Goal: Use online tool/utility: Use online tool/utility

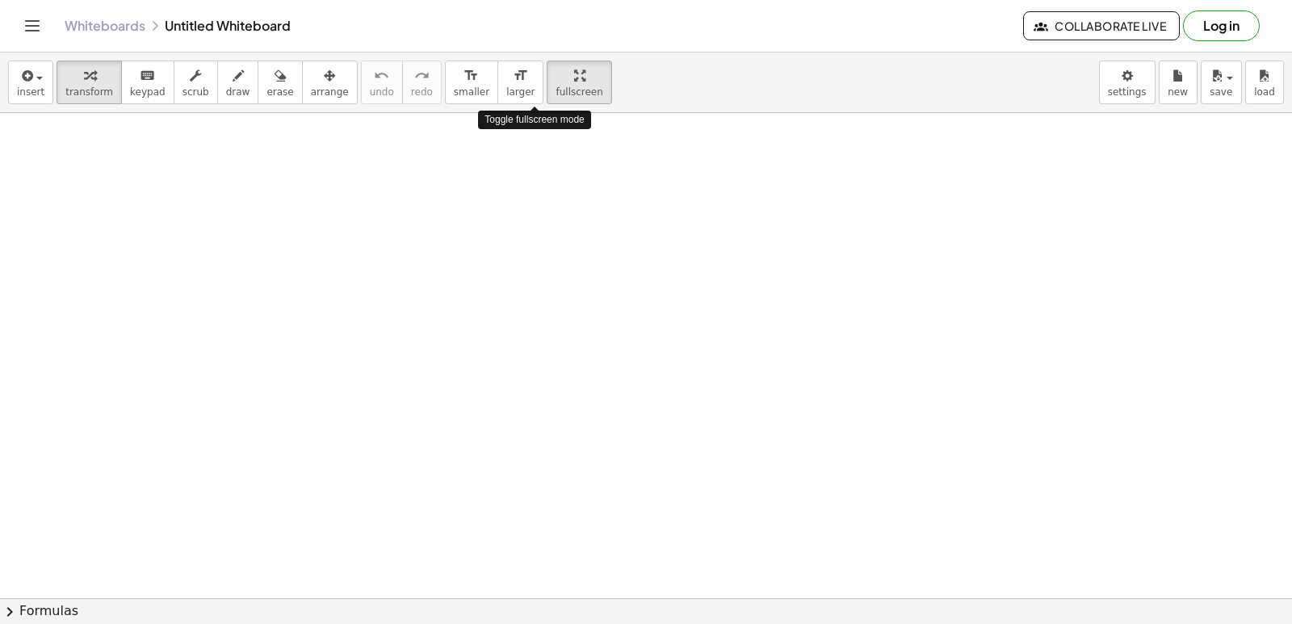
drag, startPoint x: 533, startPoint y: 78, endPoint x: 533, endPoint y: 149, distance: 70.2
click at [533, 149] on div "insert select one: Math Expression Function Text Youtube Video Graphing Geometr…" at bounding box center [646, 338] width 1292 height 572
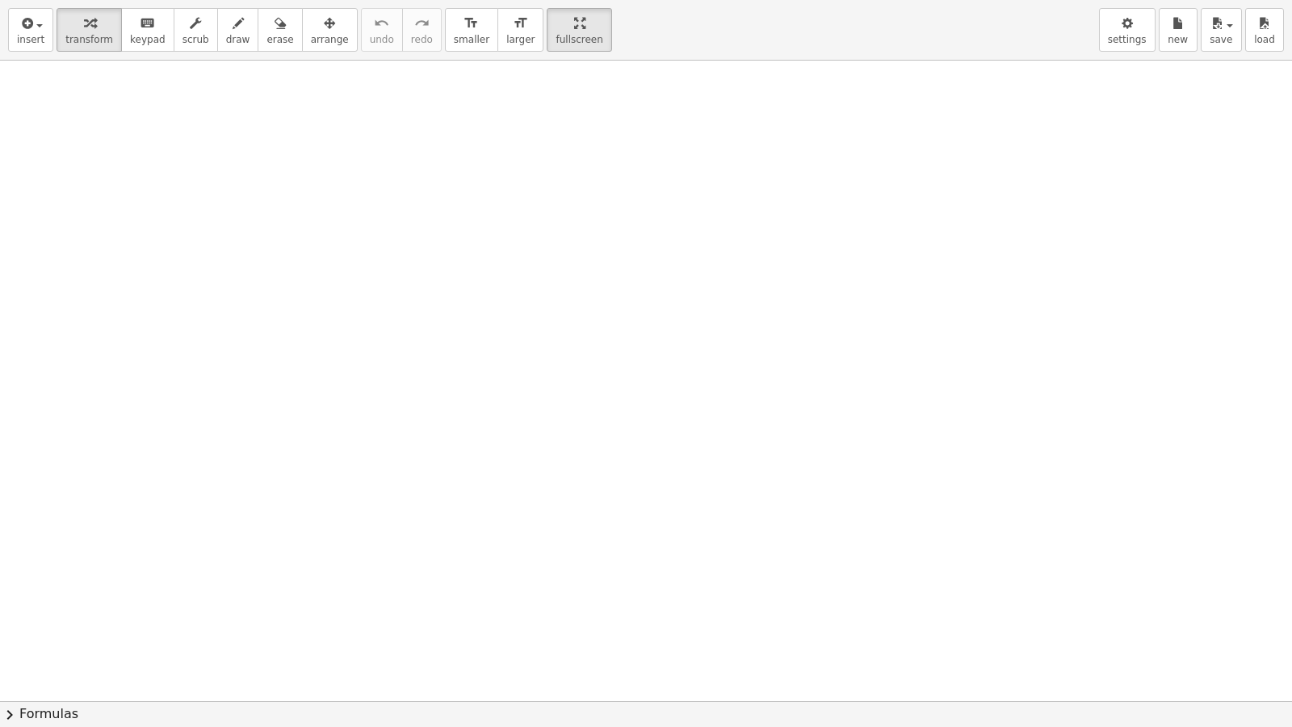
click at [584, 338] on div at bounding box center [646, 701] width 1292 height 1280
drag, startPoint x: 584, startPoint y: 375, endPoint x: 588, endPoint y: 434, distance: 59.9
click at [584, 378] on div at bounding box center [646, 701] width 1292 height 1280
click at [588, 377] on div at bounding box center [646, 701] width 1292 height 1280
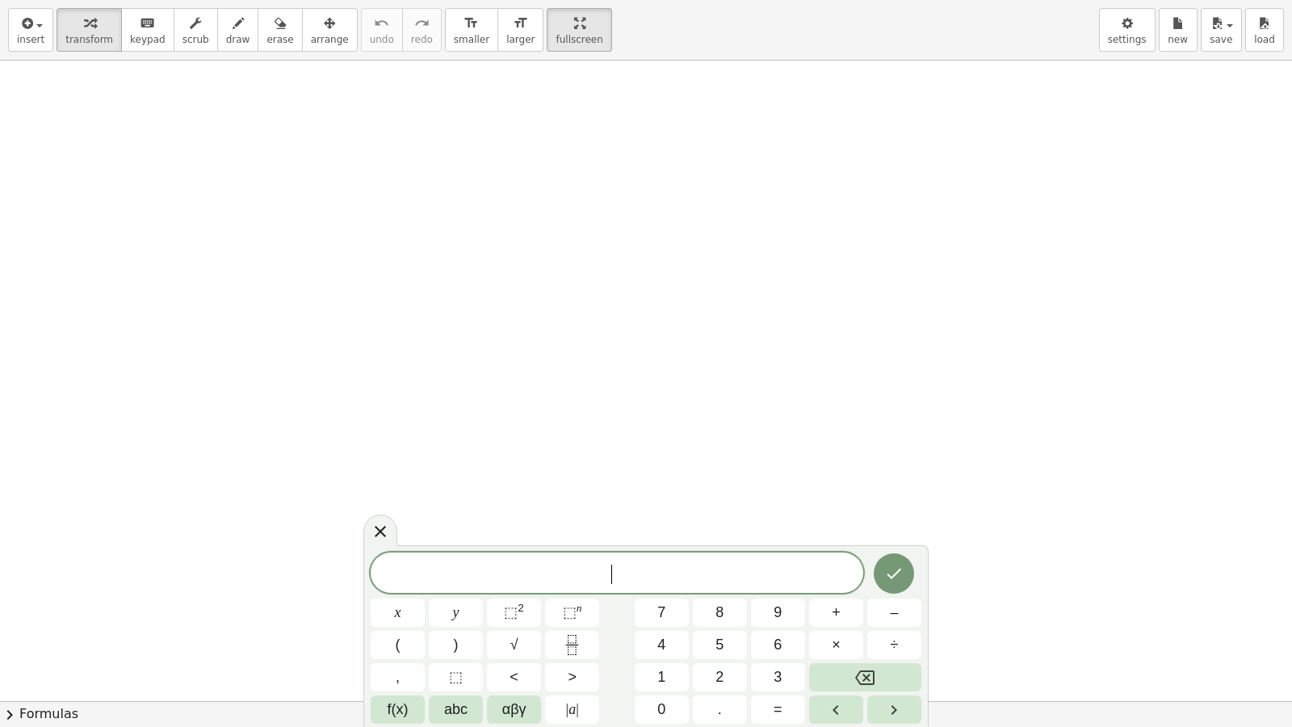
click at [606, 517] on div at bounding box center [646, 701] width 1292 height 1280
click at [615, 526] on div at bounding box center [646, 701] width 1292 height 1280
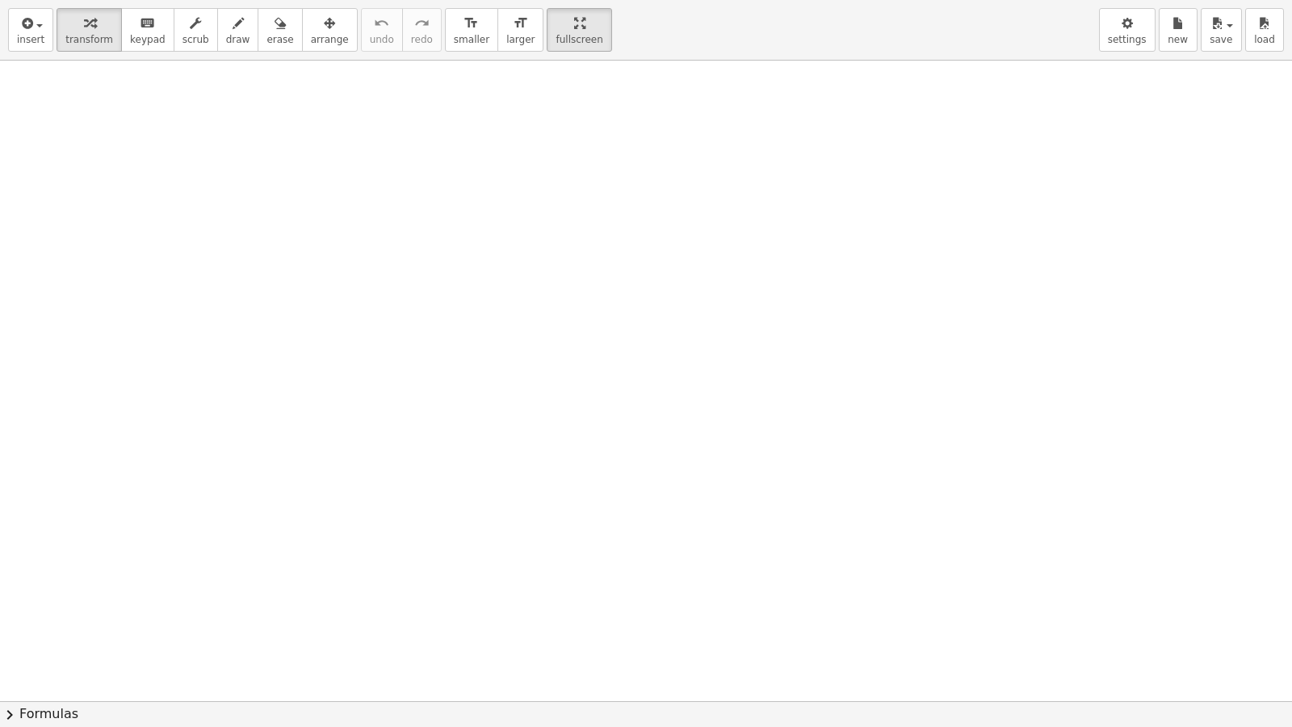
click at [615, 526] on div at bounding box center [646, 701] width 1292 height 1280
click at [622, 521] on div at bounding box center [646, 701] width 1292 height 1280
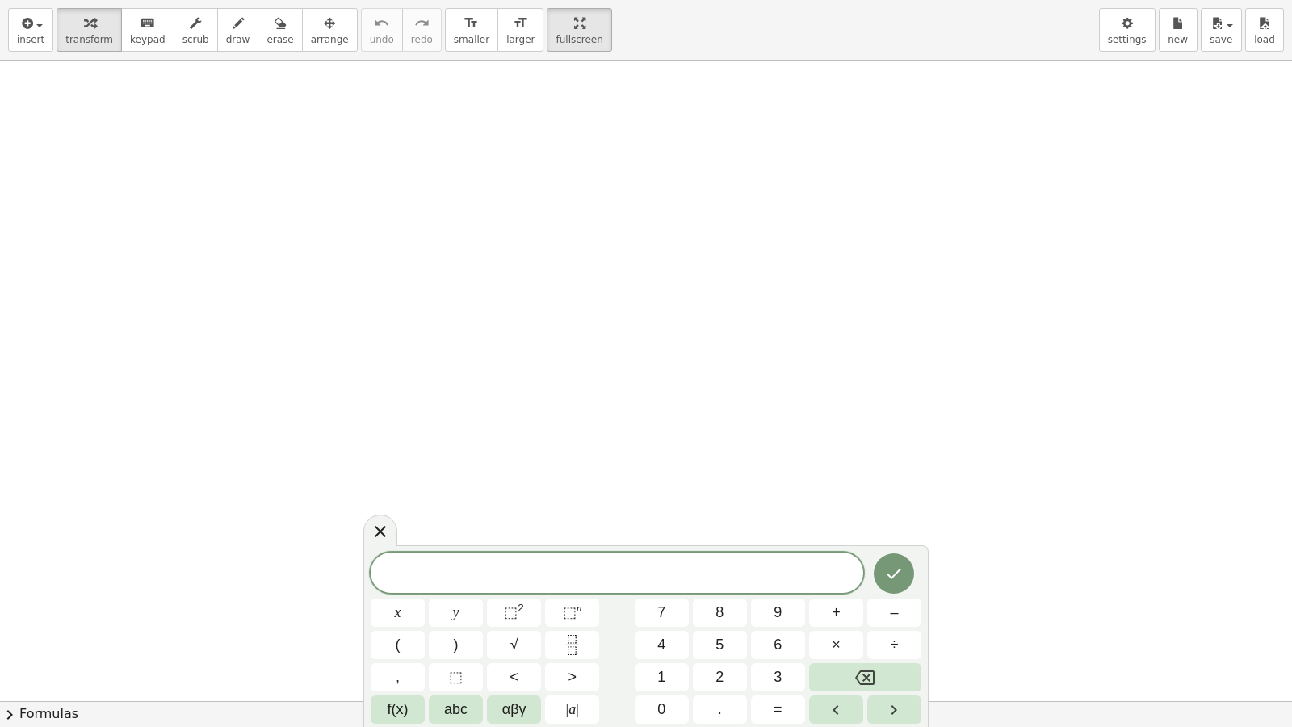
click at [381, 521] on div at bounding box center [380, 529] width 34 height 31
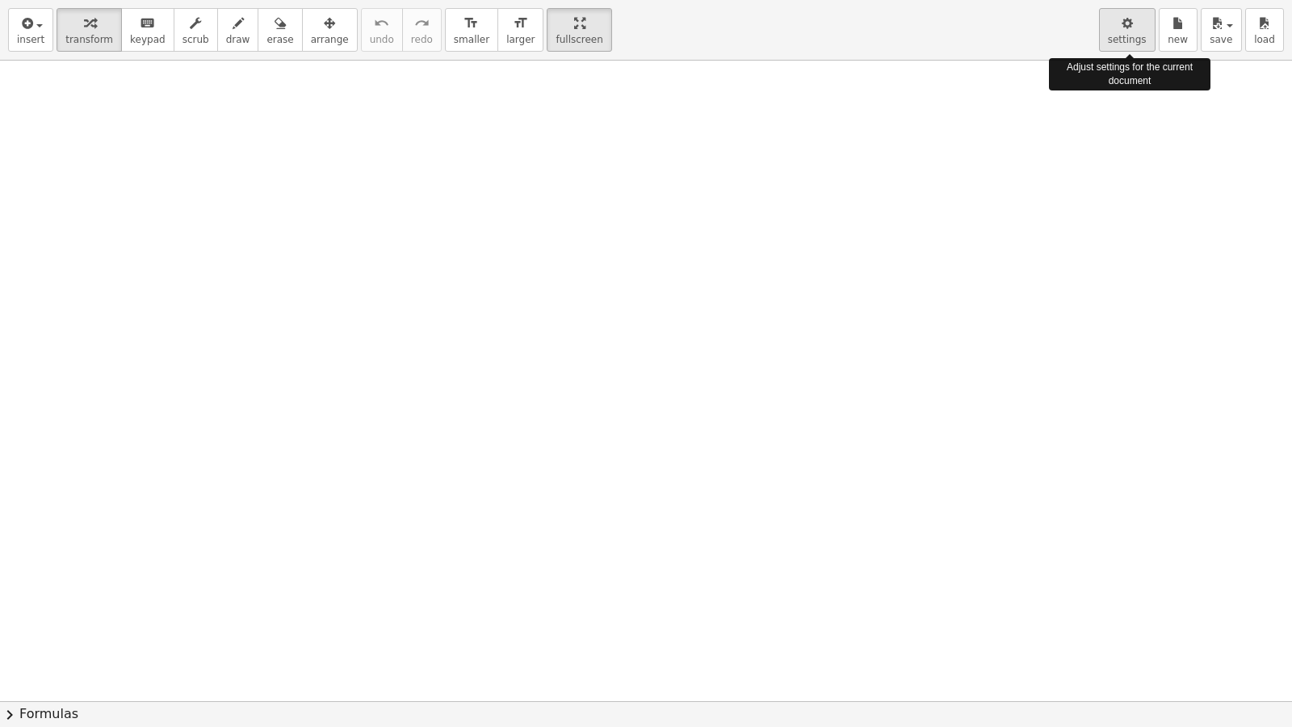
click at [1133, 18] on icon "button" at bounding box center [1126, 23] width 11 height 19
click at [1126, 30] on icon "button" at bounding box center [1126, 23] width 11 height 19
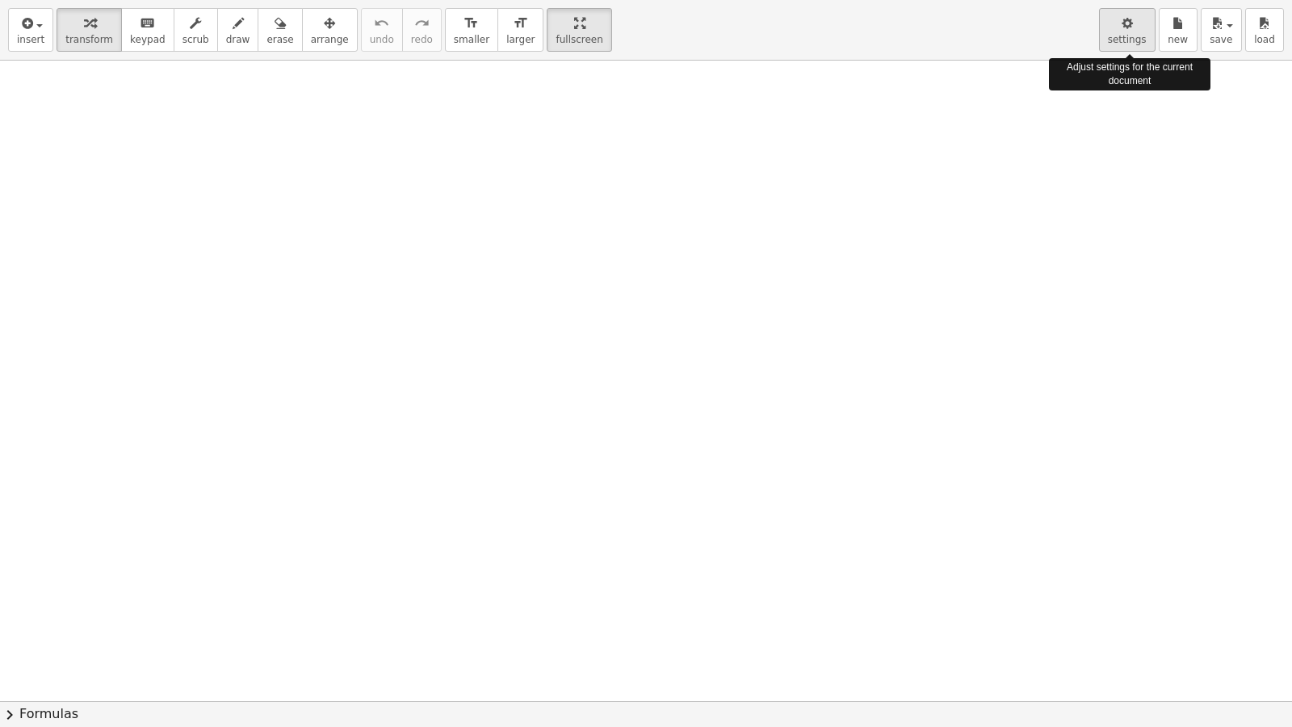
click at [1126, 30] on icon "button" at bounding box center [1126, 23] width 11 height 19
click at [1126, 29] on icon "button" at bounding box center [1126, 23] width 11 height 19
click at [1127, 28] on icon "button" at bounding box center [1126, 23] width 11 height 19
click at [1128, 25] on icon "button" at bounding box center [1126, 23] width 11 height 19
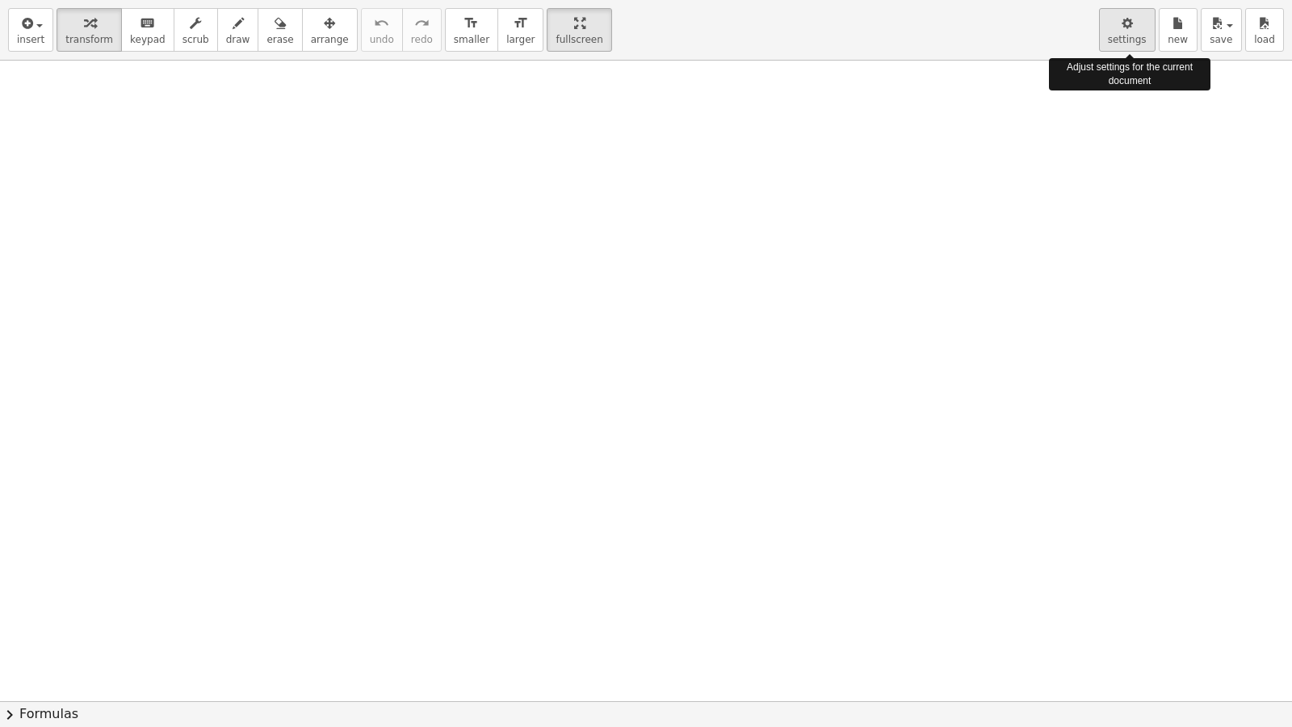
click at [1129, 67] on div "Adjust settings for the current document" at bounding box center [1129, 74] width 161 height 32
click at [1191, 203] on div at bounding box center [646, 701] width 1292 height 1280
click at [1124, 27] on icon "button" at bounding box center [1126, 23] width 11 height 19
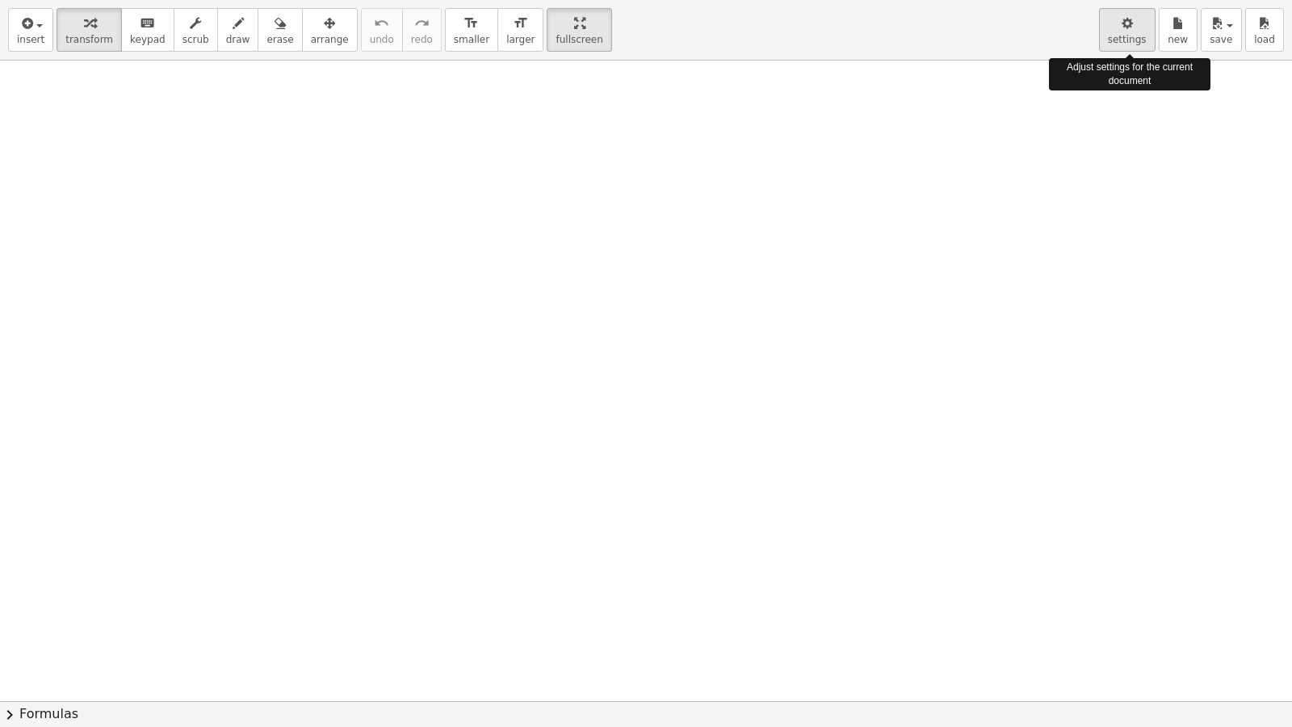
click at [1123, 36] on button "settings" at bounding box center [1127, 30] width 57 height 44
click at [1123, 36] on span "settings" at bounding box center [1127, 39] width 39 height 11
click at [1133, 31] on icon "button" at bounding box center [1126, 23] width 11 height 19
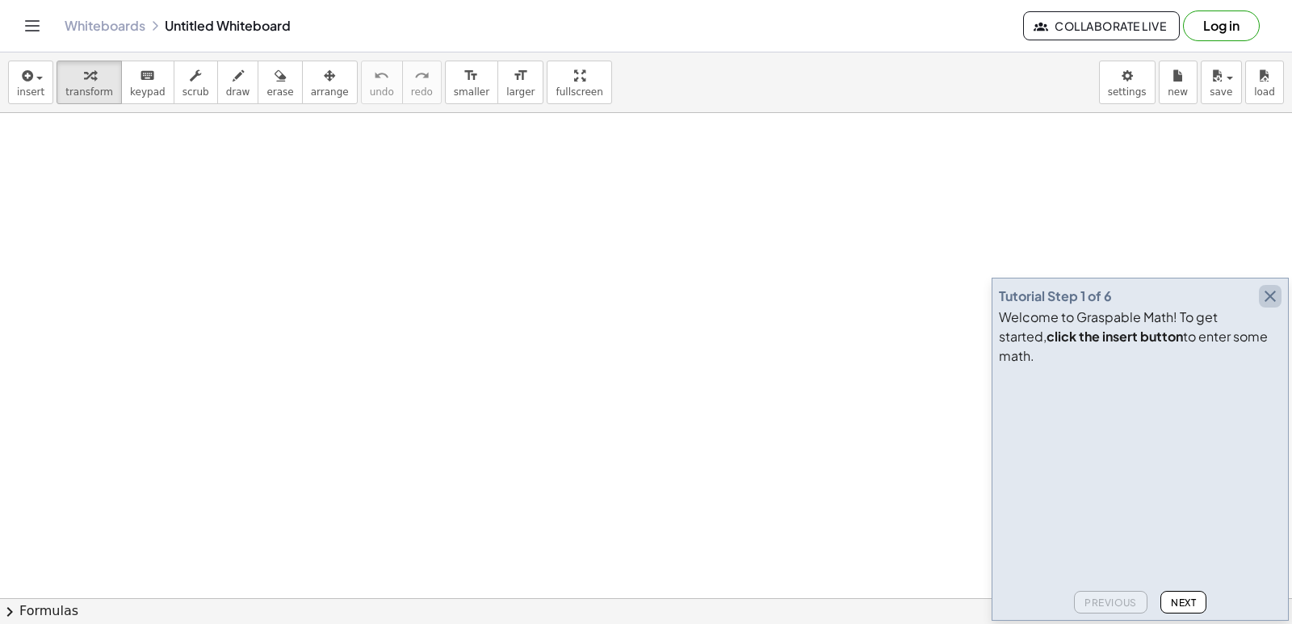
drag, startPoint x: 1275, startPoint y: 310, endPoint x: 1256, endPoint y: 304, distance: 20.2
click at [1275, 306] on icon "button" at bounding box center [1269, 296] width 19 height 19
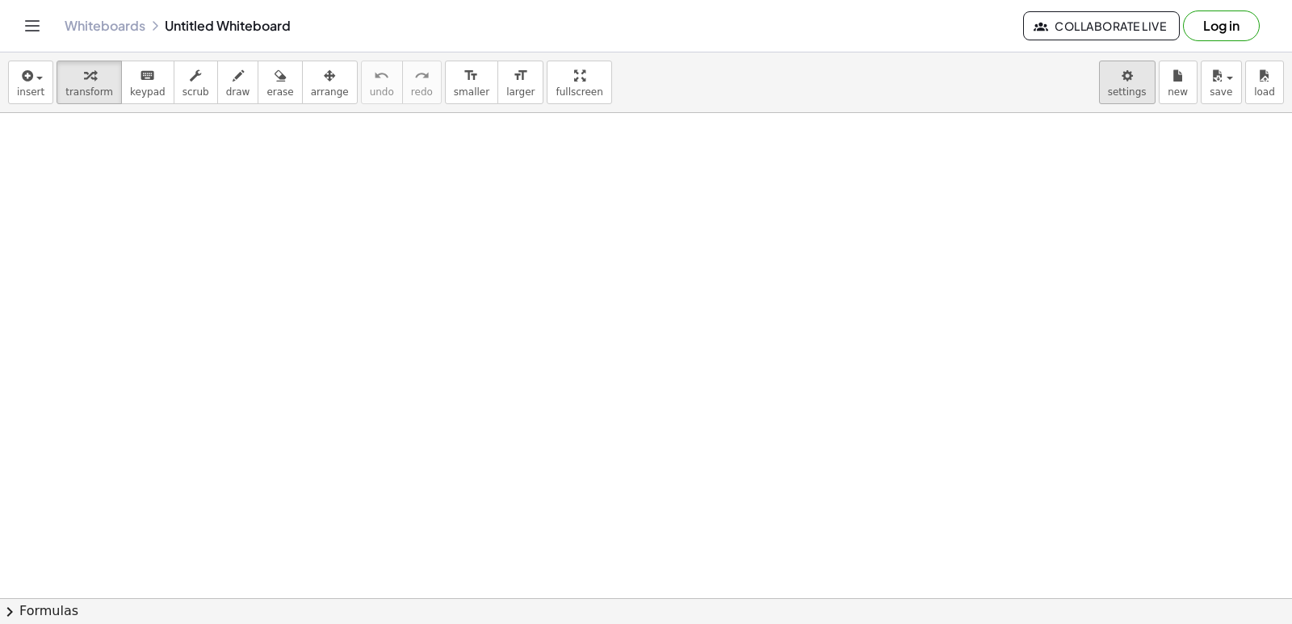
click at [1127, 87] on body "Graspable Math Activities Get Started Activity Bank Assigned Work Classes White…" at bounding box center [646, 312] width 1292 height 624
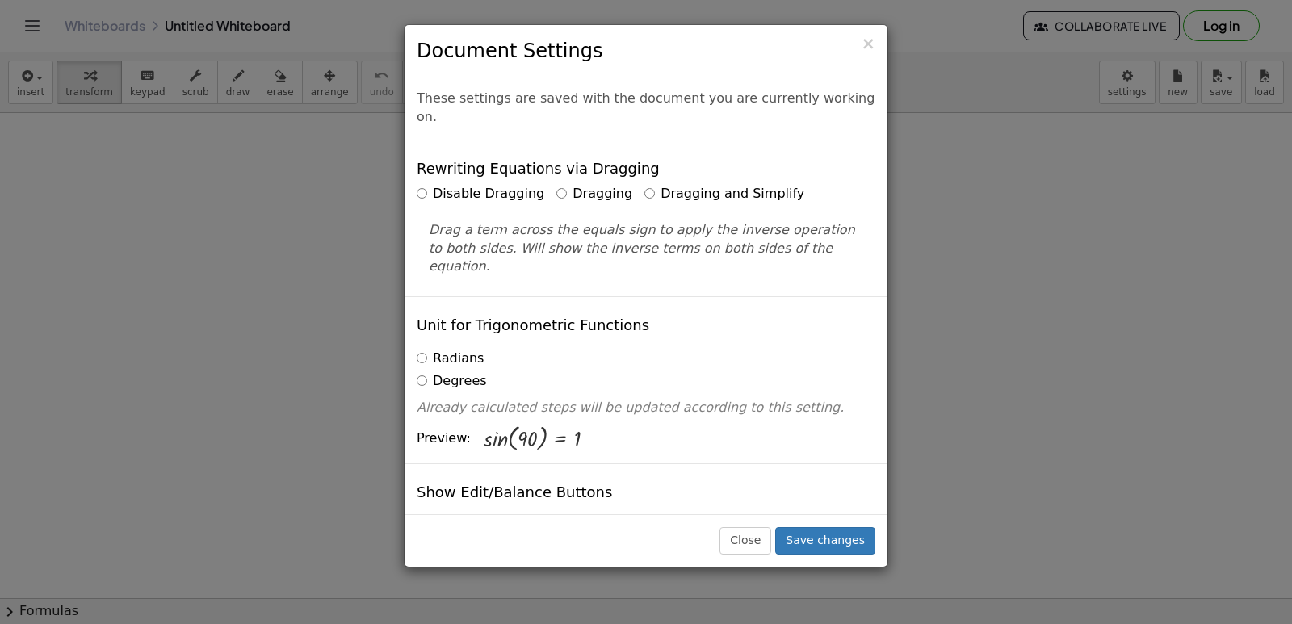
click at [644, 185] on label "Dragging and Simplify" at bounding box center [724, 194] width 160 height 19
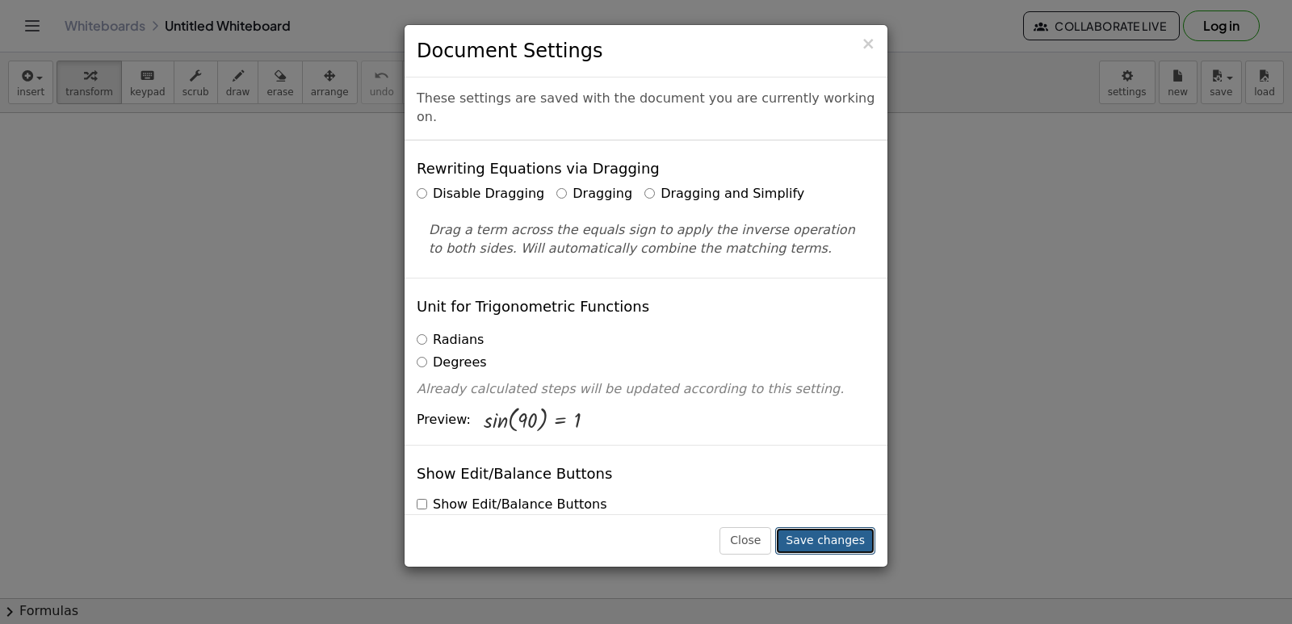
click at [838, 529] on button "Save changes" at bounding box center [825, 540] width 100 height 27
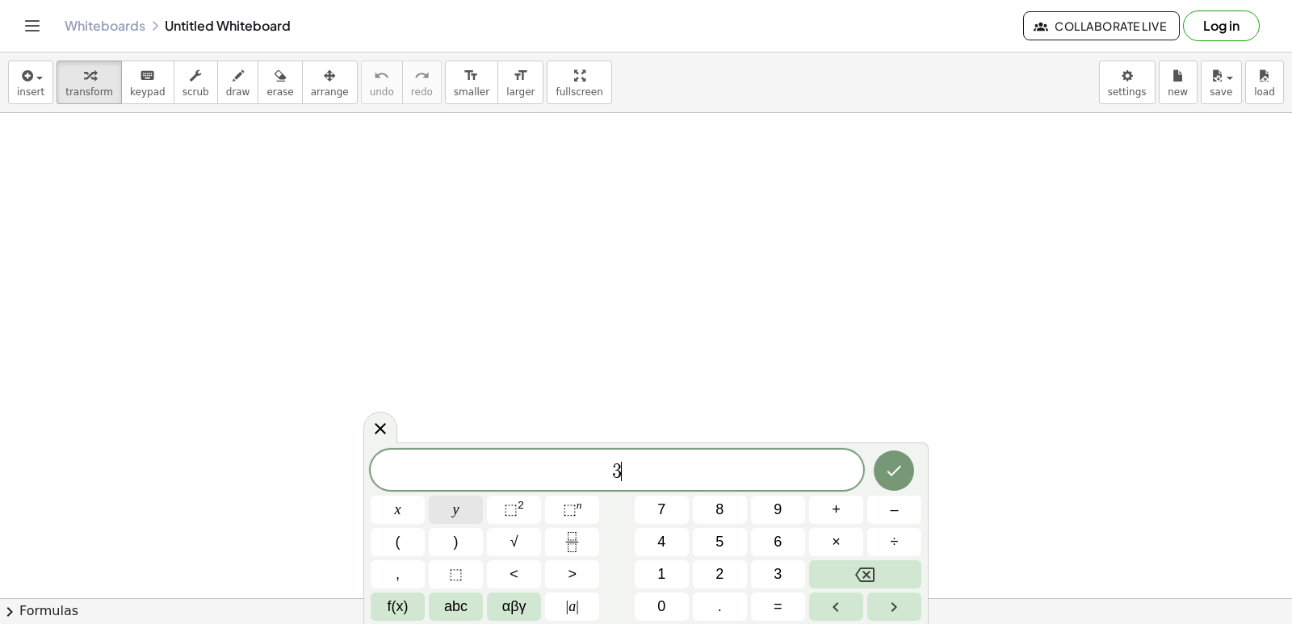
click at [458, 499] on span "y" at bounding box center [456, 510] width 6 height 22
click at [831, 502] on span "+" at bounding box center [835, 510] width 9 height 22
click at [443, 505] on button "y" at bounding box center [456, 510] width 54 height 28
click at [890, 530] on button "÷" at bounding box center [894, 542] width 54 height 28
click at [649, 471] on span "÷" at bounding box center [641, 471] width 23 height 19
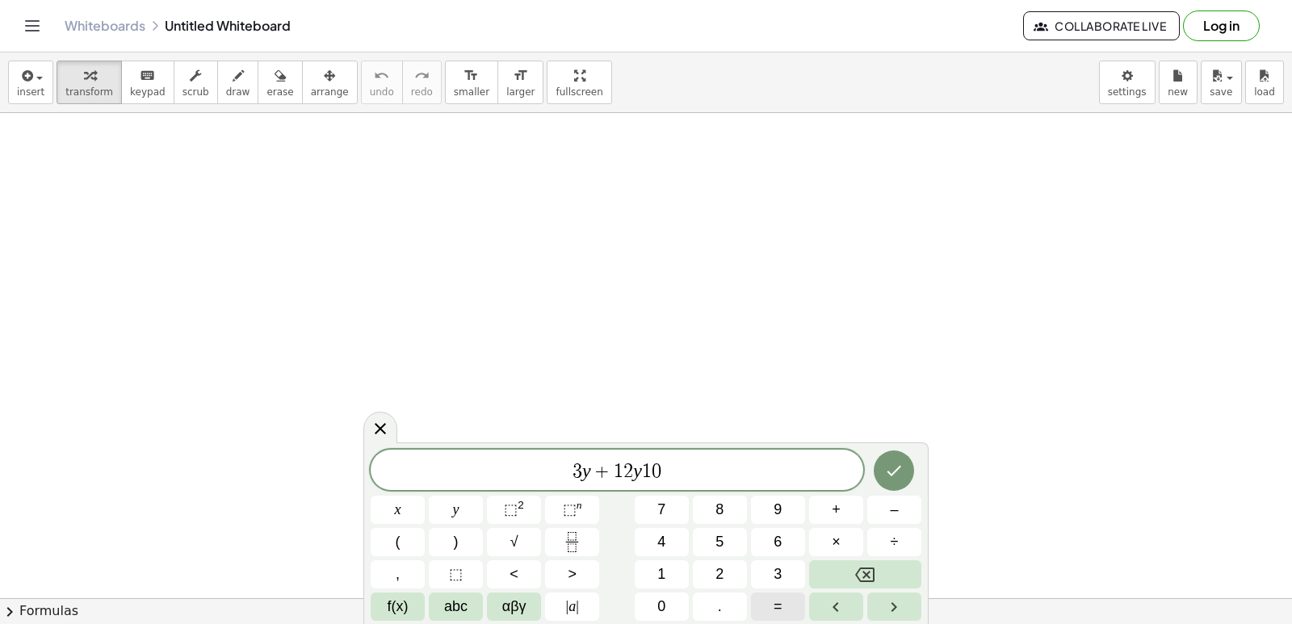
click at [775, 598] on span "=" at bounding box center [777, 607] width 9 height 22
click at [905, 479] on button "Done" at bounding box center [893, 470] width 40 height 40
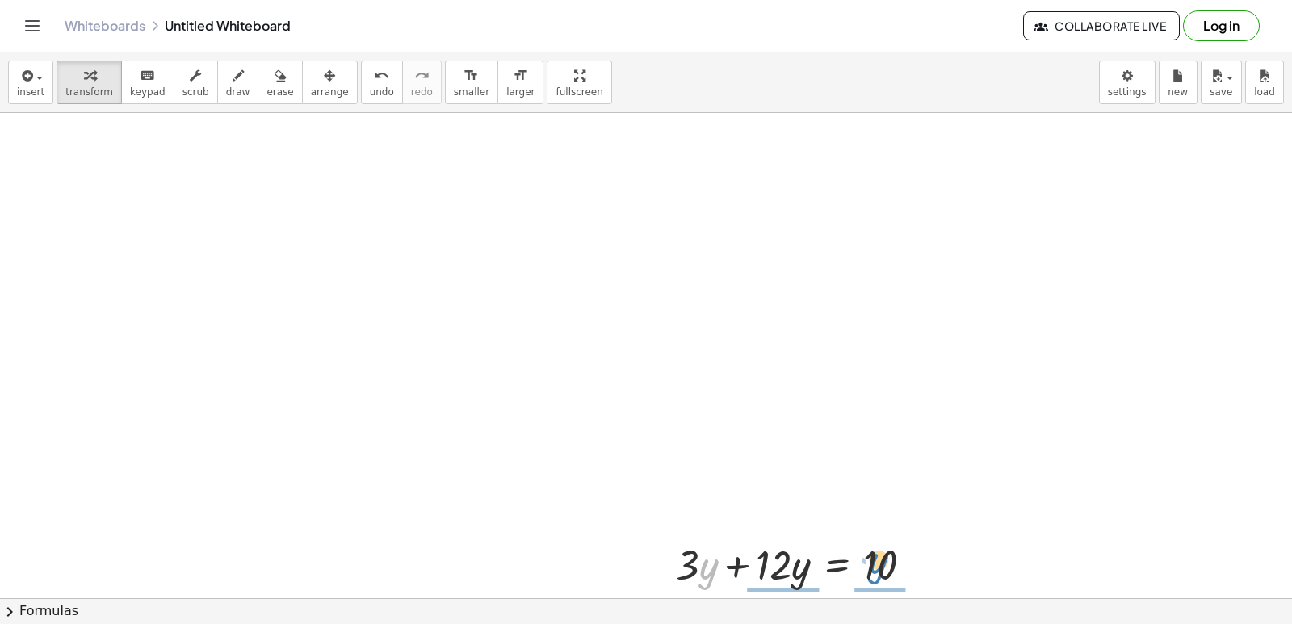
drag, startPoint x: 706, startPoint y: 559, endPoint x: 869, endPoint y: 562, distance: 163.9
drag, startPoint x: 645, startPoint y: 416, endPoint x: 631, endPoint y: 432, distance: 21.2
click at [638, 431] on div at bounding box center [646, 88] width 1292 height 1455
click at [631, 432] on div at bounding box center [646, 88] width 1292 height 1455
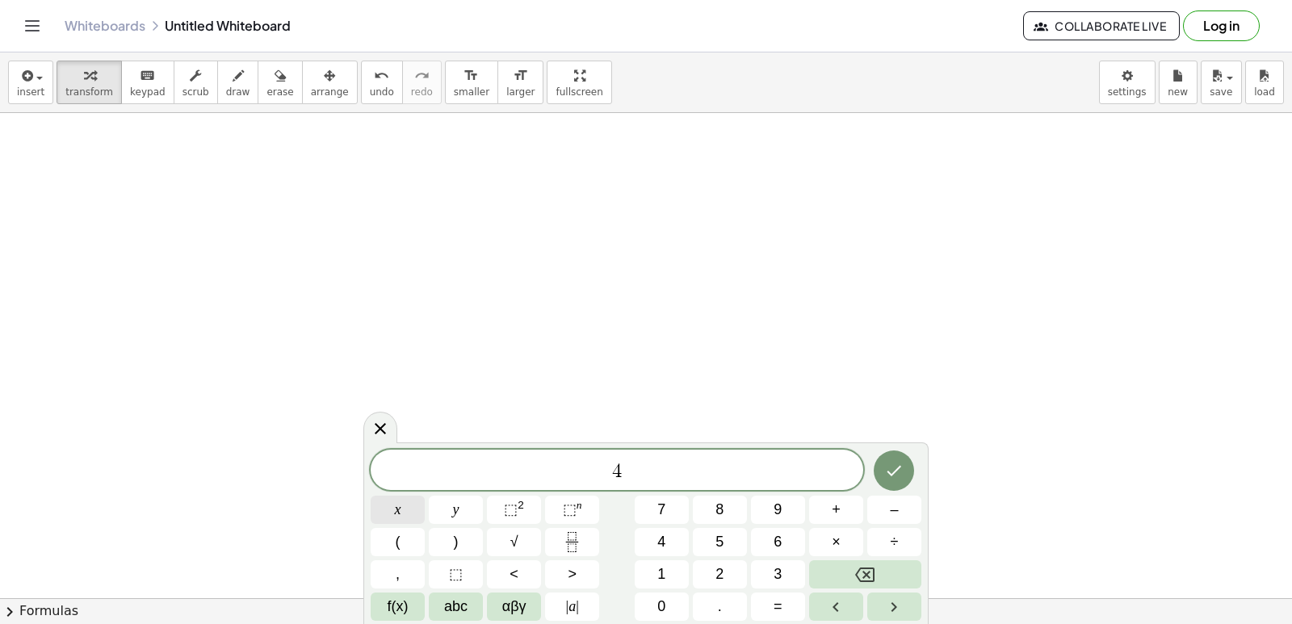
click at [412, 501] on button "x" at bounding box center [398, 510] width 54 height 28
click at [839, 505] on span "+" at bounding box center [835, 510] width 9 height 22
click at [786, 593] on button "=" at bounding box center [778, 607] width 54 height 28
click at [902, 507] on button "–" at bounding box center [894, 510] width 54 height 28
click at [899, 467] on icon "Done" at bounding box center [894, 471] width 15 height 10
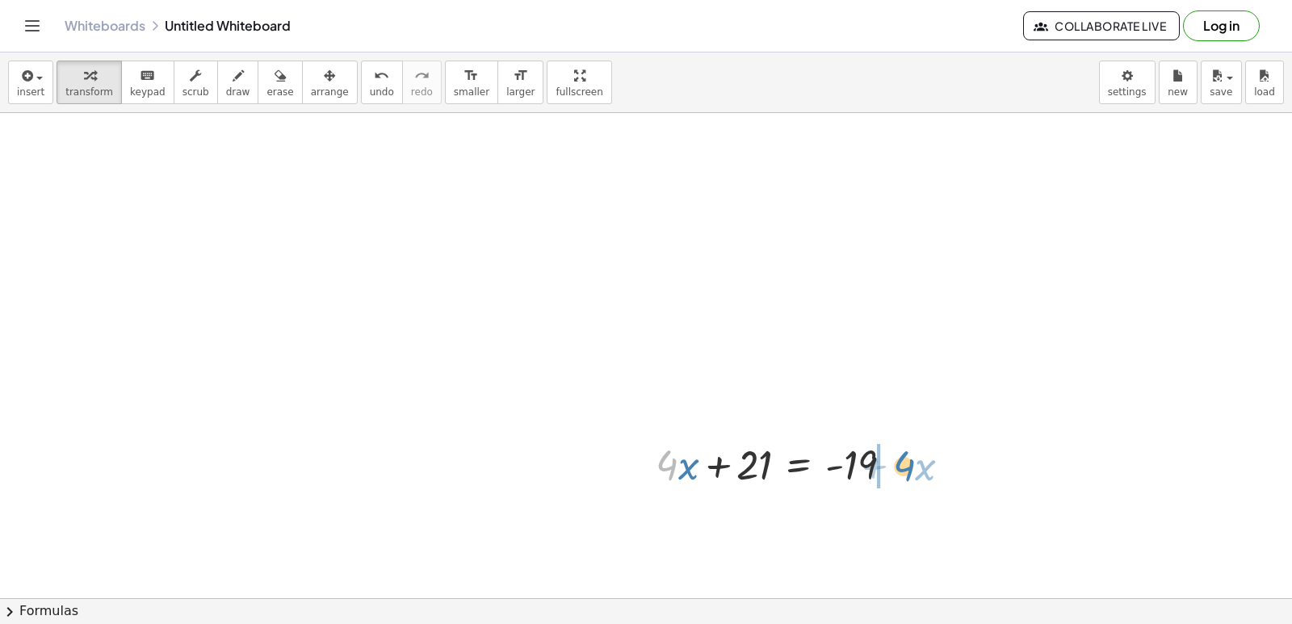
drag, startPoint x: 675, startPoint y: 471, endPoint x: 912, endPoint y: 472, distance: 237.3
click at [912, 472] on div at bounding box center [780, 463] width 266 height 55
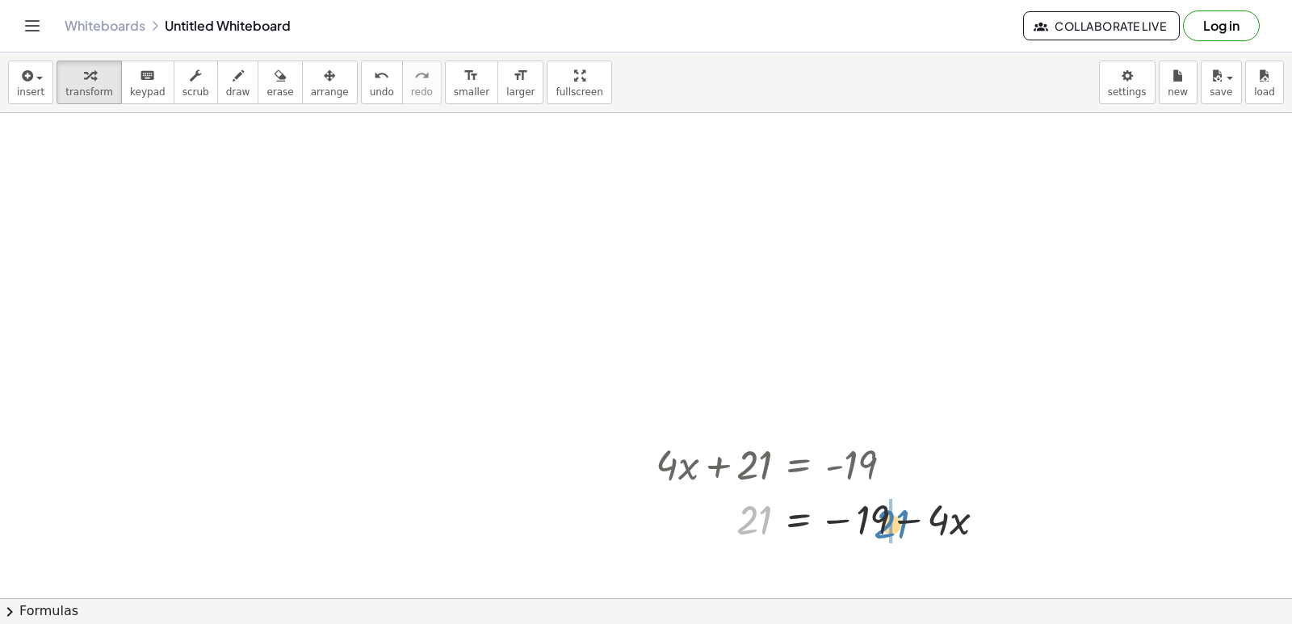
drag, startPoint x: 752, startPoint y: 509, endPoint x: 891, endPoint y: 513, distance: 138.9
drag, startPoint x: 919, startPoint y: 615, endPoint x: 928, endPoint y: 605, distance: 13.2
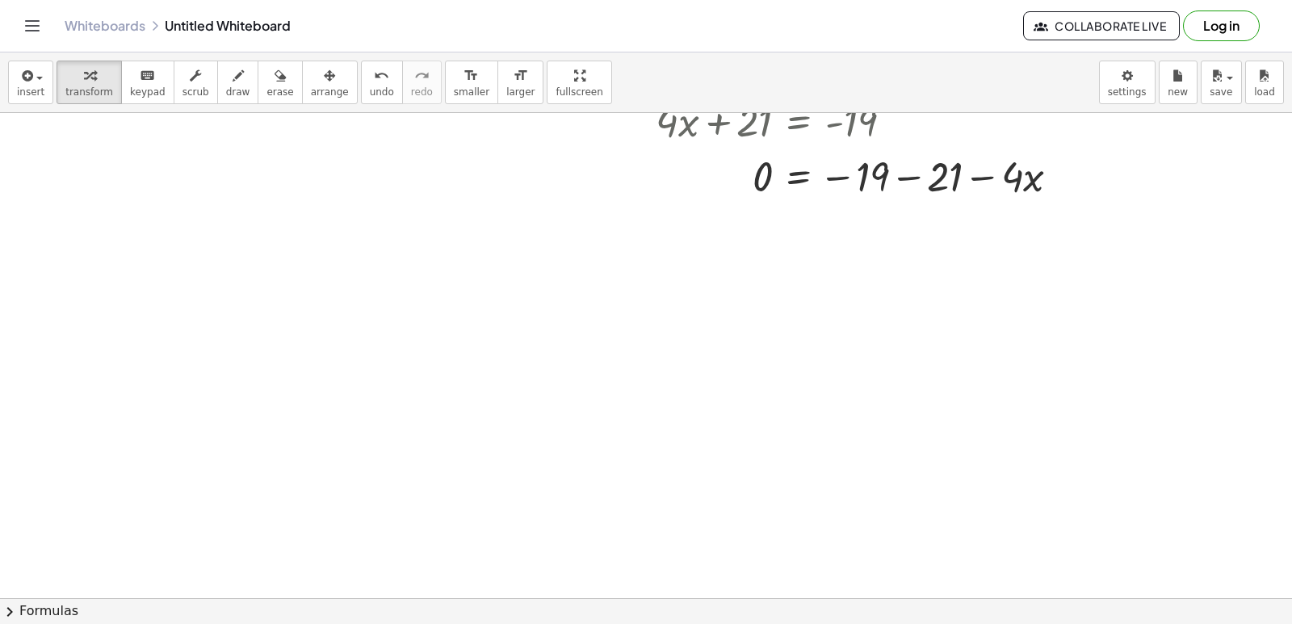
scroll to position [1293, 0]
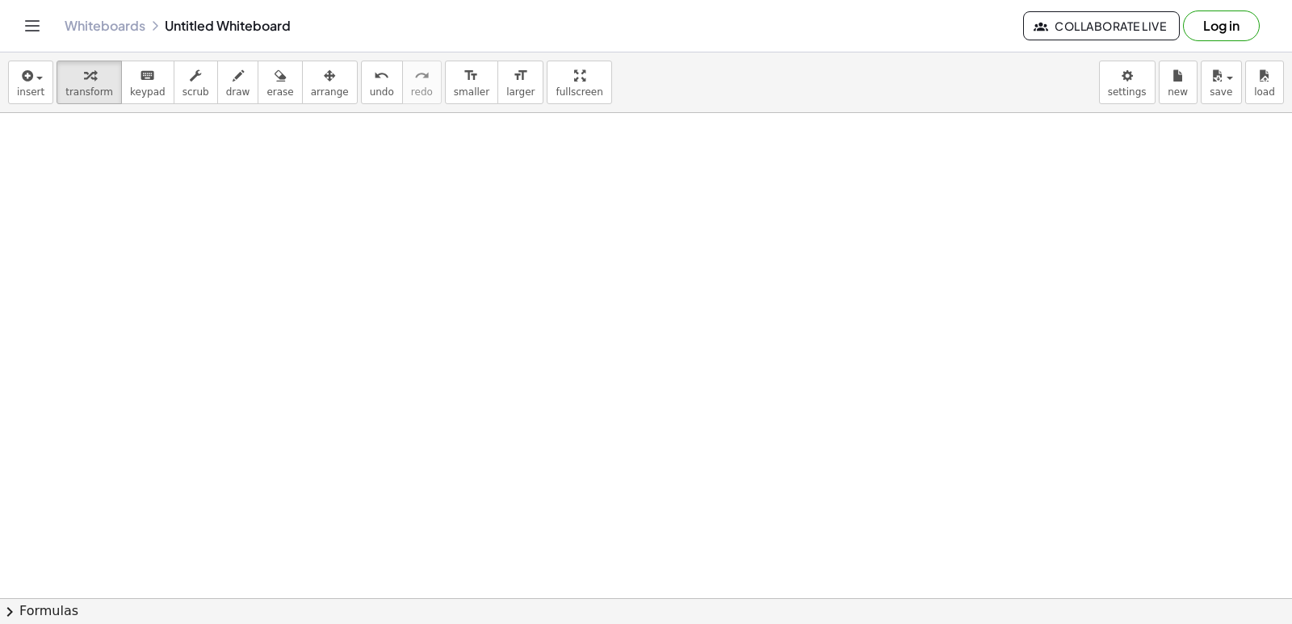
click at [0, 0] on div at bounding box center [0, 0] width 0 height 0
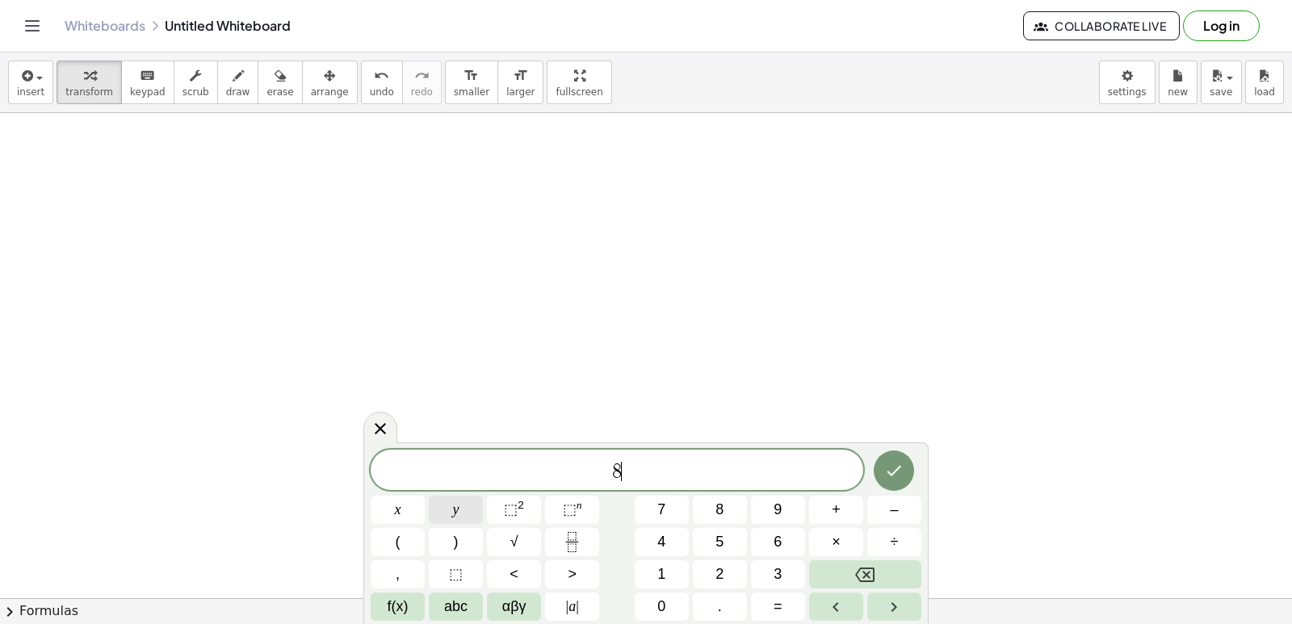
click at [440, 509] on button "y" at bounding box center [456, 510] width 54 height 28
click at [890, 499] on span "–" at bounding box center [894, 510] width 8 height 22
click at [784, 605] on button "=" at bounding box center [778, 607] width 54 height 28
click at [882, 479] on button "Done" at bounding box center [893, 470] width 40 height 40
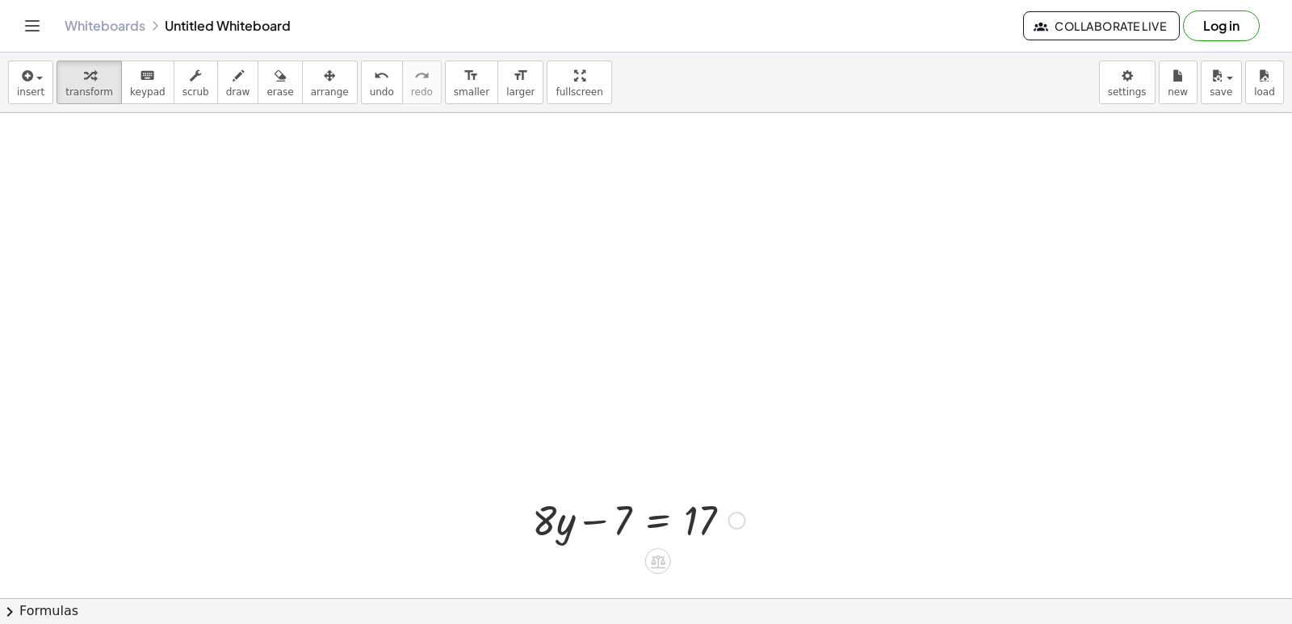
drag, startPoint x: 533, startPoint y: 463, endPoint x: 557, endPoint y: 524, distance: 65.2
drag, startPoint x: 557, startPoint y: 524, endPoint x: 638, endPoint y: 523, distance: 80.7
click at [638, 523] on div at bounding box center [638, 519] width 229 height 55
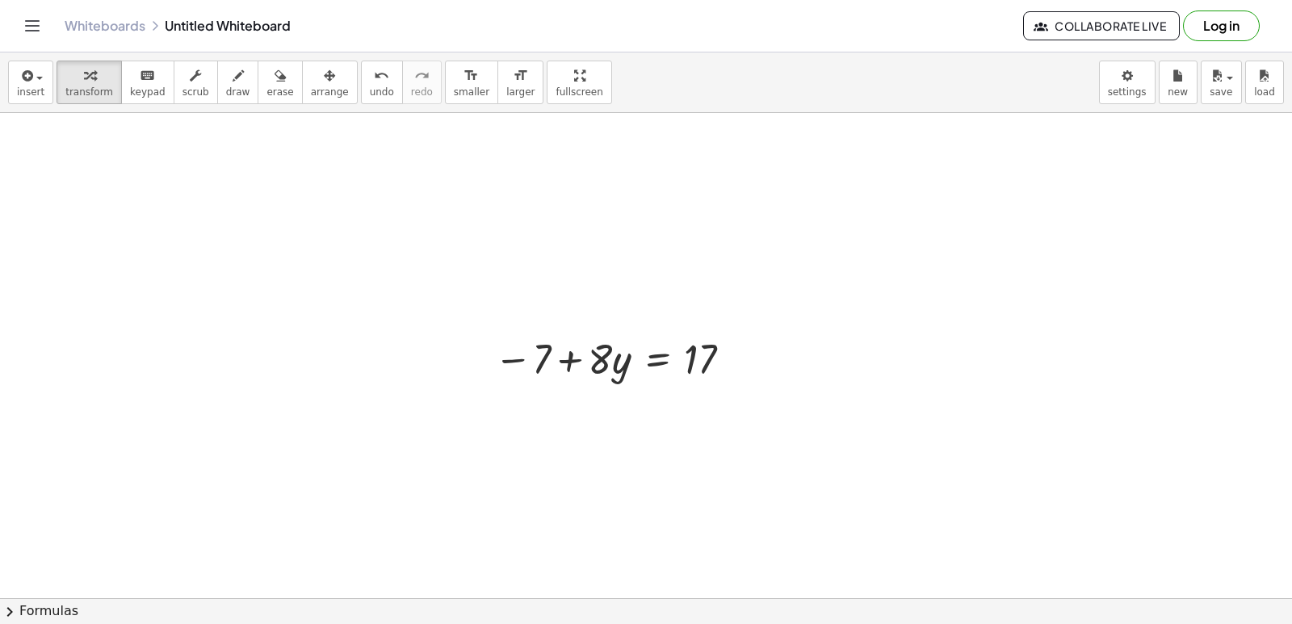
scroll to position [1455, 0]
drag, startPoint x: 593, startPoint y: 361, endPoint x: 750, endPoint y: 385, distance: 159.3
drag, startPoint x: 630, startPoint y: 402, endPoint x: 861, endPoint y: 405, distance: 231.7
drag, startPoint x: 697, startPoint y: 387, endPoint x: 789, endPoint y: 384, distance: 91.3
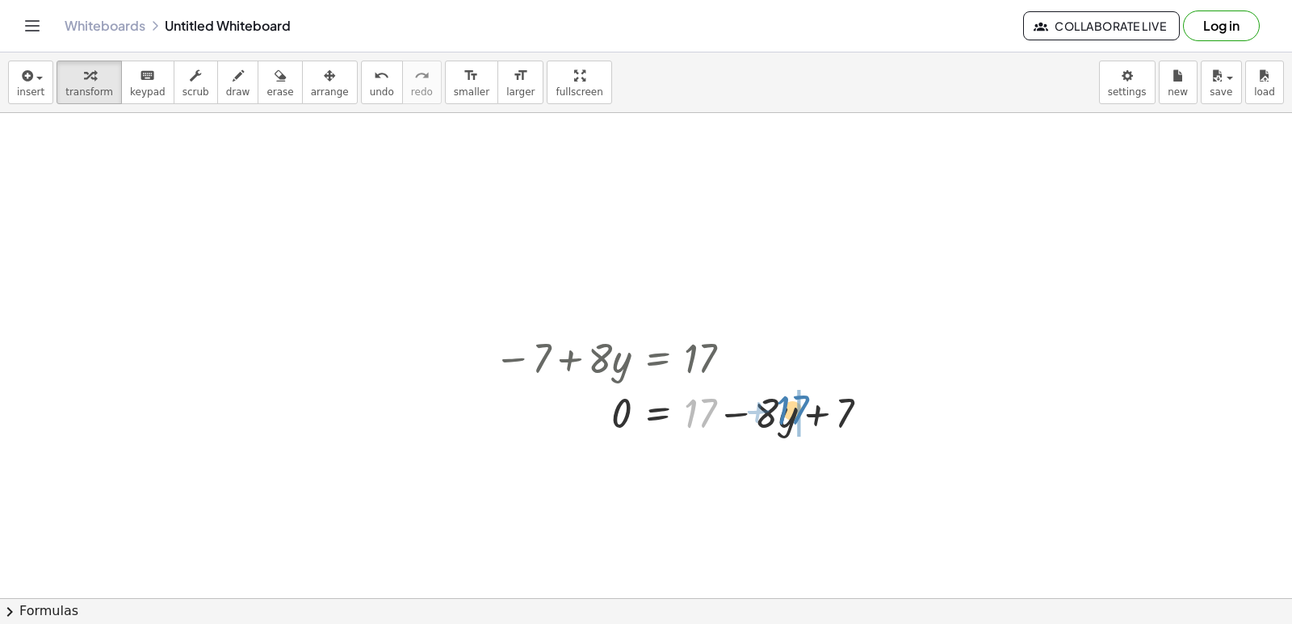
click at [789, 384] on div at bounding box center [688, 411] width 404 height 55
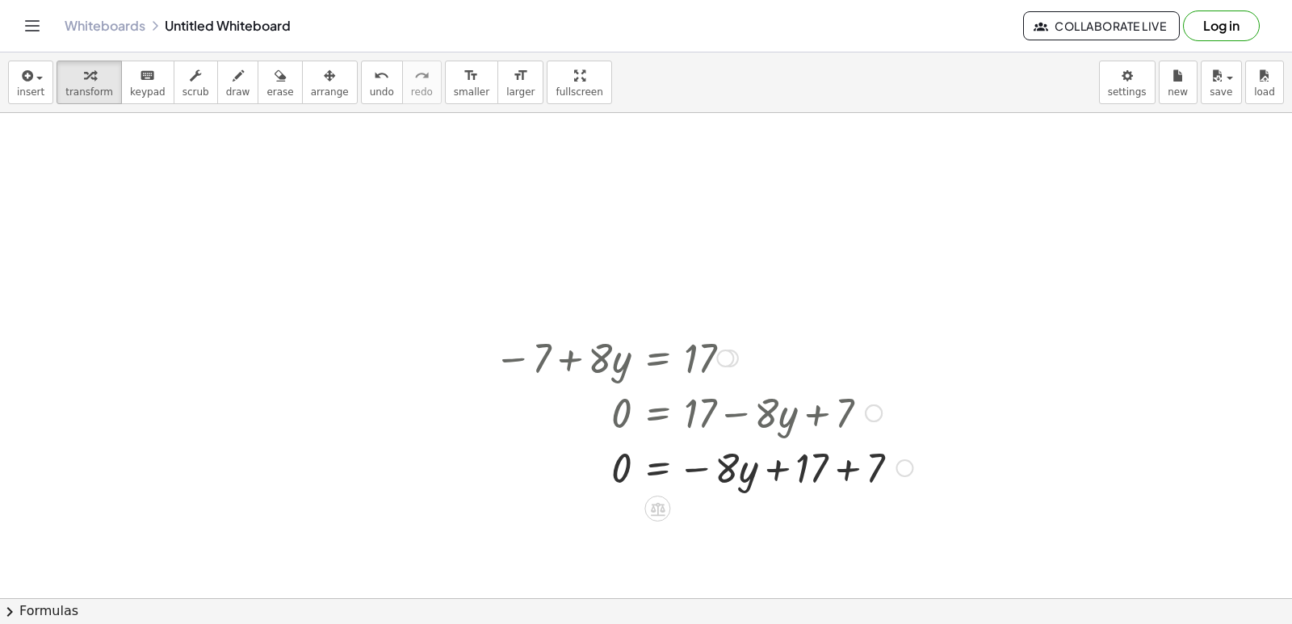
drag, startPoint x: 761, startPoint y: 401, endPoint x: 768, endPoint y: 419, distance: 18.9
click at [770, 424] on div at bounding box center [703, 411] width 434 height 55
drag, startPoint x: 745, startPoint y: 433, endPoint x: 756, endPoint y: 478, distance: 46.6
click at [657, 358] on div "+ · 8 · y − 7 = 17 − 7 + · 8 · y = 17 - 7 = + 17 − · 8 · y 0 = + 17 − · 8 · y +…" at bounding box center [657, 358] width 0 height 0
drag, startPoint x: 756, startPoint y: 477, endPoint x: 982, endPoint y: 460, distance: 225.9
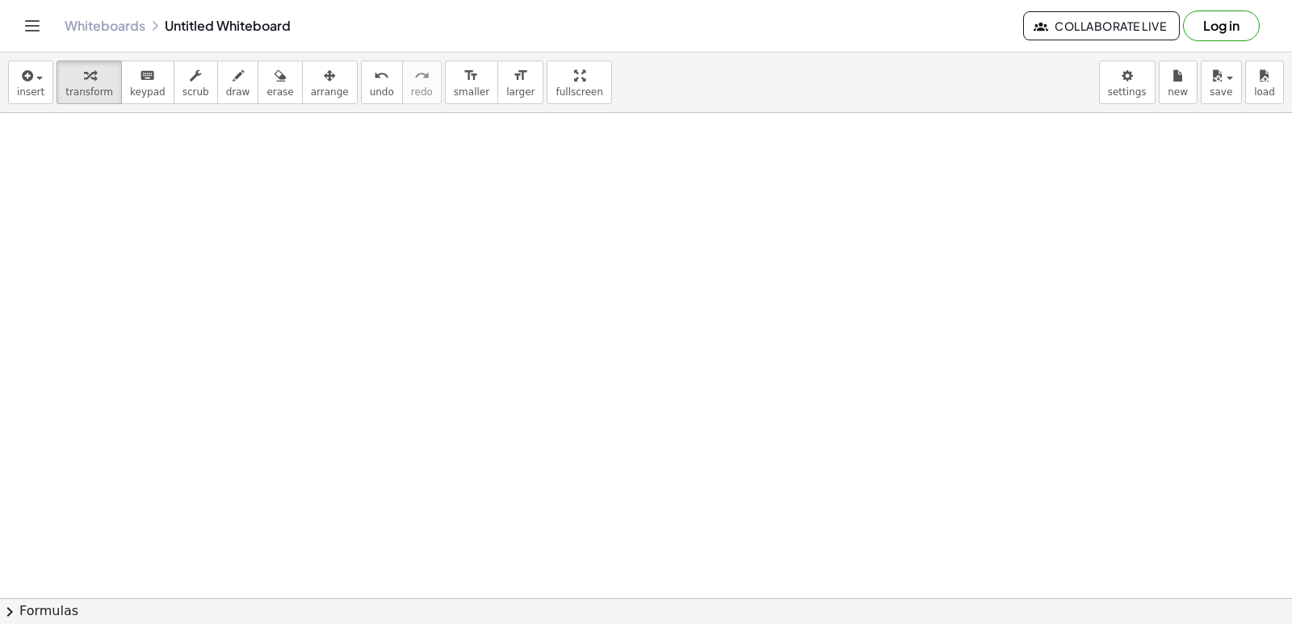
scroll to position [1940, 0]
drag, startPoint x: 832, startPoint y: 264, endPoint x: 804, endPoint y: 290, distance: 38.3
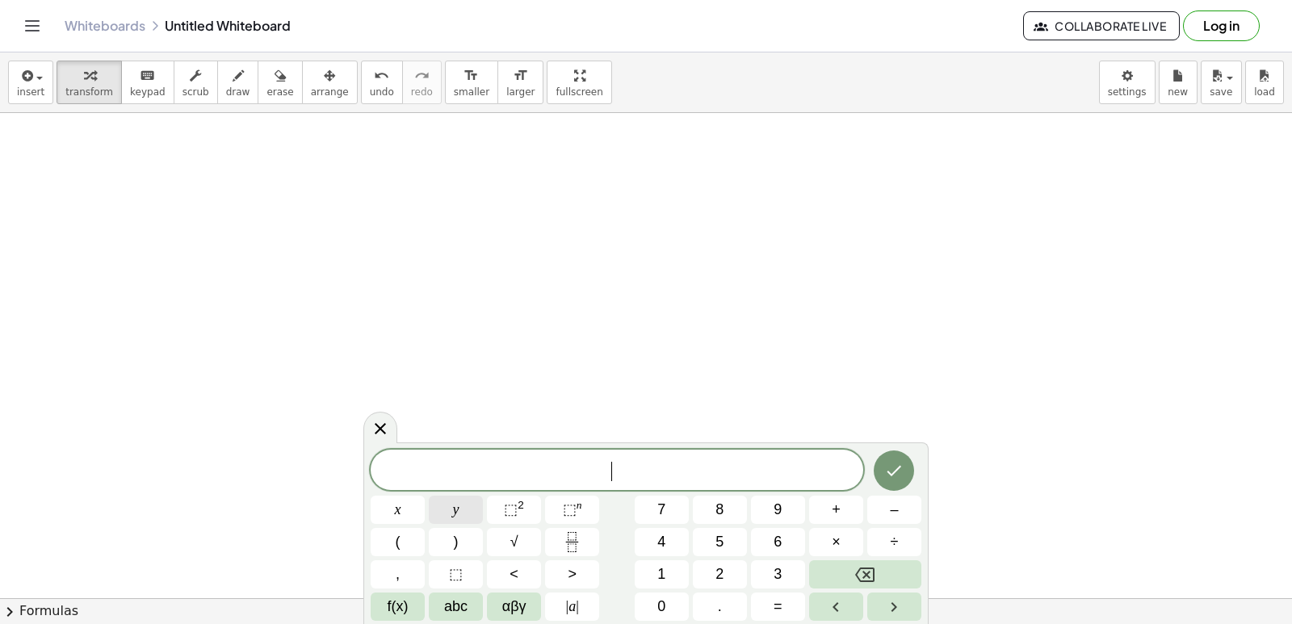
click at [479, 500] on button "y" at bounding box center [456, 510] width 54 height 28
click at [894, 506] on span "–" at bounding box center [894, 510] width 8 height 22
click at [408, 503] on button "x" at bounding box center [398, 510] width 54 height 28
click at [783, 598] on button "=" at bounding box center [778, 607] width 54 height 28
click at [879, 462] on button "Done" at bounding box center [893, 470] width 40 height 40
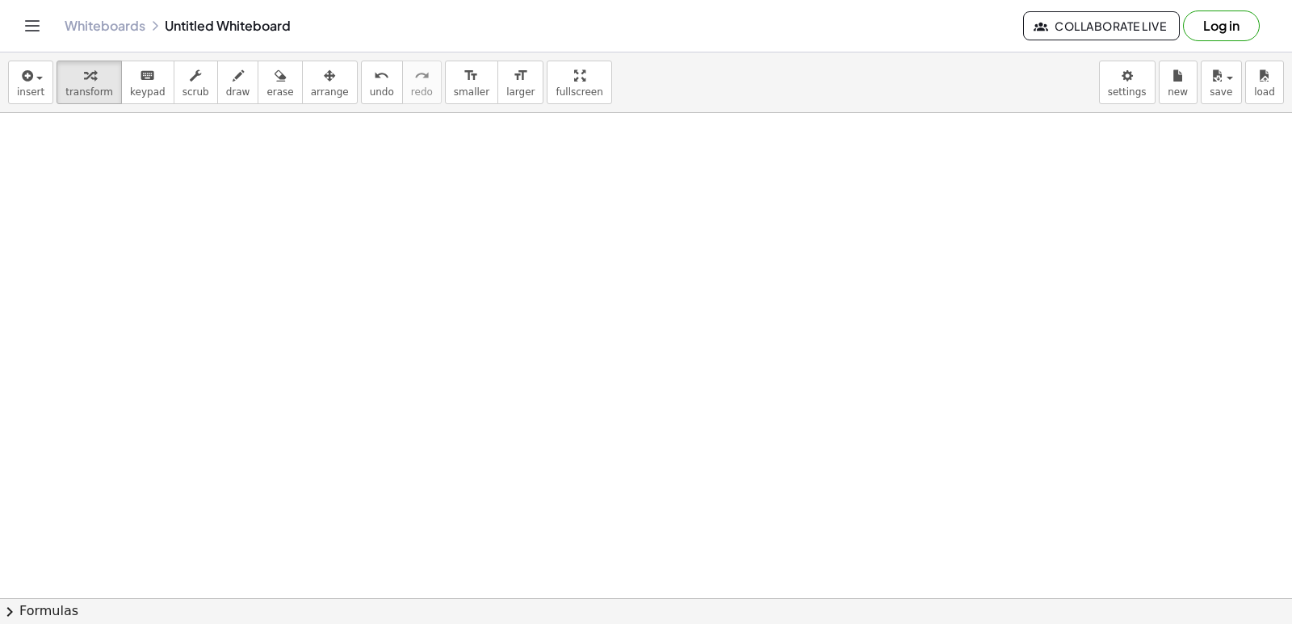
scroll to position [2426, 0]
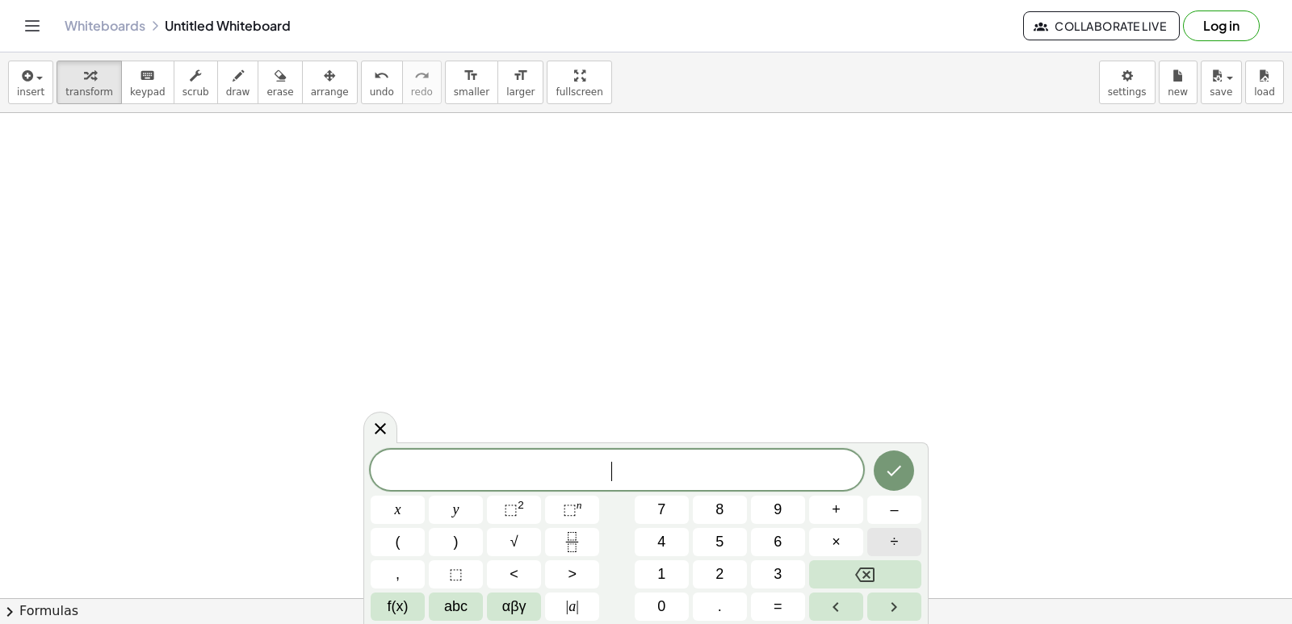
click at [878, 543] on button "÷" at bounding box center [894, 542] width 54 height 28
click at [461, 513] on button "y" at bounding box center [456, 510] width 54 height 28
click at [772, 605] on button "=" at bounding box center [778, 607] width 54 height 28
click at [901, 467] on icon "Done" at bounding box center [894, 471] width 15 height 10
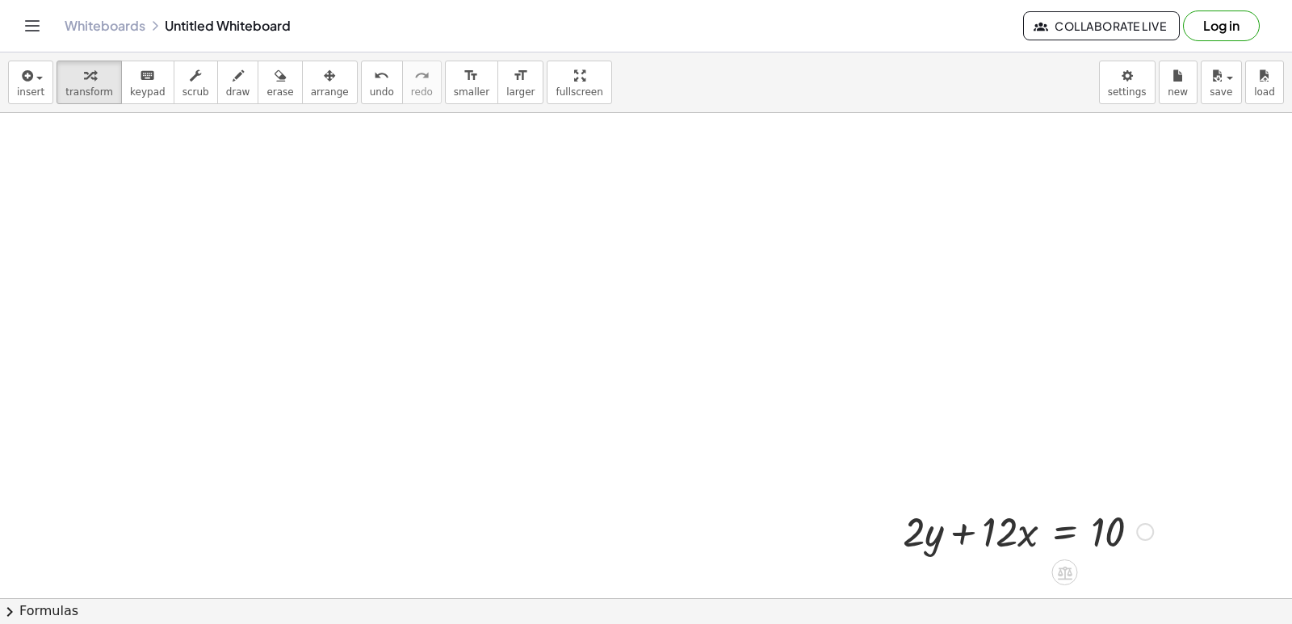
scroll to position [2587, 0]
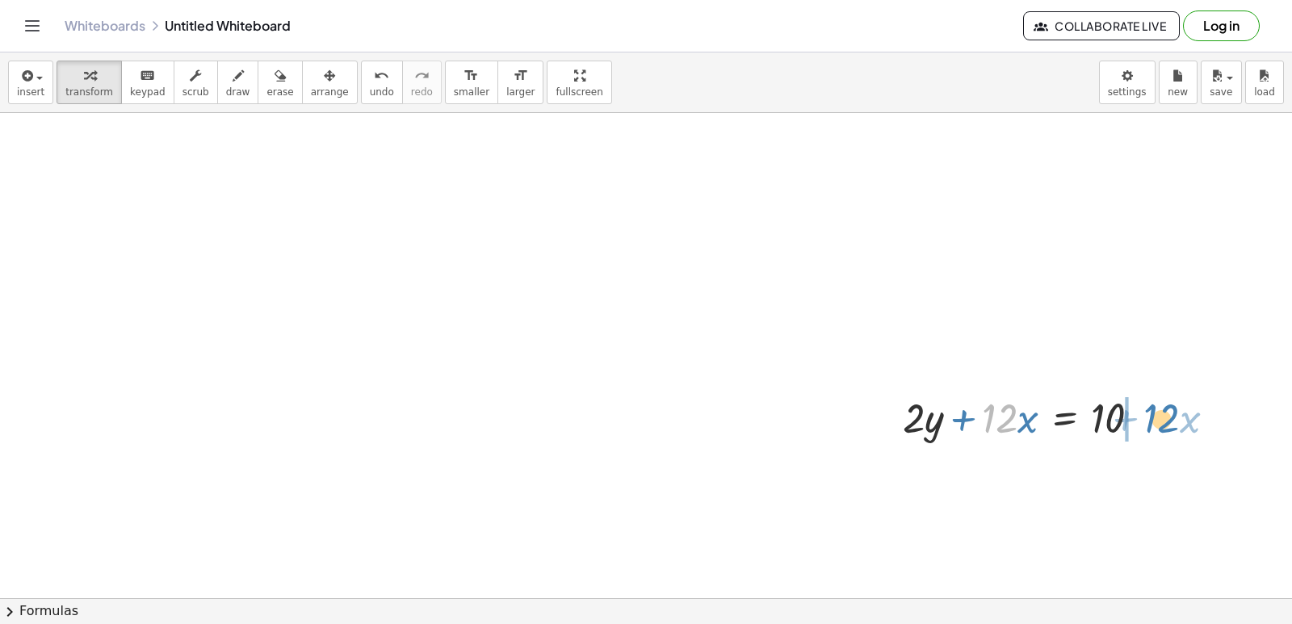
drag, startPoint x: 1009, startPoint y: 400, endPoint x: 1171, endPoint y: 397, distance: 162.3
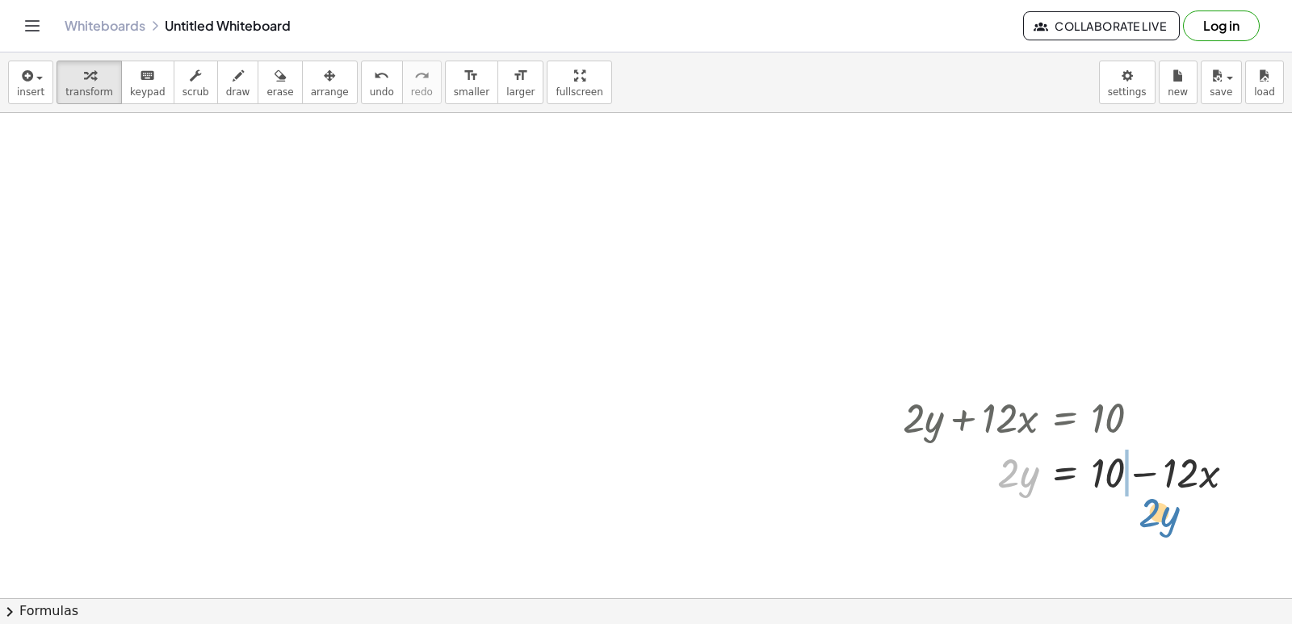
drag, startPoint x: 1004, startPoint y: 469, endPoint x: 1117, endPoint y: 518, distance: 123.3
drag, startPoint x: 1183, startPoint y: 475, endPoint x: 1203, endPoint y: 547, distance: 74.4
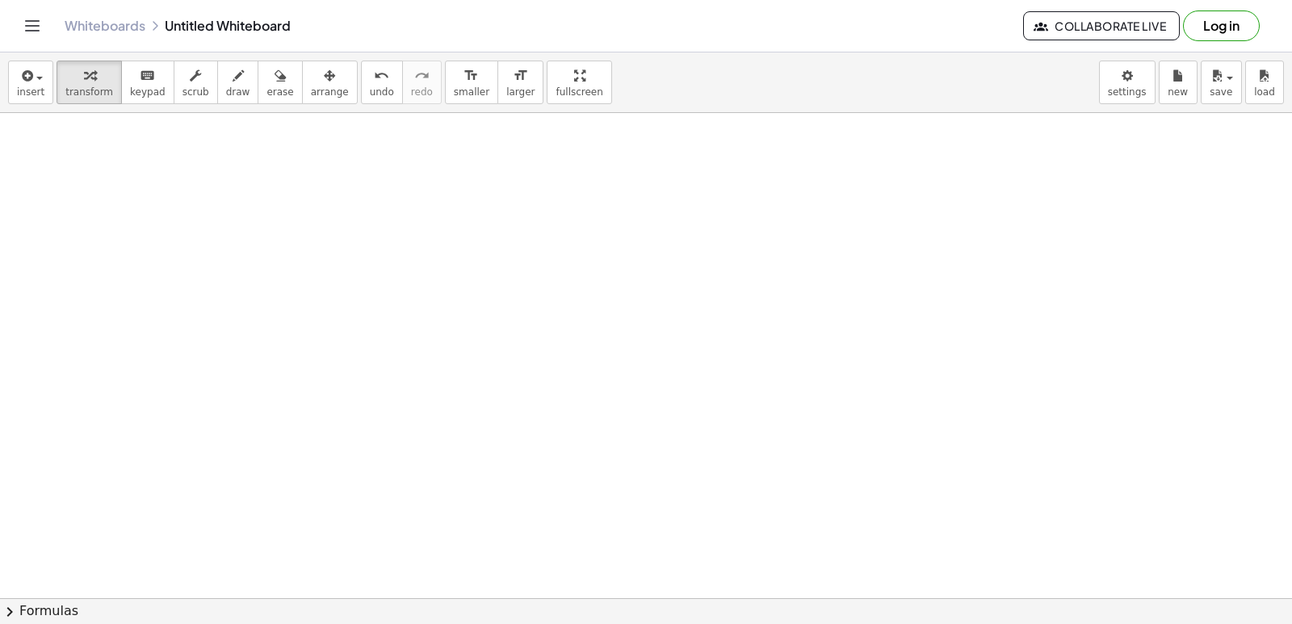
scroll to position [3327, 0]
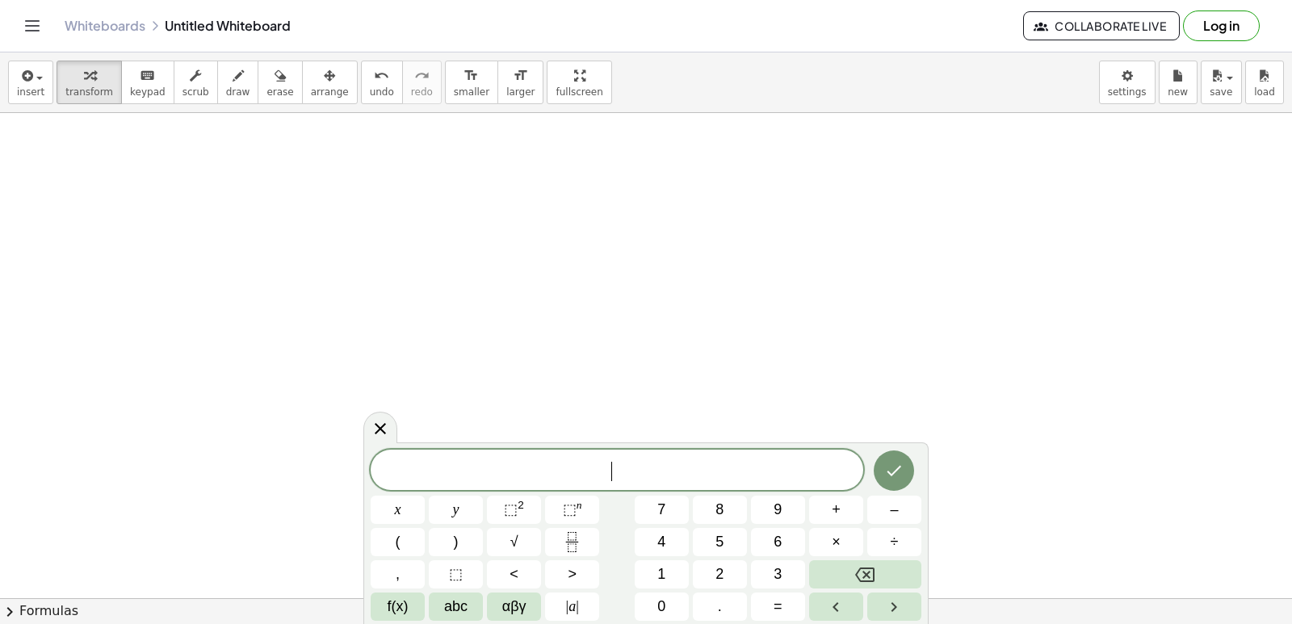
drag, startPoint x: 593, startPoint y: 317, endPoint x: 642, endPoint y: 339, distance: 53.1
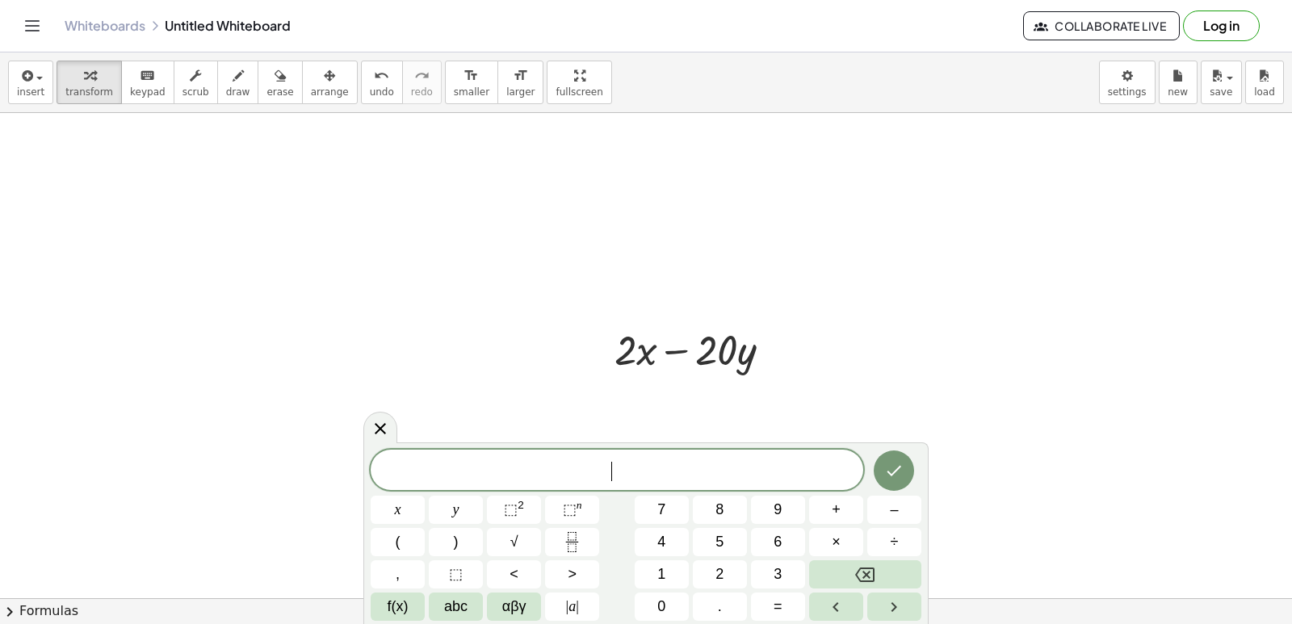
drag, startPoint x: 798, startPoint y: 316, endPoint x: 806, endPoint y: 328, distance: 13.9
click at [775, 348] on div at bounding box center [777, 350] width 18 height 18
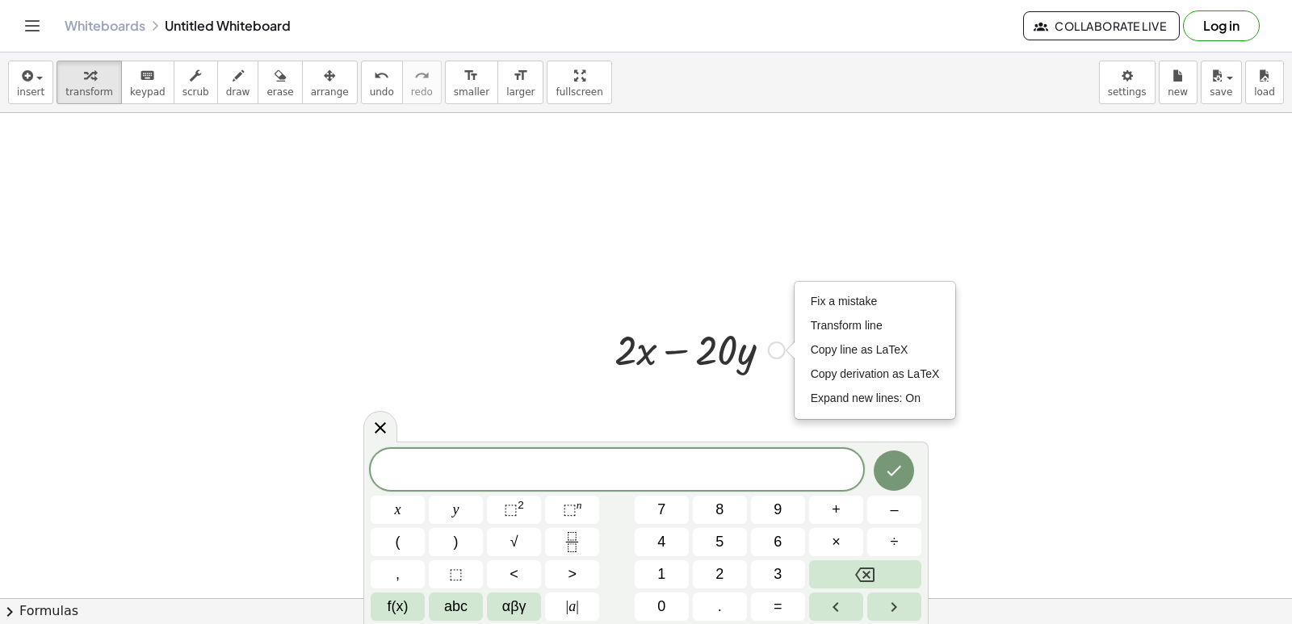
click at [831, 291] on li "Fix a mistake" at bounding box center [874, 302] width 137 height 24
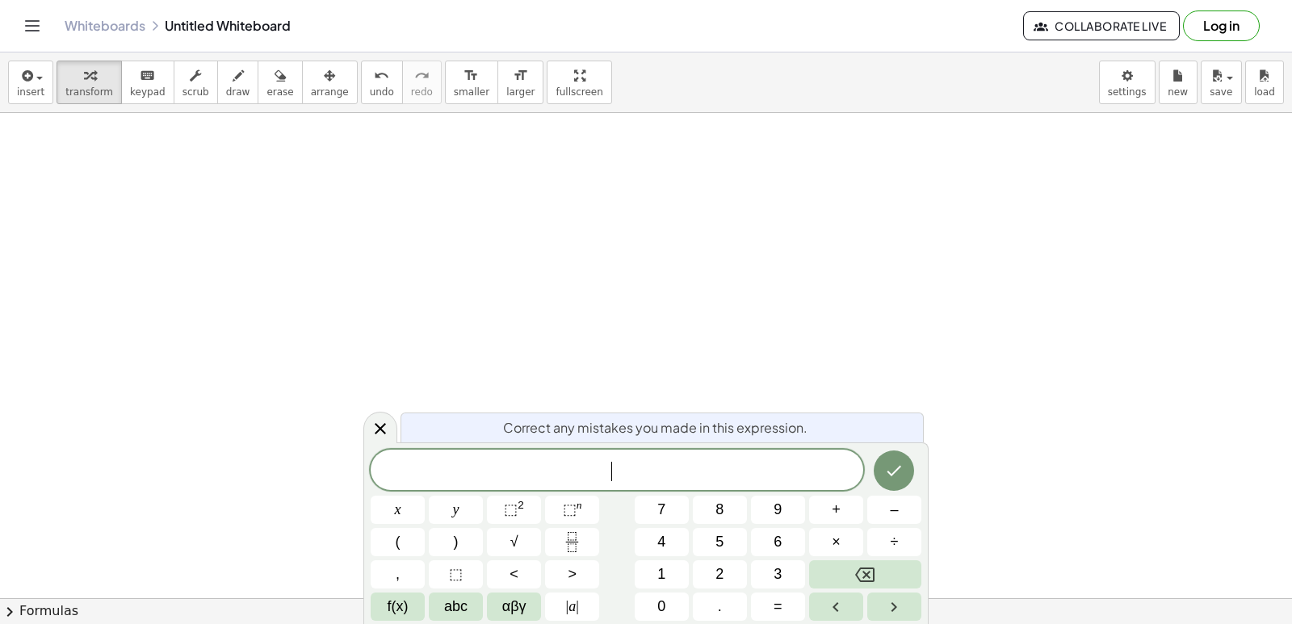
scroll to position [3893, 0]
click at [232, 76] on icon "button" at bounding box center [237, 75] width 11 height 19
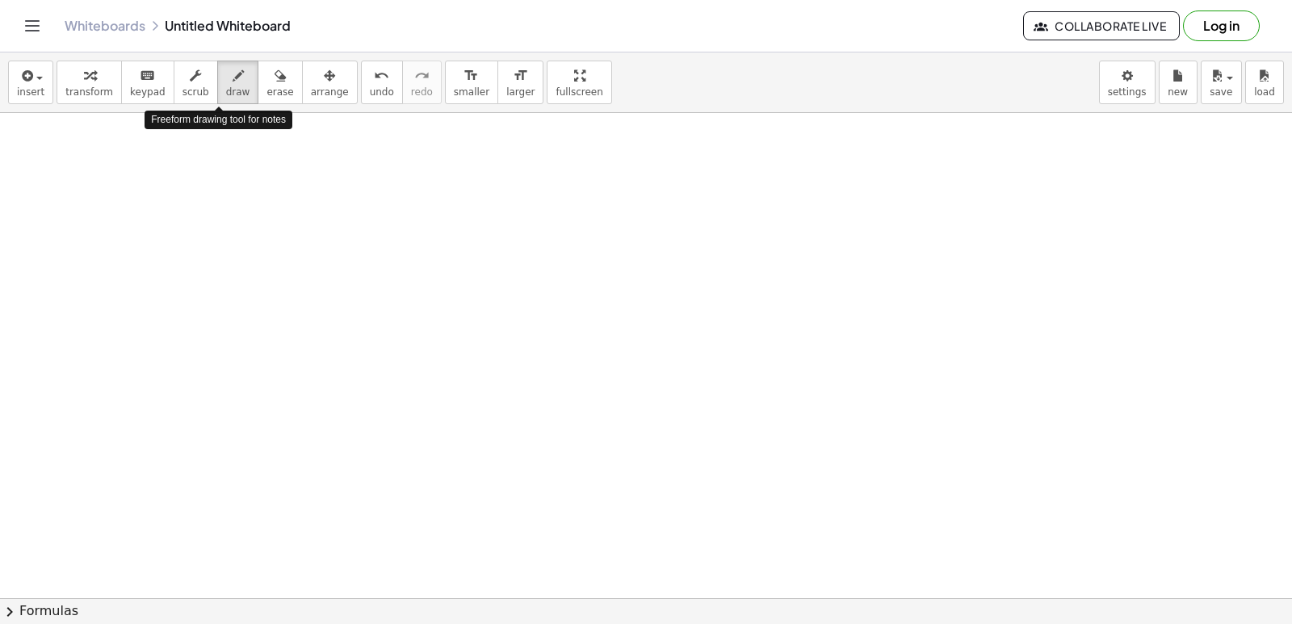
scroll to position [3327, 0]
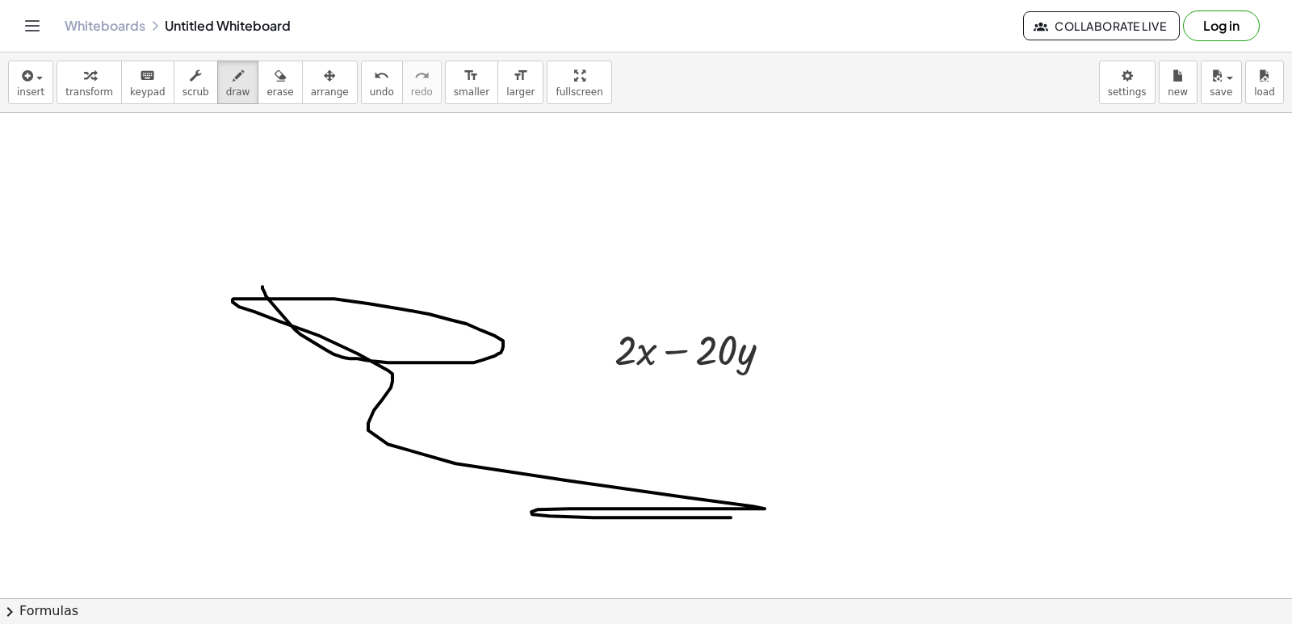
drag, startPoint x: 262, startPoint y: 287, endPoint x: 671, endPoint y: 319, distance: 409.7
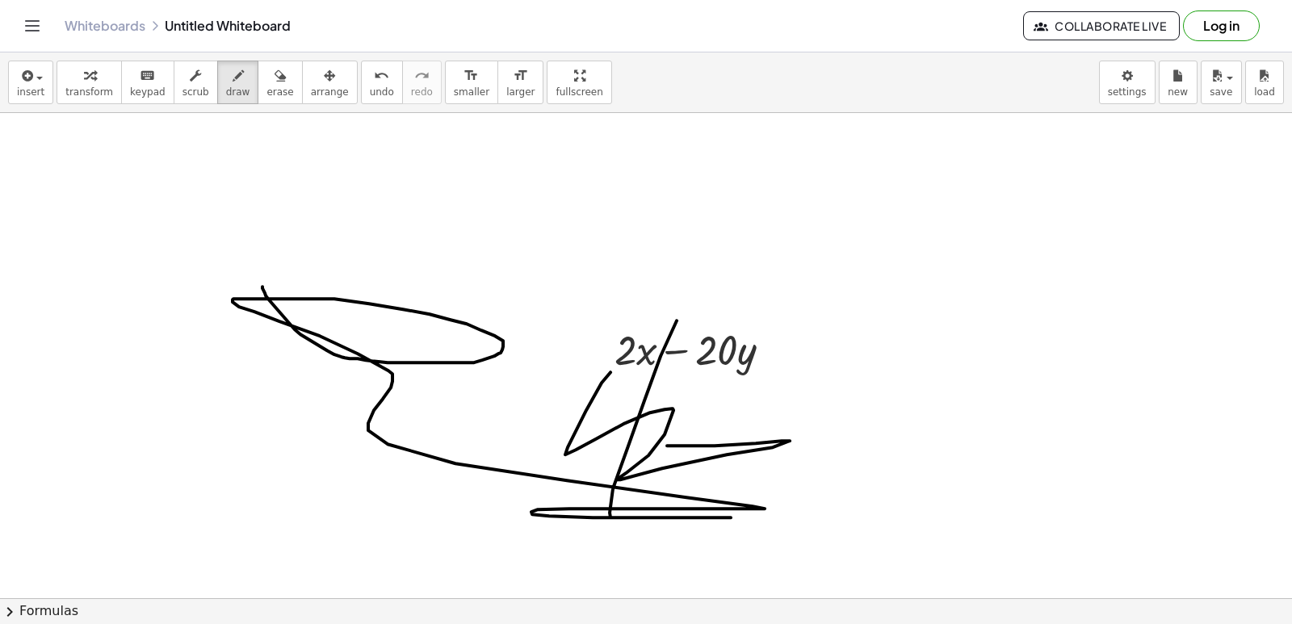
drag, startPoint x: 601, startPoint y: 383, endPoint x: 511, endPoint y: 287, distance: 131.9
click at [274, 83] on icon "button" at bounding box center [279, 75] width 11 height 19
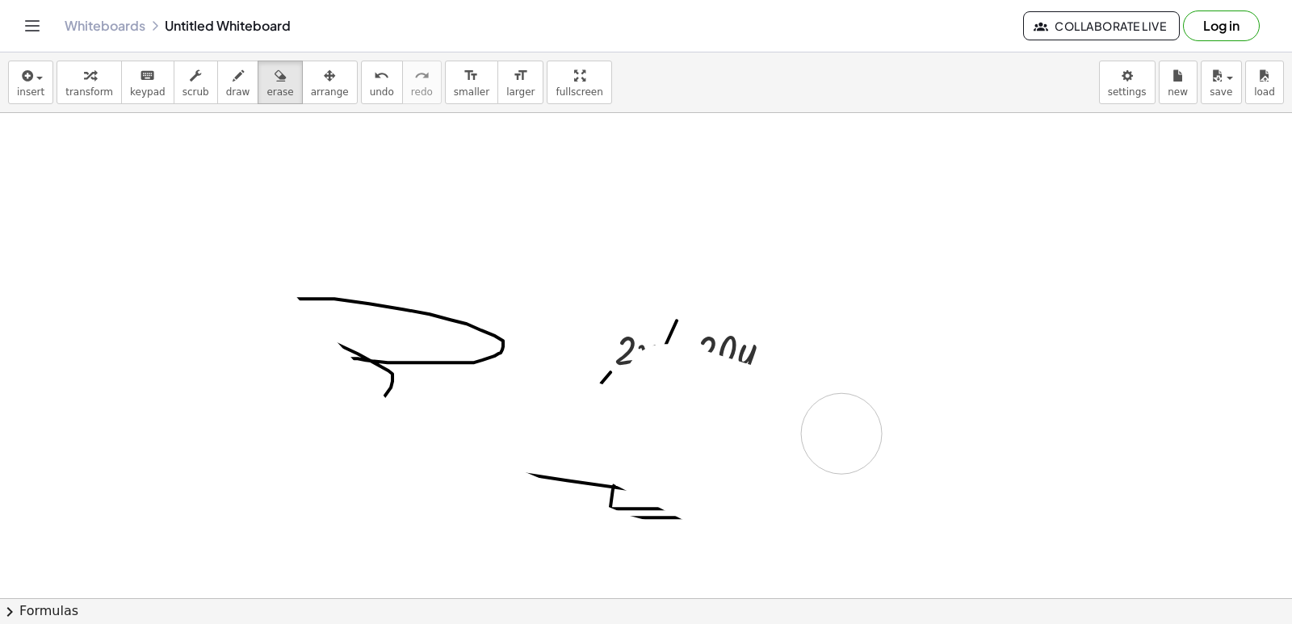
drag, startPoint x: 253, startPoint y: 259, endPoint x: 729, endPoint y: 352, distance: 485.2
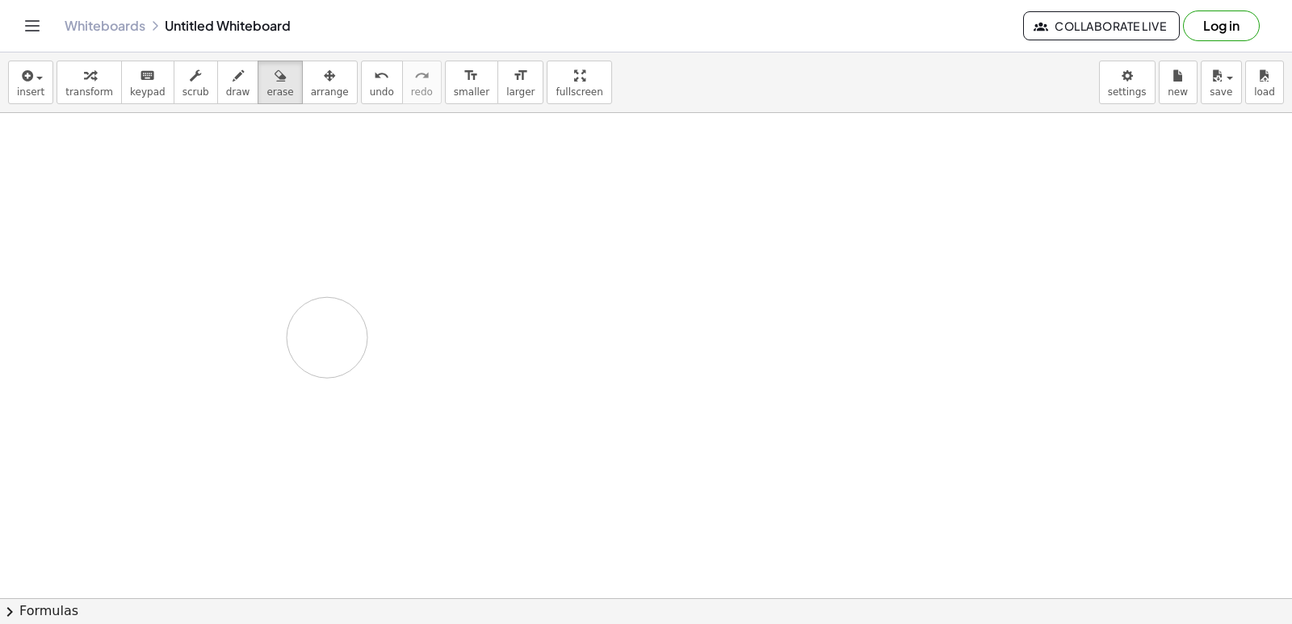
drag, startPoint x: 319, startPoint y: 149, endPoint x: 288, endPoint y: 111, distance: 48.8
drag, startPoint x: 220, startPoint y: 77, endPoint x: 219, endPoint y: 130, distance: 52.5
click at [220, 88] on button "draw" at bounding box center [238, 83] width 42 height 44
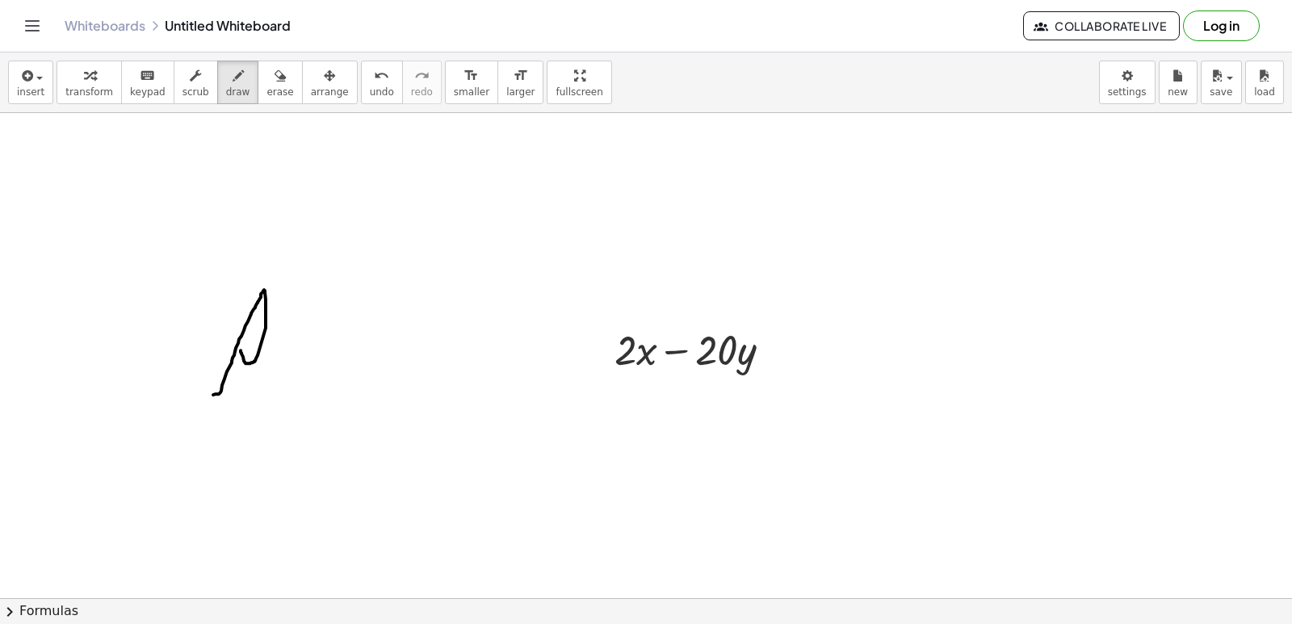
drag, startPoint x: 218, startPoint y: 394, endPoint x: 242, endPoint y: 412, distance: 30.0
drag, startPoint x: 327, startPoint y: 354, endPoint x: 330, endPoint y: 336, distance: 18.8
drag, startPoint x: 358, startPoint y: 396, endPoint x: 369, endPoint y: 443, distance: 48.2
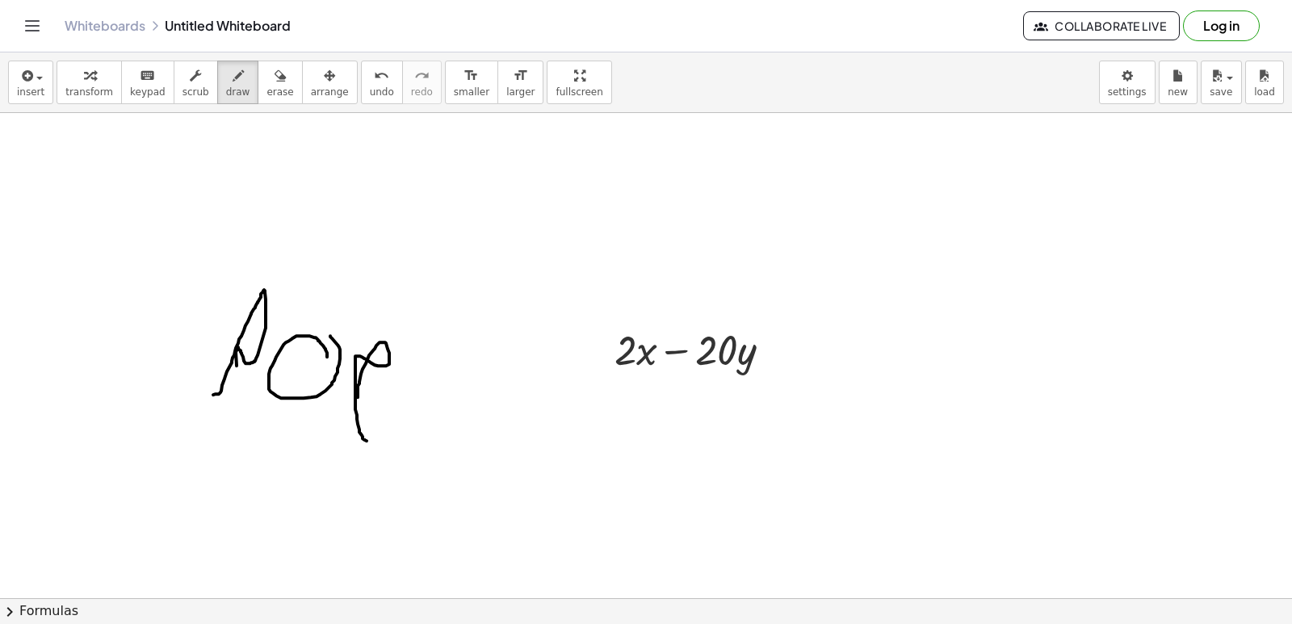
drag, startPoint x: 438, startPoint y: 409, endPoint x: 433, endPoint y: 392, distance: 18.6
drag, startPoint x: 441, startPoint y: 389, endPoint x: 457, endPoint y: 432, distance: 45.7
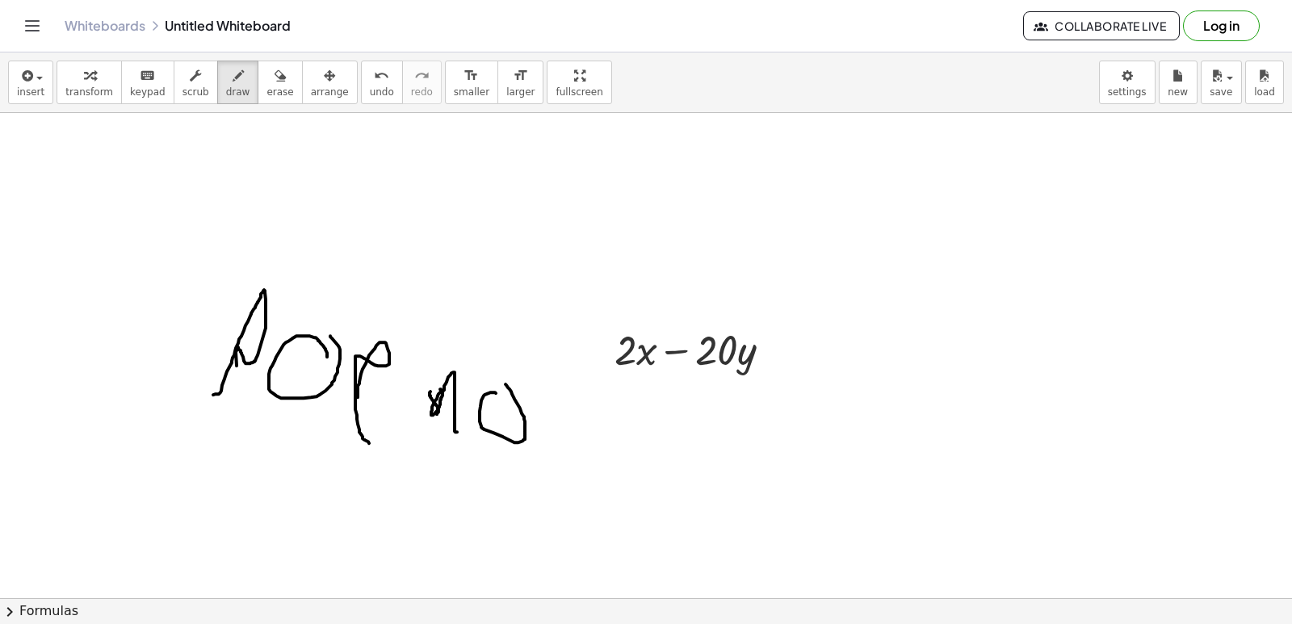
click at [266, 75] on div "button" at bounding box center [279, 74] width 27 height 19
drag, startPoint x: 683, startPoint y: 360, endPoint x: 835, endPoint y: 496, distance: 204.7
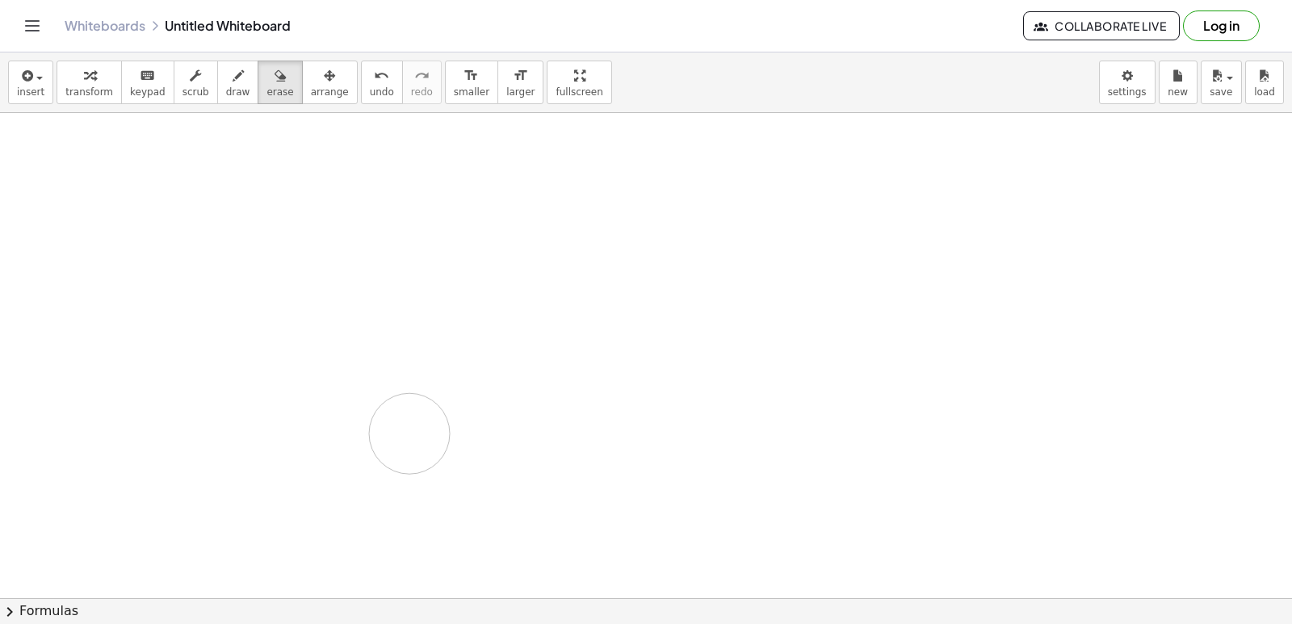
drag, startPoint x: 794, startPoint y: 399, endPoint x: 409, endPoint y: 433, distance: 386.6
drag, startPoint x: 191, startPoint y: 214, endPoint x: 228, endPoint y: 231, distance: 40.8
drag, startPoint x: 529, startPoint y: 422, endPoint x: 414, endPoint y: 344, distance: 138.8
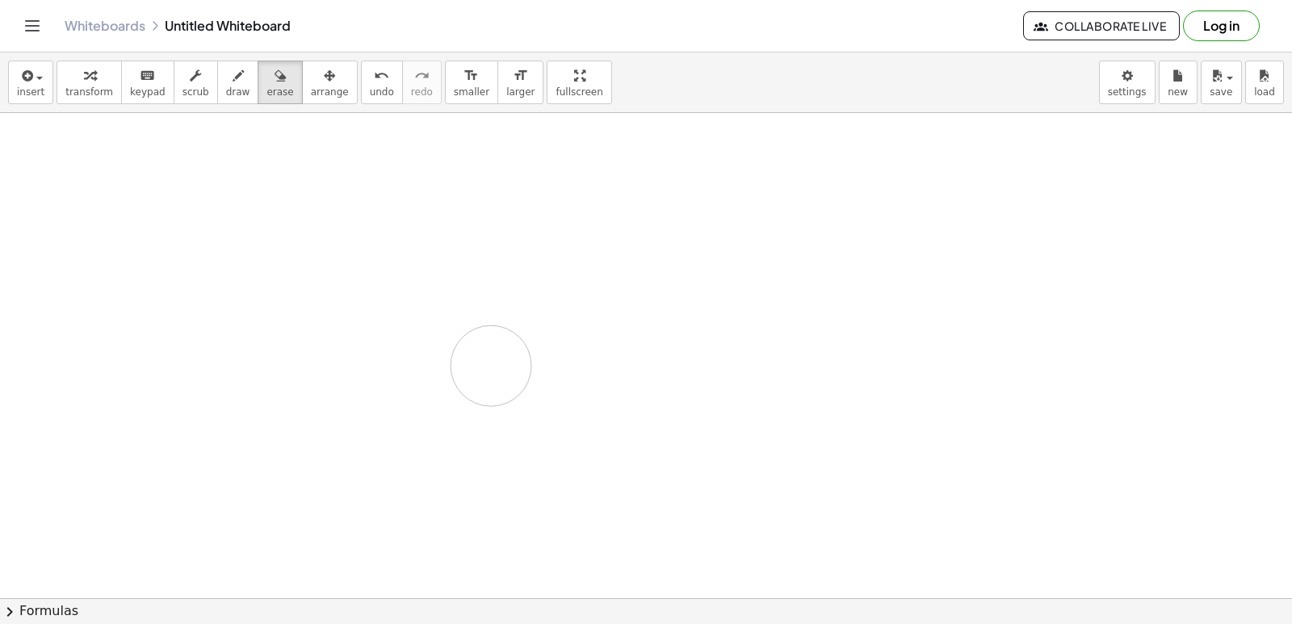
click at [226, 86] on span "draw" at bounding box center [238, 91] width 24 height 11
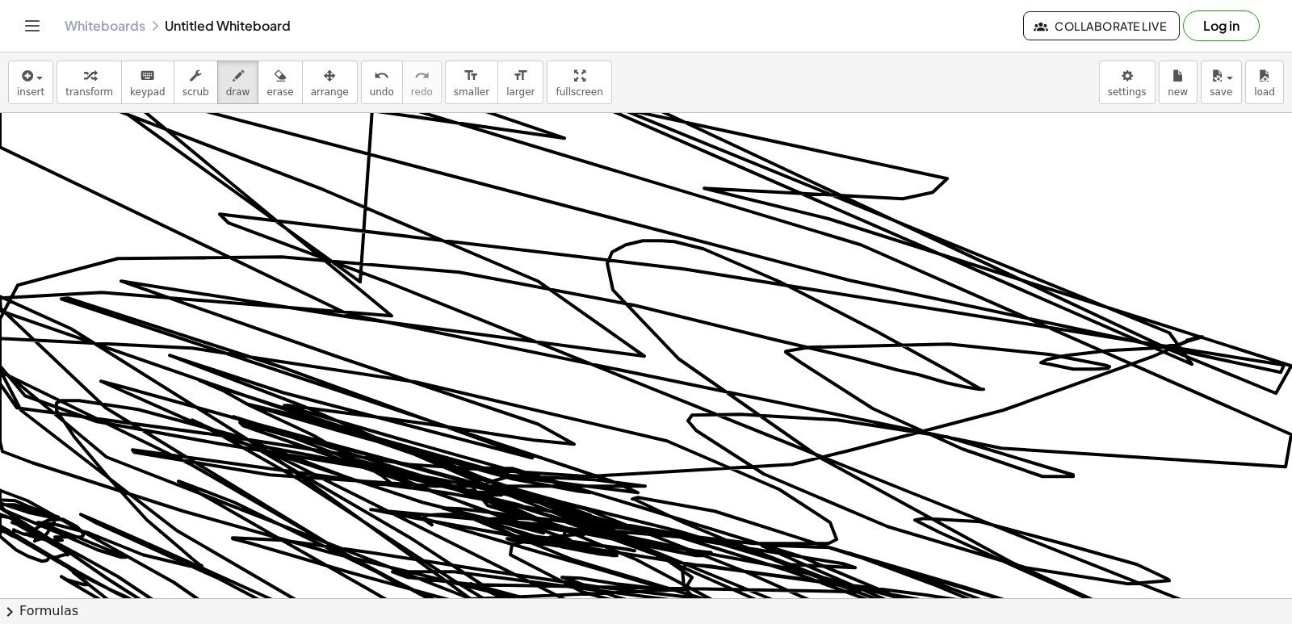
drag, startPoint x: 426, startPoint y: 515, endPoint x: 1274, endPoint y: -70, distance: 1030.0
click at [1274, 0] on html "Graspable Math Activities Get Started Activity Bank Assigned Work Classes White…" at bounding box center [646, 312] width 1292 height 624
drag, startPoint x: 689, startPoint y: -70, endPoint x: 1291, endPoint y: 369, distance: 744.7
click at [748, 533] on div "Graspable Math Activities Get Started Activity Bank Assigned Work Classes White…" at bounding box center [646, 312] width 1292 height 624
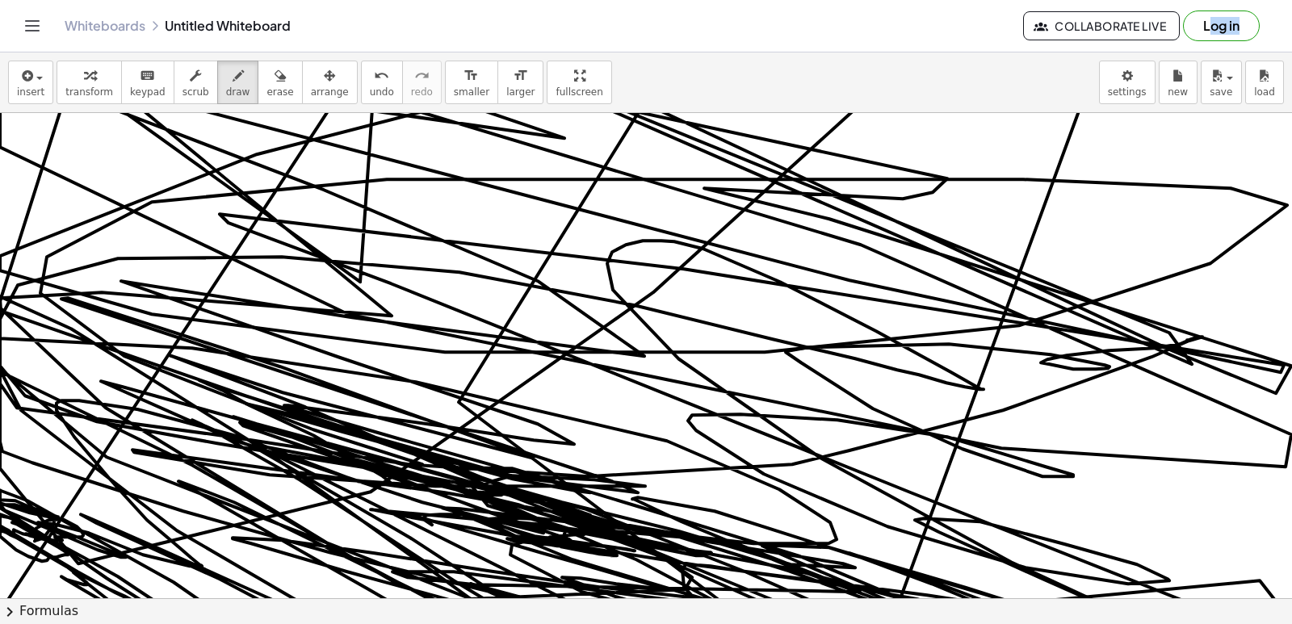
drag, startPoint x: 40, startPoint y: 293, endPoint x: 718, endPoint y: -70, distance: 768.5
click at [718, 0] on html "Graspable Math Activities Get Started Activity Bank Assigned Work Classes White…" at bounding box center [646, 312] width 1292 height 624
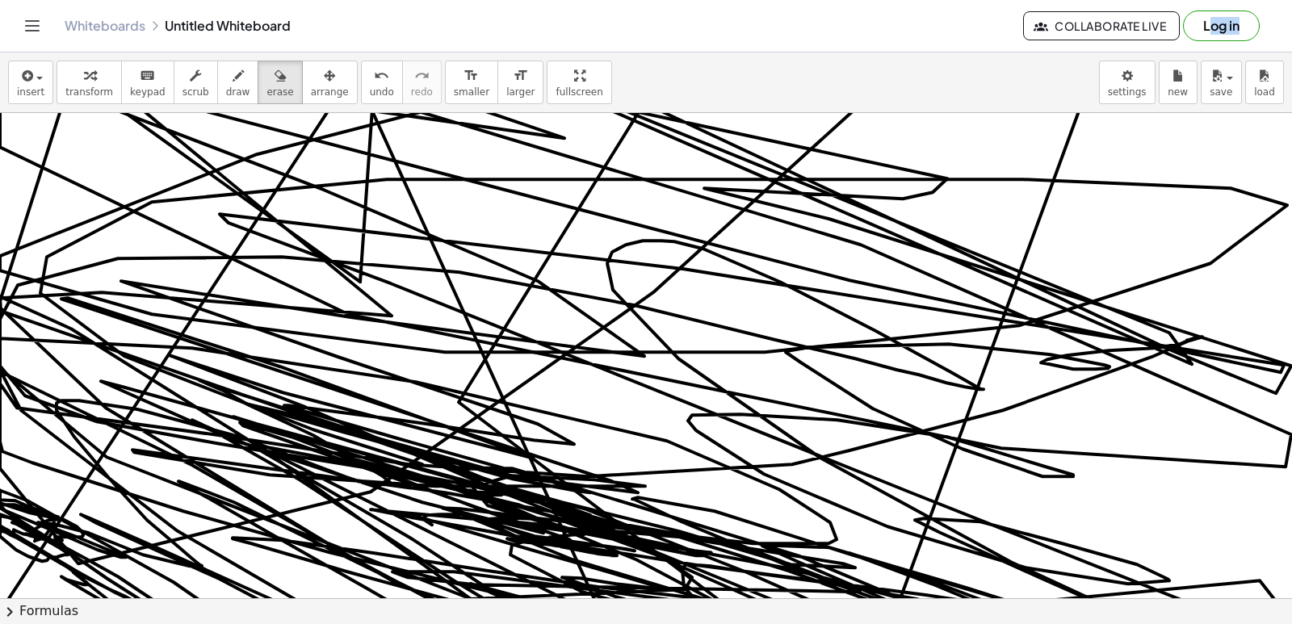
drag, startPoint x: 288, startPoint y: 99, endPoint x: 369, endPoint y: 157, distance: 99.5
click at [369, 157] on div "insert select one: Math Expression Function Text Youtube Video Graphing Geometr…" at bounding box center [646, 338] width 1292 height 572
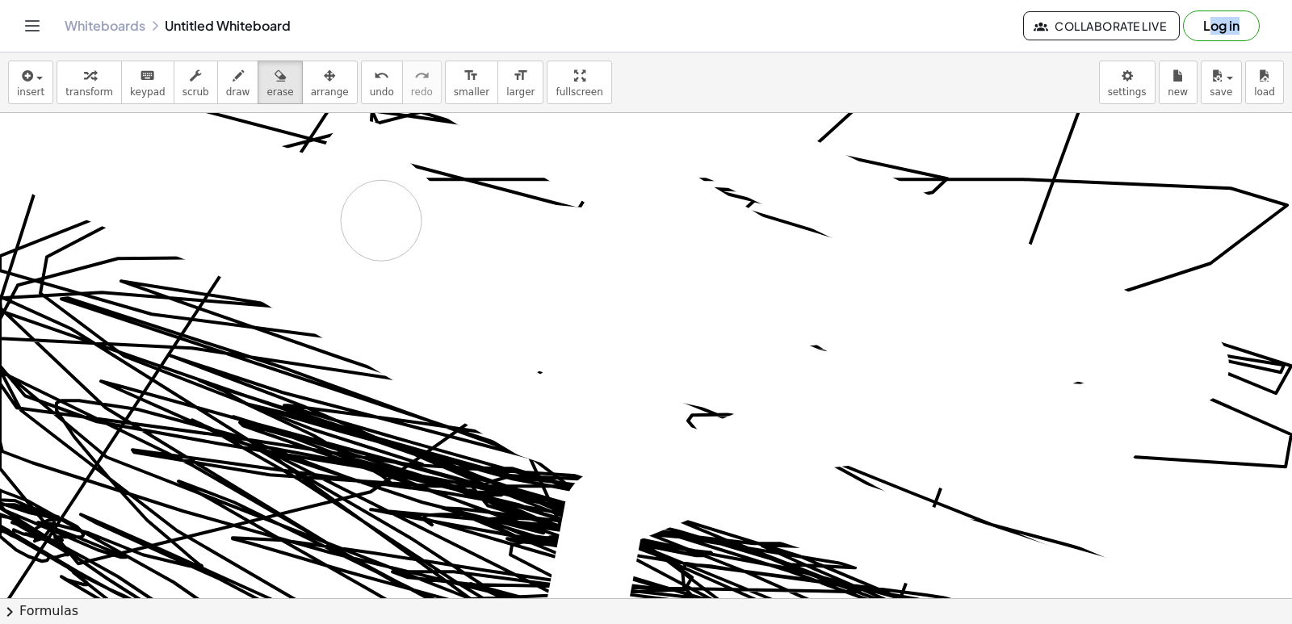
drag, startPoint x: 439, startPoint y: 243, endPoint x: 1291, endPoint y: 634, distance: 937.0
click at [1291, 623] on html "Graspable Math Activities Get Started Activity Bank Assigned Work Classes White…" at bounding box center [646, 312] width 1292 height 624
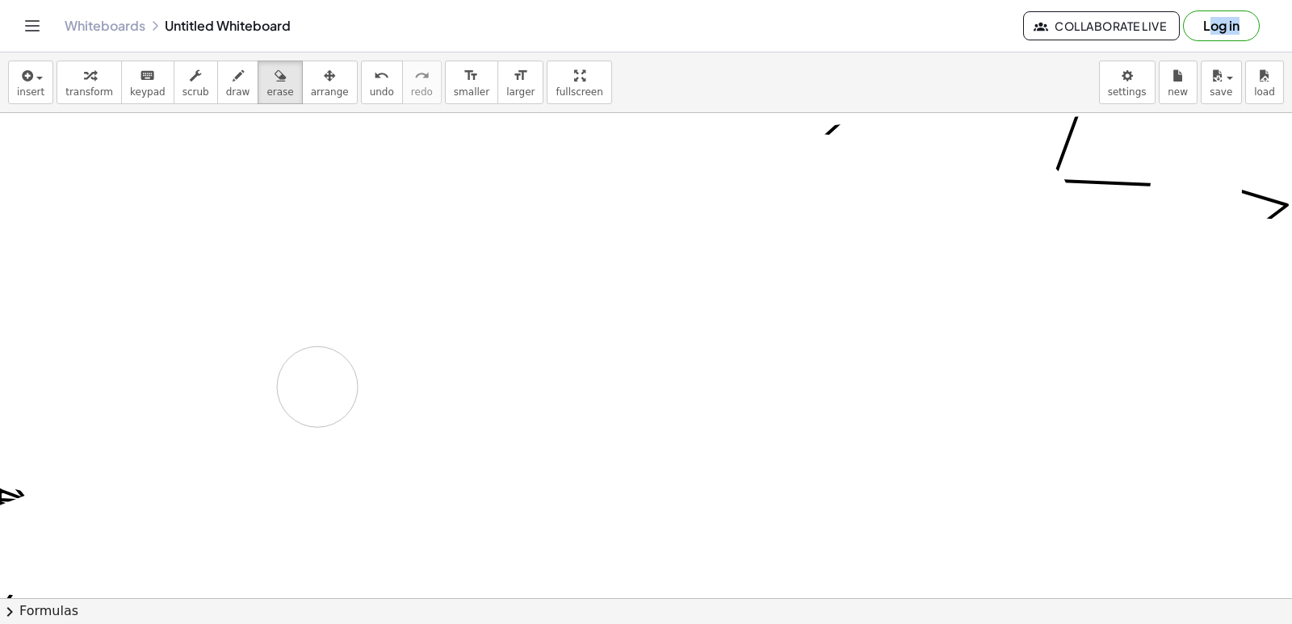
drag, startPoint x: 376, startPoint y: 400, endPoint x: 337, endPoint y: 370, distance: 49.6
drag, startPoint x: 337, startPoint y: 370, endPoint x: 799, endPoint y: -17, distance: 602.9
click at [799, 0] on html "Graspable Math Activities Get Started Activity Bank Assigned Work Classes White…" at bounding box center [646, 312] width 1292 height 624
click at [232, 73] on icon "button" at bounding box center [237, 75] width 11 height 19
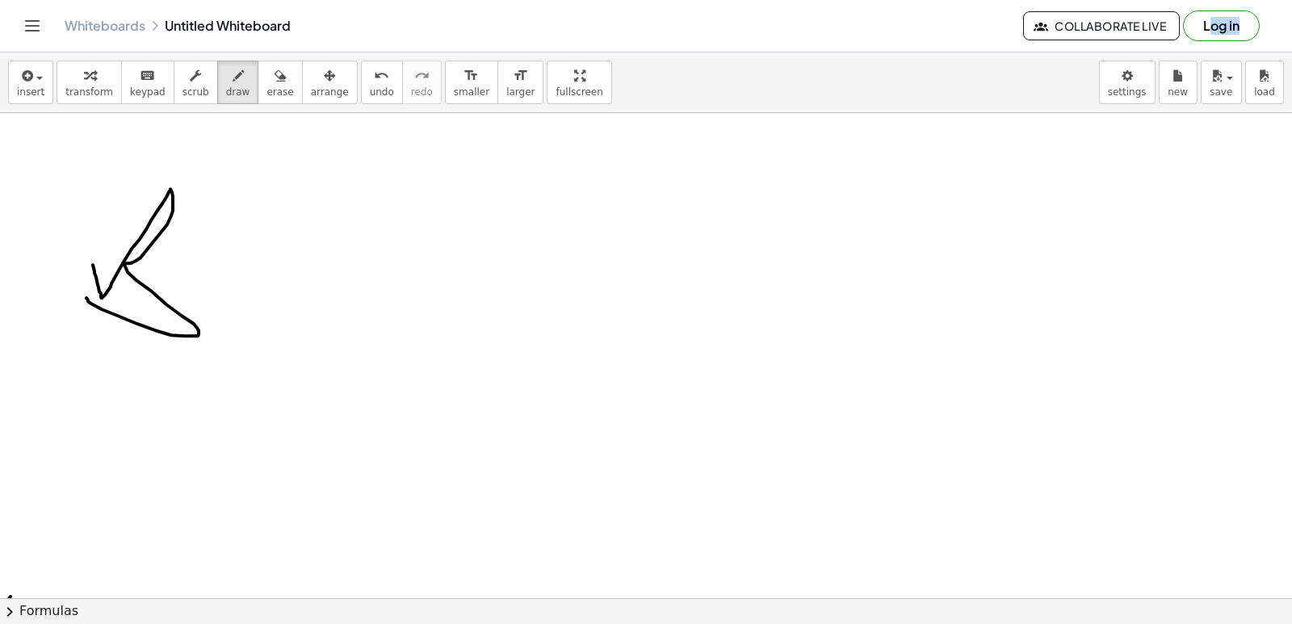
drag, startPoint x: 99, startPoint y: 291, endPoint x: 139, endPoint y: 319, distance: 48.1
drag, startPoint x: 241, startPoint y: 340, endPoint x: 241, endPoint y: 371, distance: 31.5
drag, startPoint x: 498, startPoint y: 441, endPoint x: 484, endPoint y: 440, distance: 14.6
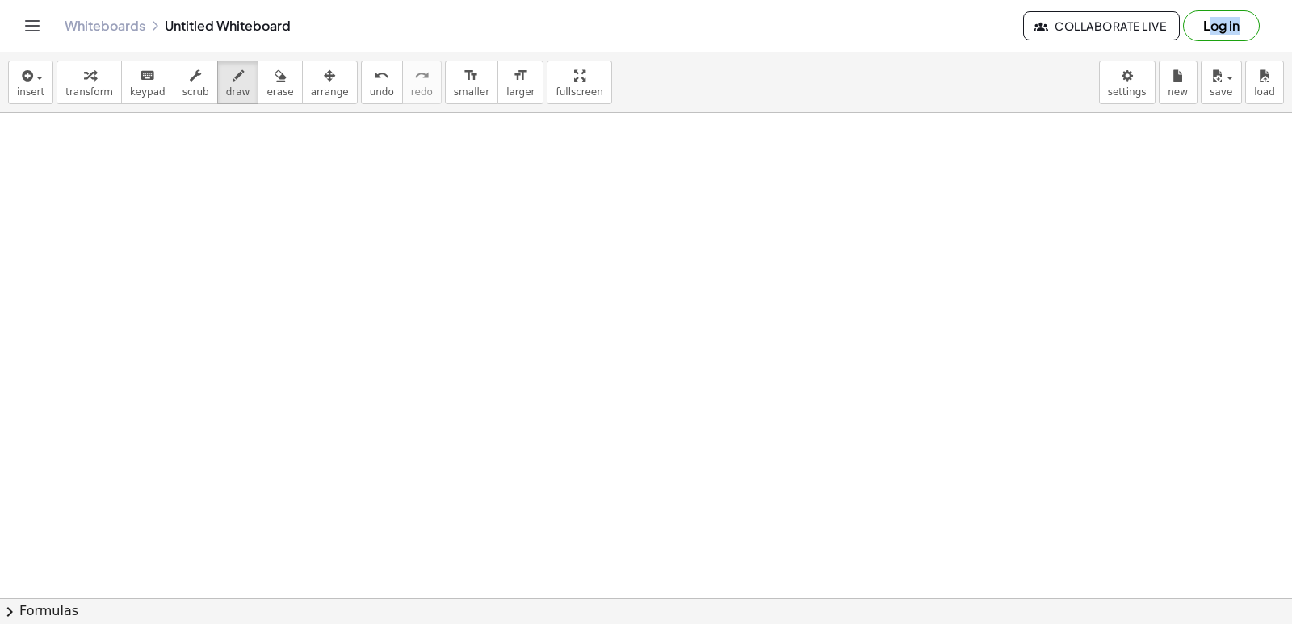
scroll to position [4618, 0]
drag, startPoint x: 184, startPoint y: 209, endPoint x: 186, endPoint y: 366, distance: 157.4
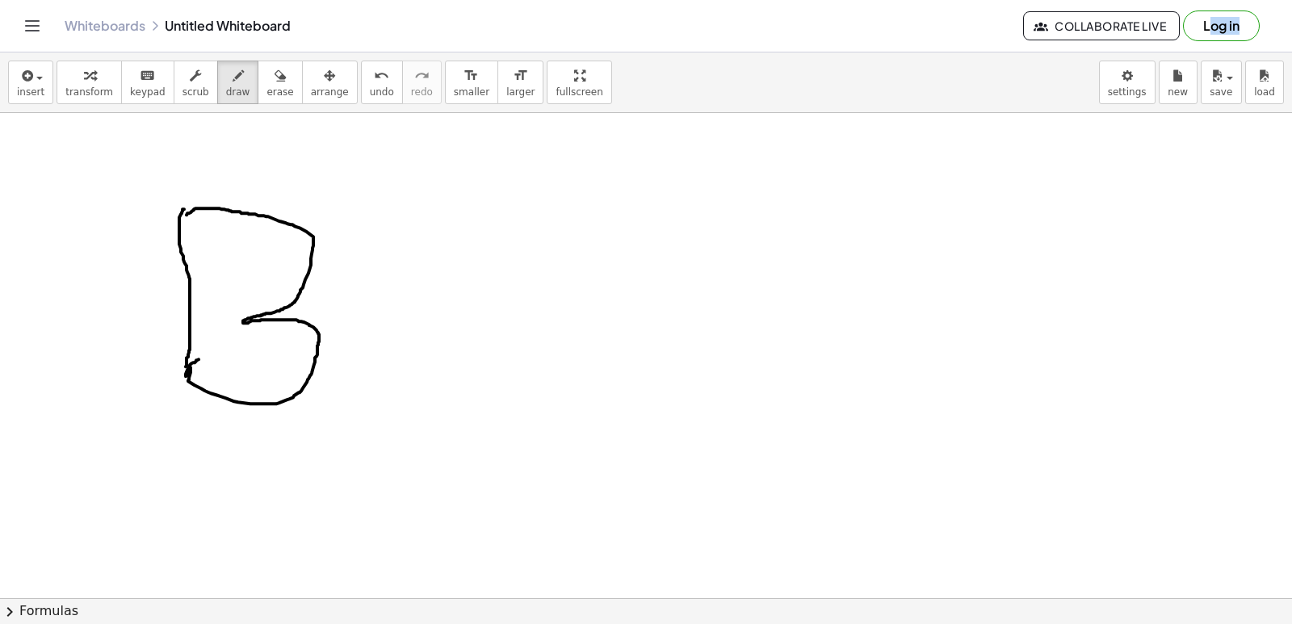
drag, startPoint x: 197, startPoint y: 360, endPoint x: 178, endPoint y: 232, distance: 129.8
drag, startPoint x: 227, startPoint y: 245, endPoint x: 192, endPoint y: 268, distance: 41.9
drag, startPoint x: 232, startPoint y: 354, endPoint x: 253, endPoint y: 366, distance: 25.3
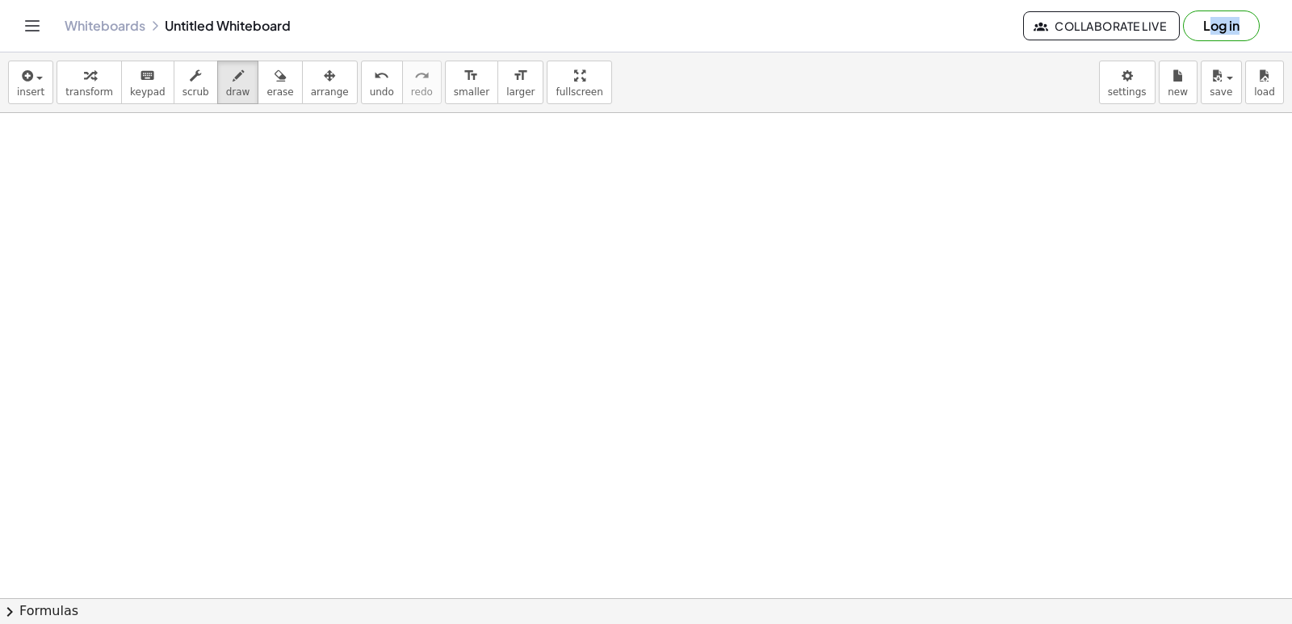
scroll to position [5672, 0]
drag, startPoint x: 196, startPoint y: 126, endPoint x: 284, endPoint y: 199, distance: 114.1
click at [284, 199] on div "insert select one: Math Expression Function Text Youtube Video Graphing Geometr…" at bounding box center [646, 338] width 1292 height 572
drag, startPoint x: 284, startPoint y: 201, endPoint x: 233, endPoint y: 107, distance: 106.6
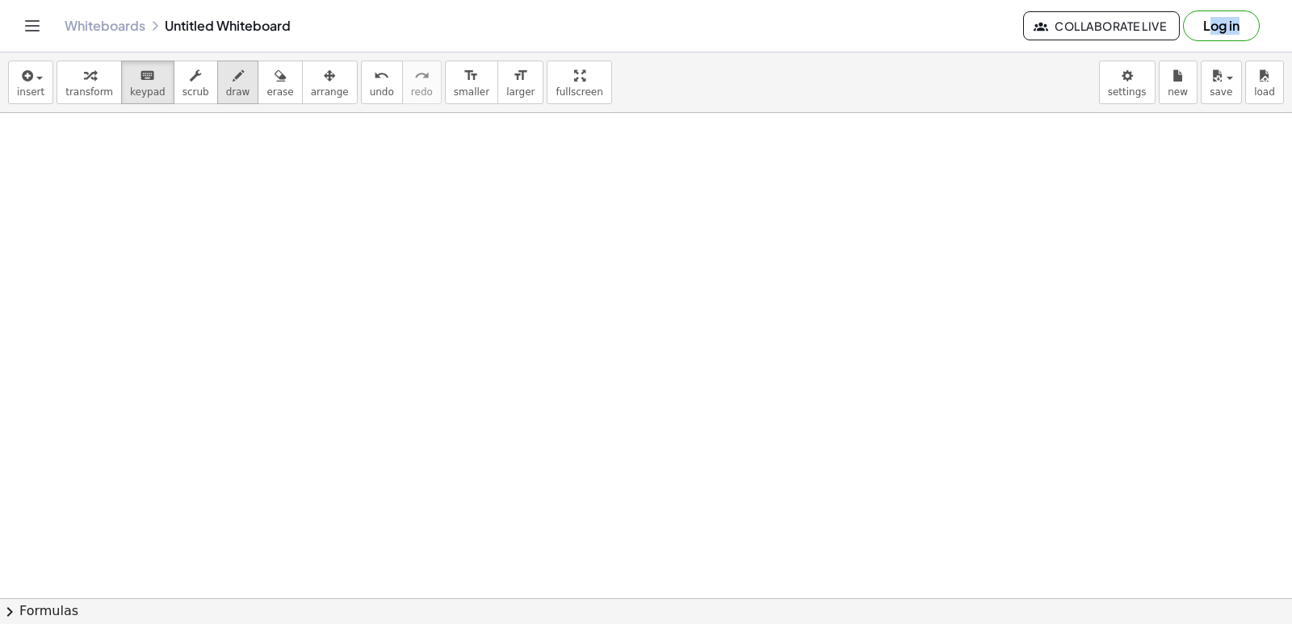
click at [226, 80] on div "button" at bounding box center [238, 74] width 24 height 19
drag, startPoint x: 211, startPoint y: 214, endPoint x: 196, endPoint y: 266, distance: 53.7
drag, startPoint x: 209, startPoint y: 211, endPoint x: 408, endPoint y: 311, distance: 222.4
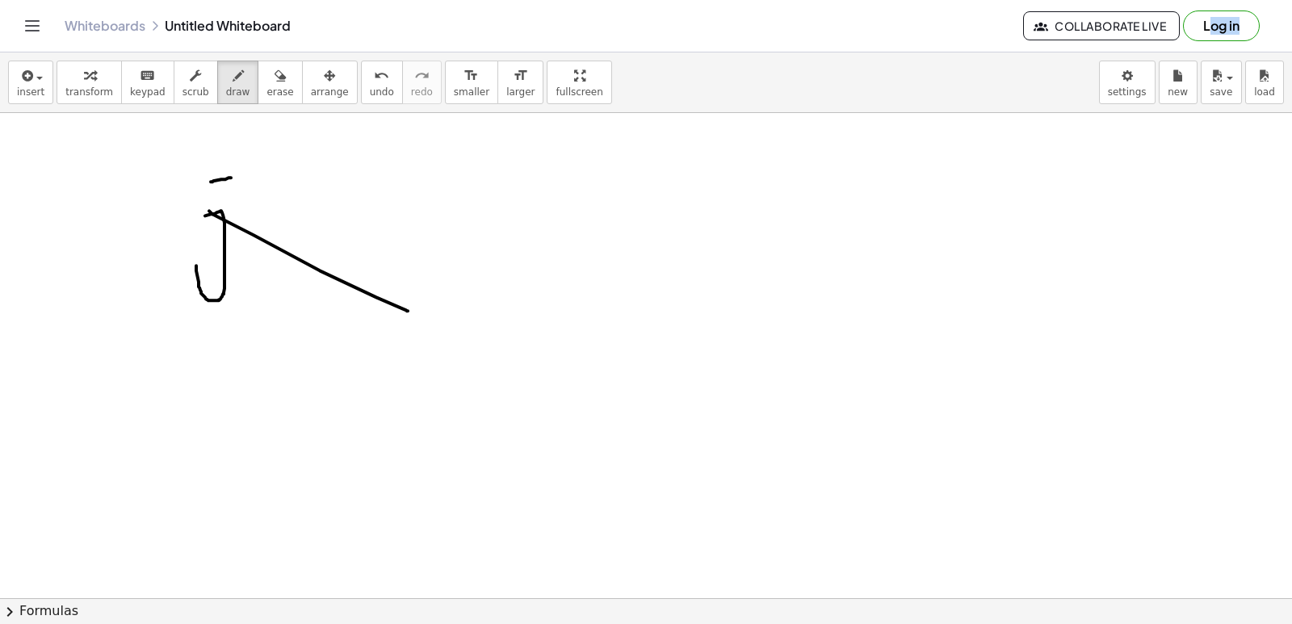
drag, startPoint x: 360, startPoint y: 313, endPoint x: 534, endPoint y: 475, distance: 237.6
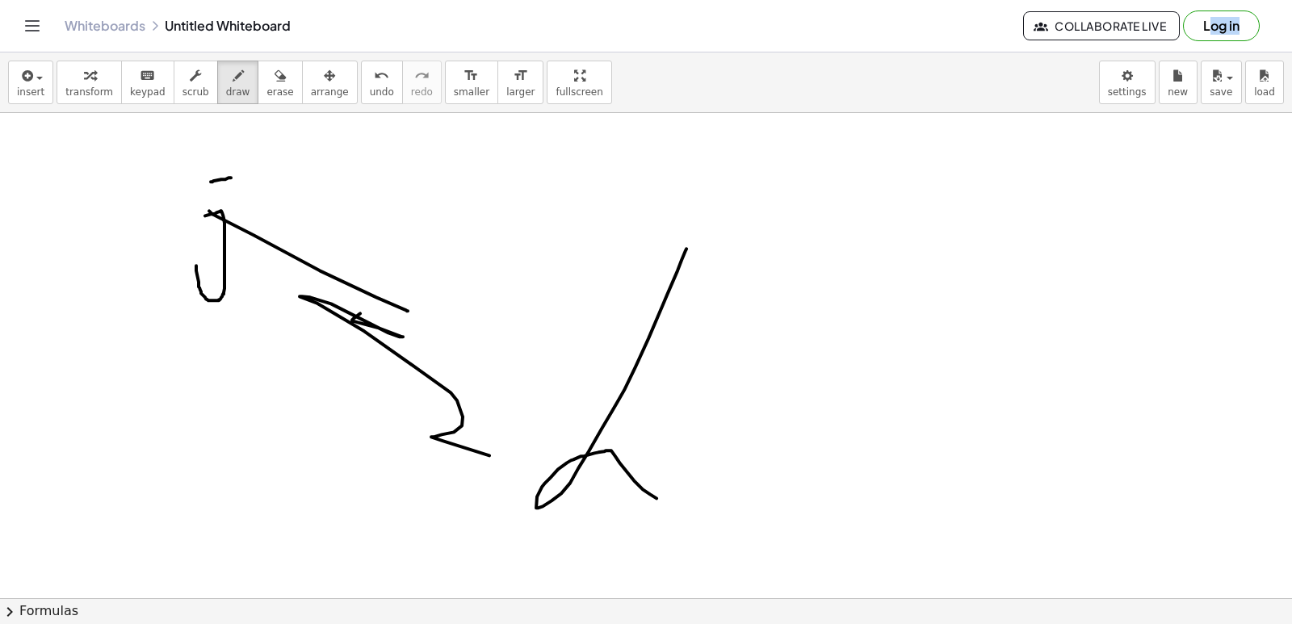
drag, startPoint x: 686, startPoint y: 249, endPoint x: 767, endPoint y: 417, distance: 187.0
drag, startPoint x: 794, startPoint y: 392, endPoint x: 770, endPoint y: 425, distance: 41.7
drag, startPoint x: 756, startPoint y: 459, endPoint x: 738, endPoint y: 470, distance: 21.1
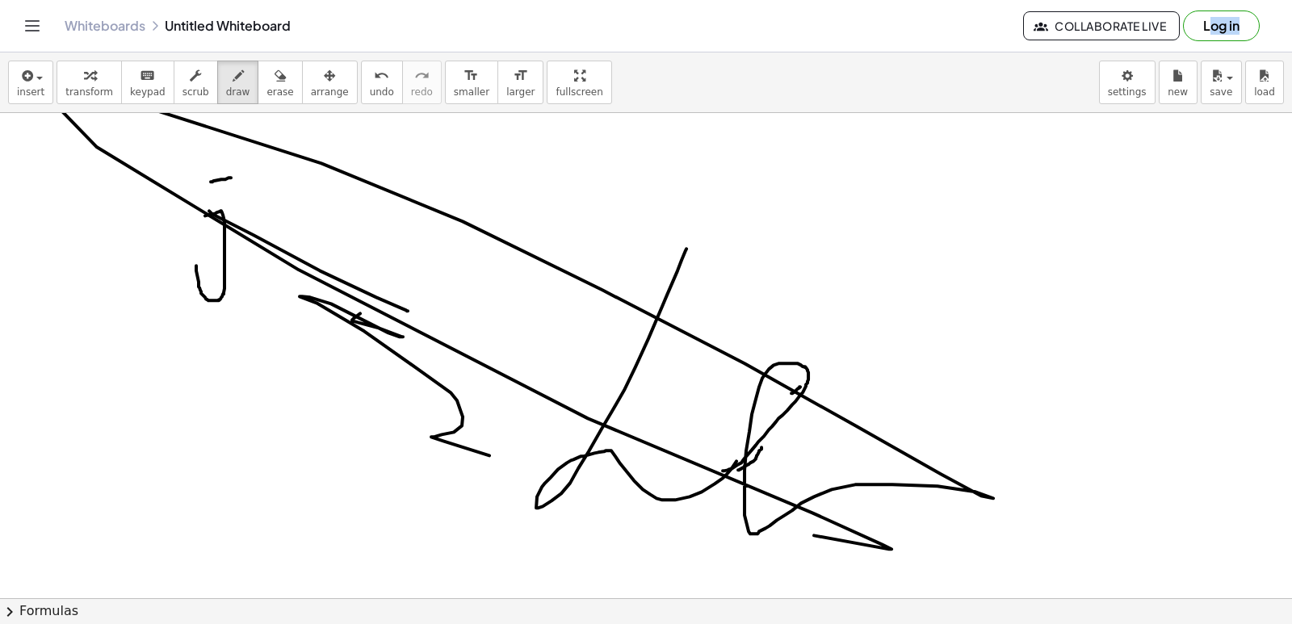
drag, startPoint x: 722, startPoint y: 471, endPoint x: 739, endPoint y: 535, distance: 66.8
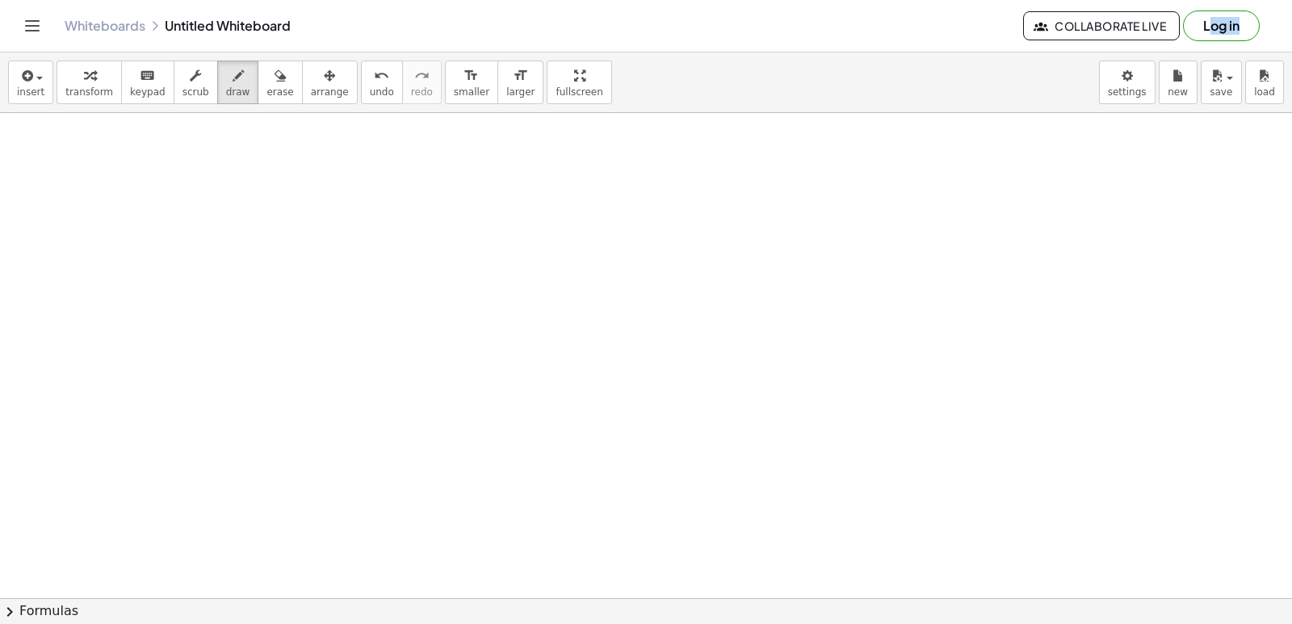
scroll to position [6319, 0]
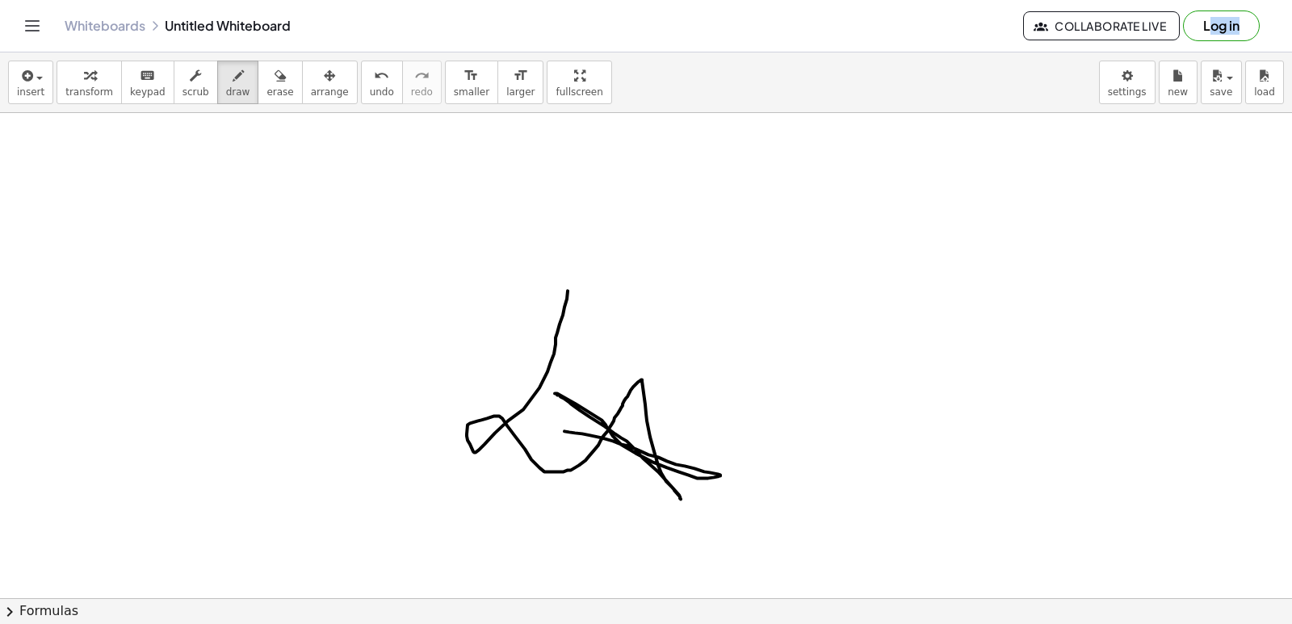
drag, startPoint x: 567, startPoint y: 291, endPoint x: 721, endPoint y: 484, distance: 246.5
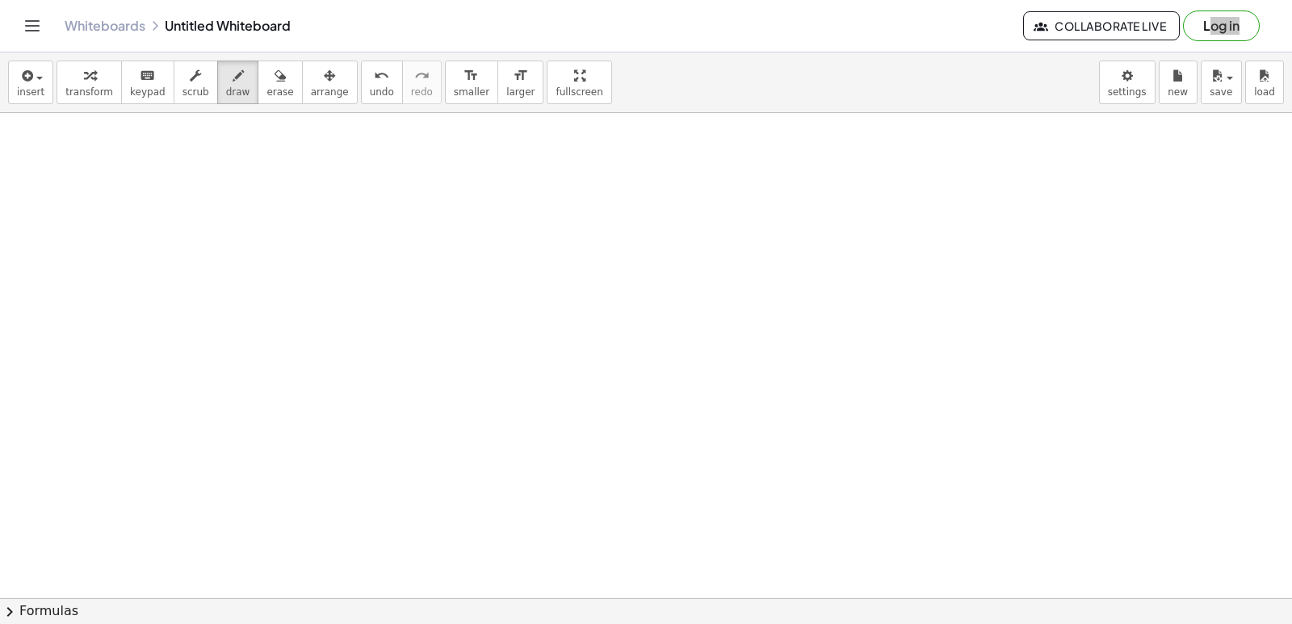
scroll to position [6804, 0]
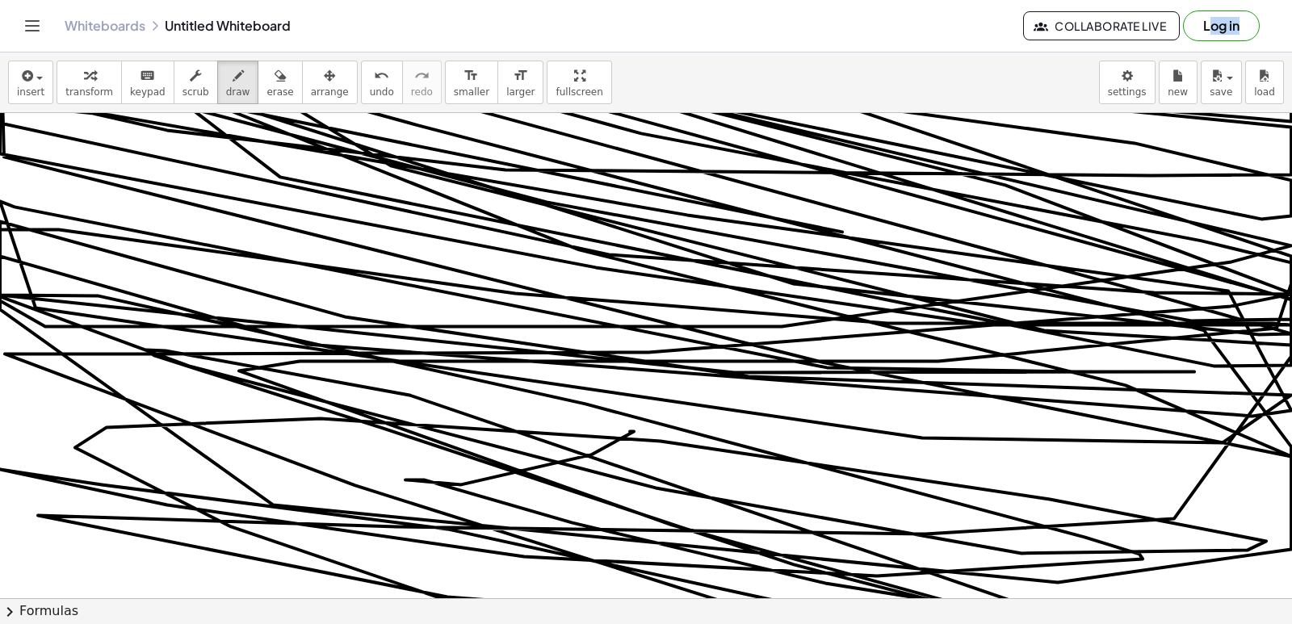
drag, startPoint x: 634, startPoint y: 431, endPoint x: 633, endPoint y: 50, distance: 381.0
click at [1291, 165] on div "+ · 3 · y + · 12 · y = 10 + 3 + · 12 · y = 10 · y · · y + · 4 · x + 21 = - 19 2…" at bounding box center [646, 355] width 1292 height 485
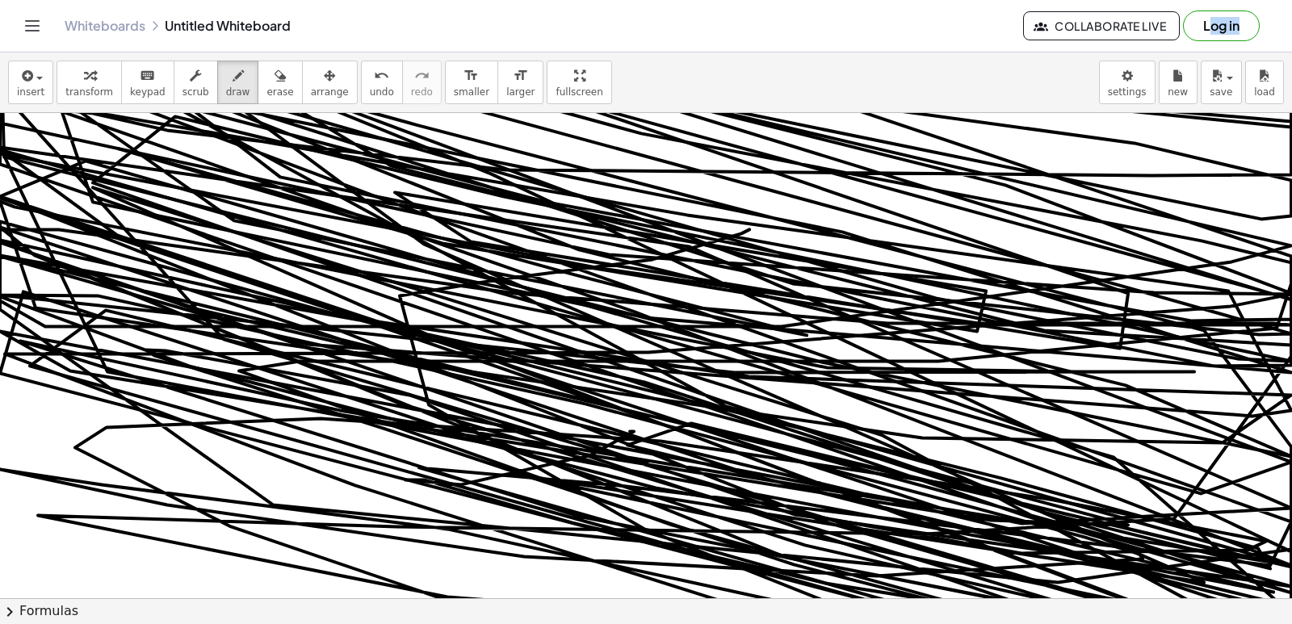
drag, startPoint x: 652, startPoint y: 259, endPoint x: 0, endPoint y: 45, distance: 686.4
click at [1291, 314] on div "+ · 3 · y + · 12 · y = 10 + 3 + · 12 · y = 10 · y · · y + · 4 · x + 21 = - 19 2…" at bounding box center [646, 355] width 1292 height 485
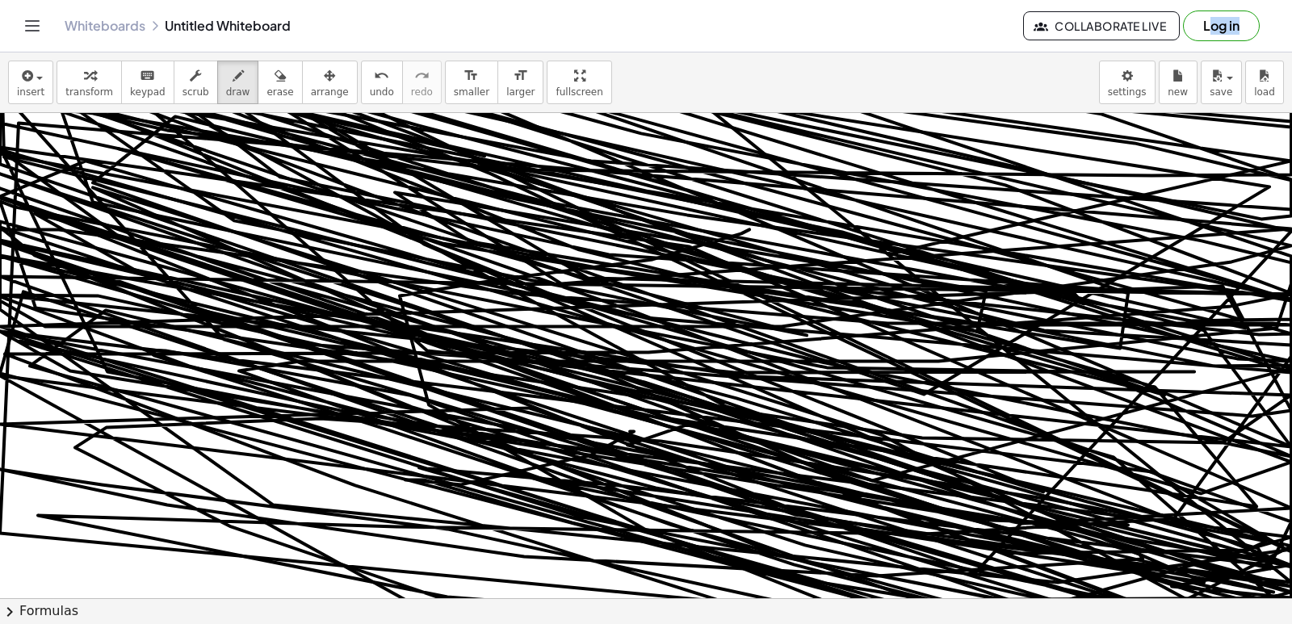
drag, startPoint x: 0, startPoint y: 45, endPoint x: 1291, endPoint y: 655, distance: 1427.8
click at [1291, 623] on html "Graspable Math Activities Get Started Activity Bank Assigned Work Classes White…" at bounding box center [646, 312] width 1292 height 624
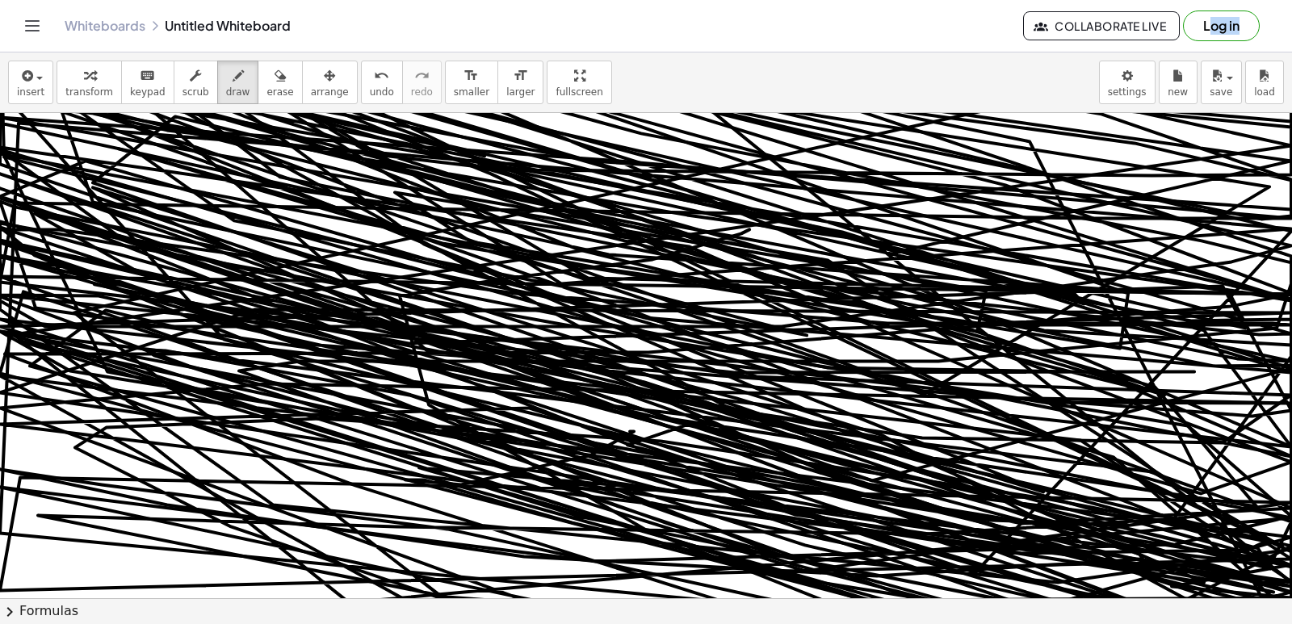
drag, startPoint x: 565, startPoint y: 325, endPoint x: 1263, endPoint y: 354, distance: 698.1
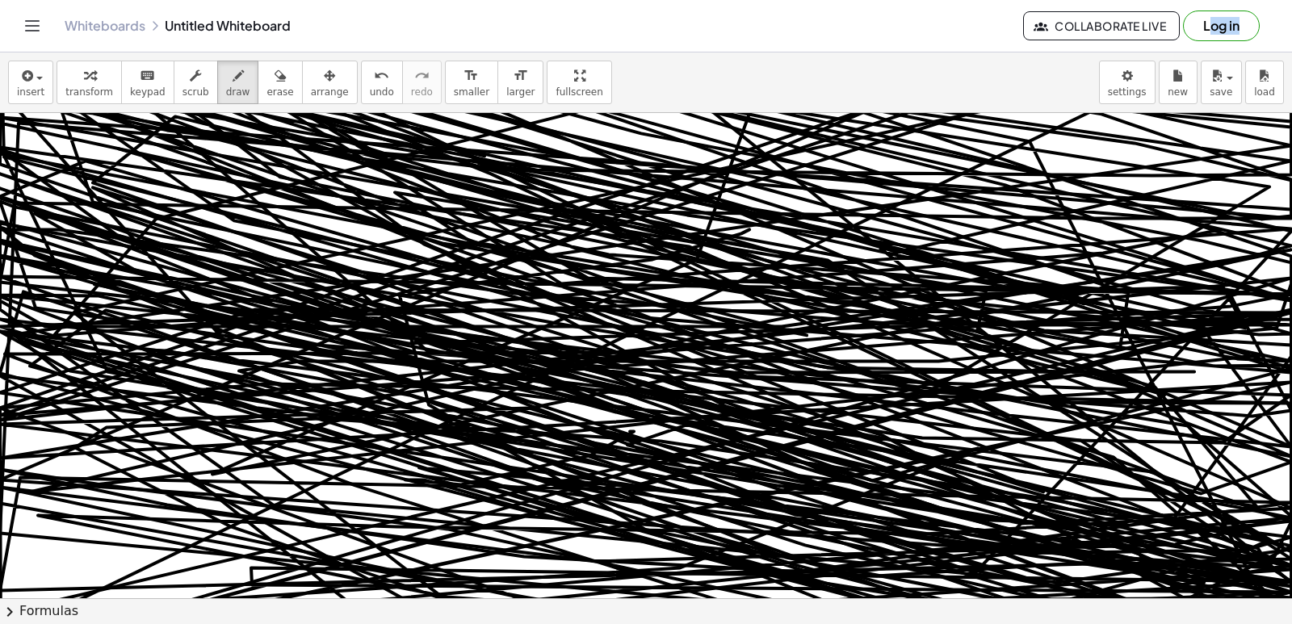
drag, startPoint x: 1263, startPoint y: 354, endPoint x: 1291, endPoint y: 498, distance: 146.4
click at [1291, 505] on div "+ · 3 · y + · 12 · y = 10 + 3 + · 12 · y = 10 · y · · y + · 4 · x + 21 = - 19 2…" at bounding box center [646, 355] width 1292 height 485
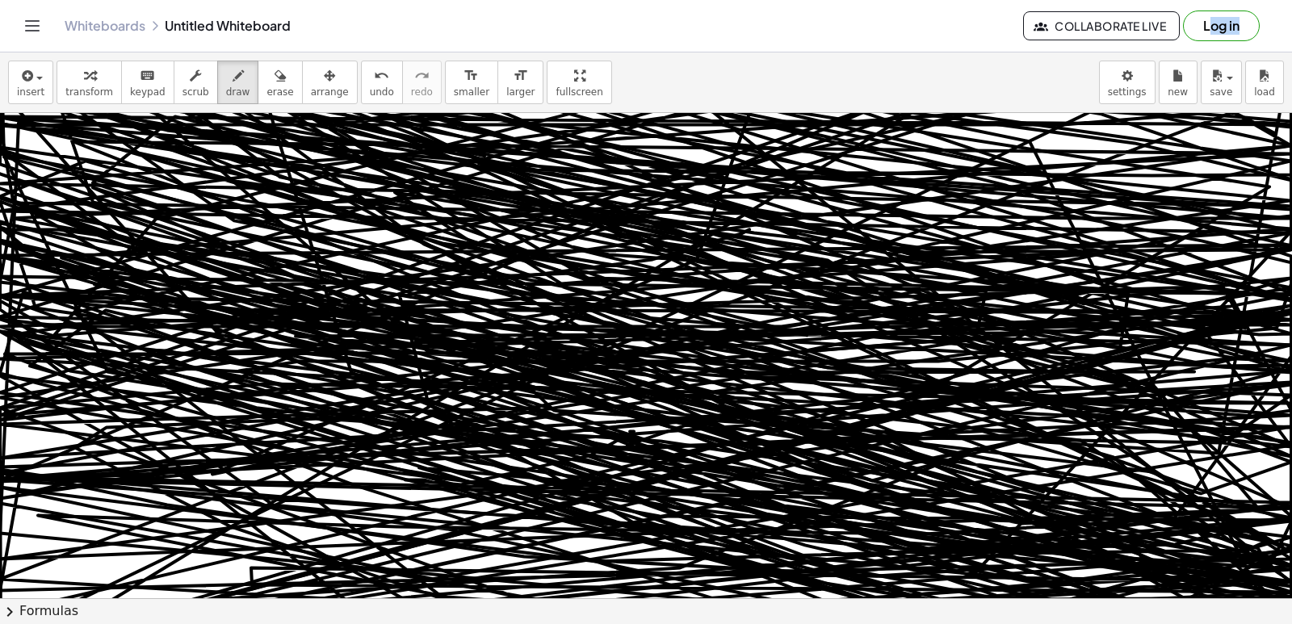
drag, startPoint x: 1291, startPoint y: 232, endPoint x: 287, endPoint y: 23, distance: 1025.7
click at [282, 26] on div "Graspable Math Activities Get Started Activity Bank Assigned Work Classes White…" at bounding box center [646, 312] width 1292 height 624
drag, startPoint x: 287, startPoint y: 23, endPoint x: 295, endPoint y: 20, distance: 8.4
click at [291, 21] on div "Whiteboards Untitled Whiteboard" at bounding box center [544, 26] width 958 height 16
click at [279, 49] on div "Whiteboards Untitled Whiteboard Collaborate Live Log in" at bounding box center [645, 26] width 1253 height 52
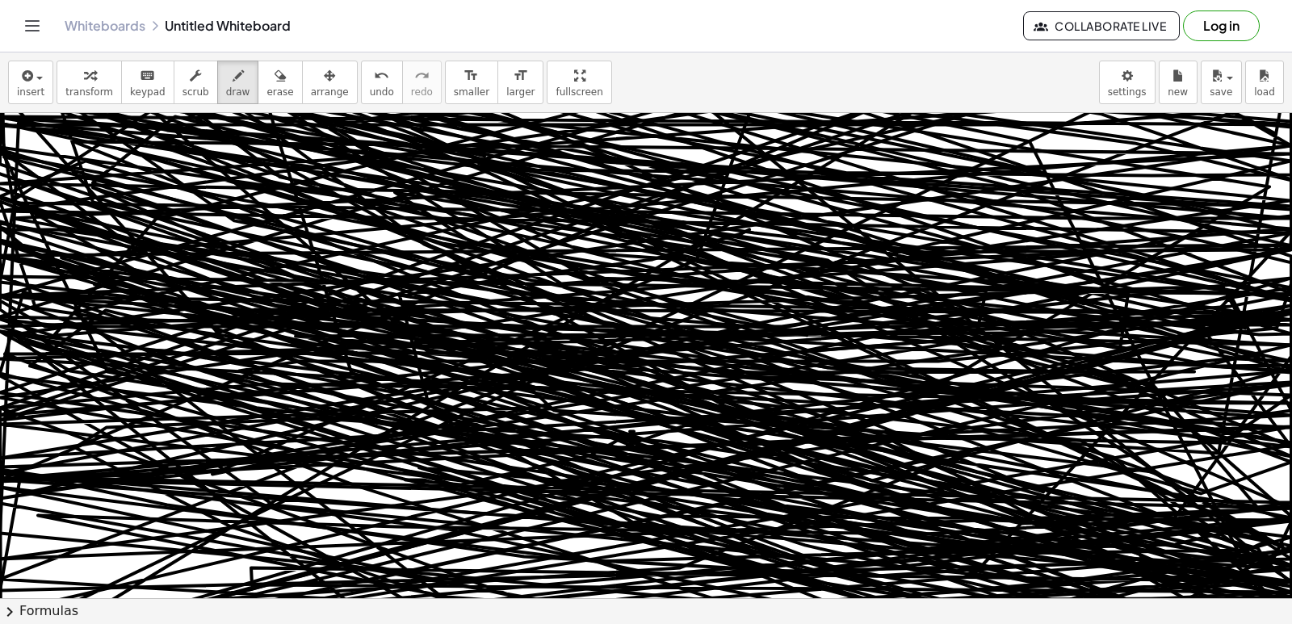
scroll to position [6790, 0]
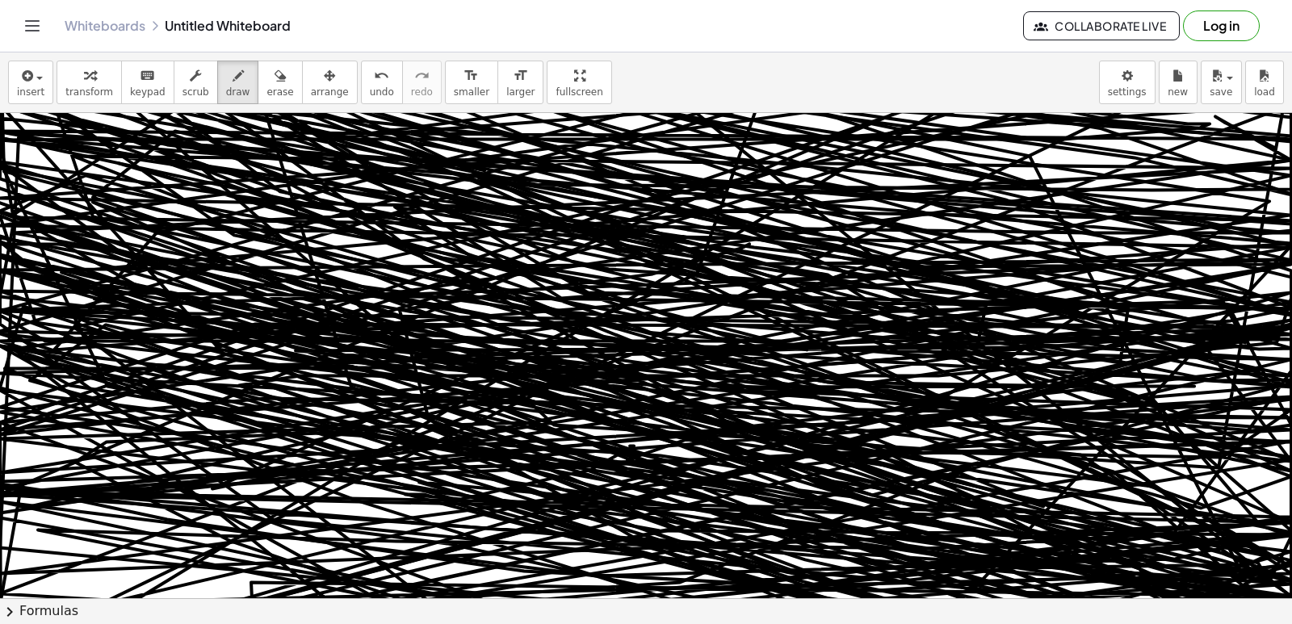
drag, startPoint x: 288, startPoint y: 153, endPoint x: 322, endPoint y: 196, distance: 55.2
click at [321, 196] on div "insert select one: Math Expression Function Text Youtube Video Graphing Geometr…" at bounding box center [646, 338] width 1292 height 572
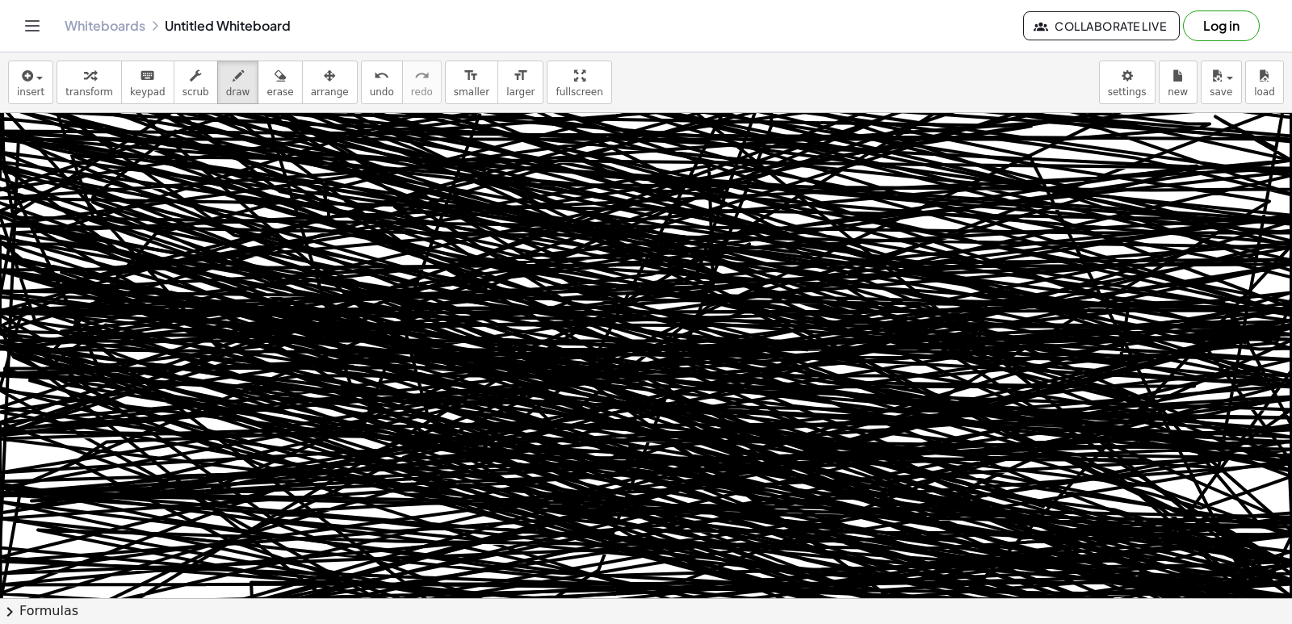
drag, startPoint x: 329, startPoint y: 203, endPoint x: 596, endPoint y: -70, distance: 382.5
click at [596, 0] on html "Graspable Math Activities Get Started Activity Bank Assigned Work Classes White…" at bounding box center [646, 312] width 1292 height 624
click at [267, 81] on div "button" at bounding box center [279, 74] width 27 height 19
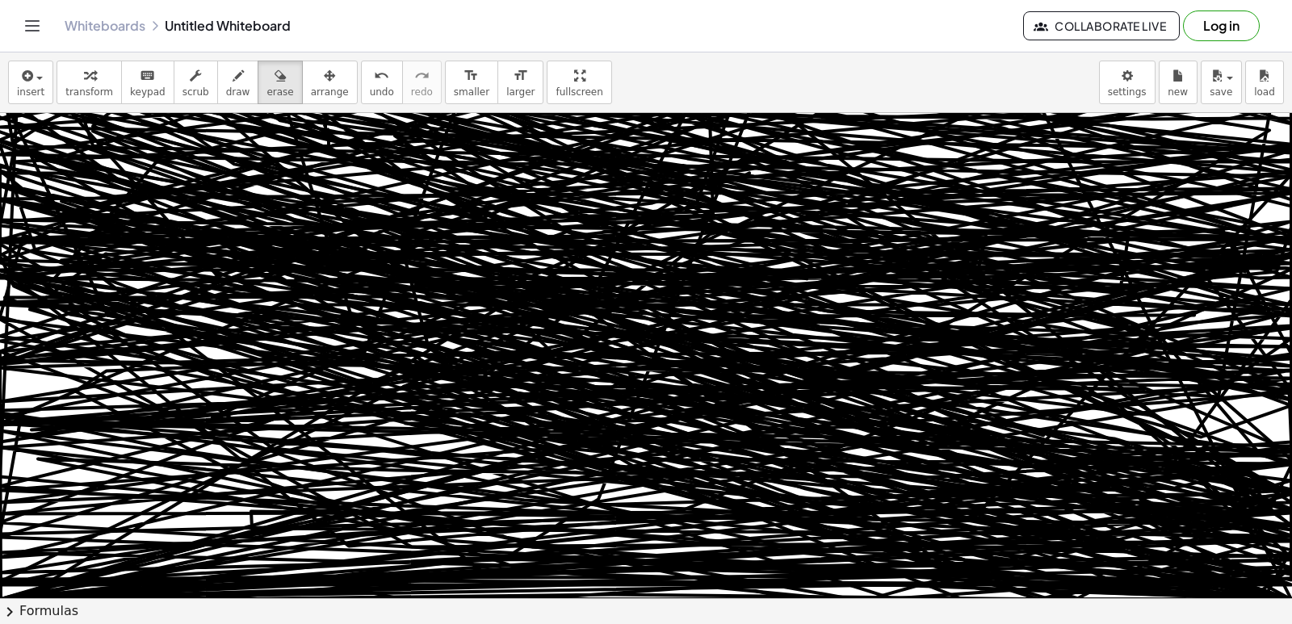
scroll to position [6780, 0]
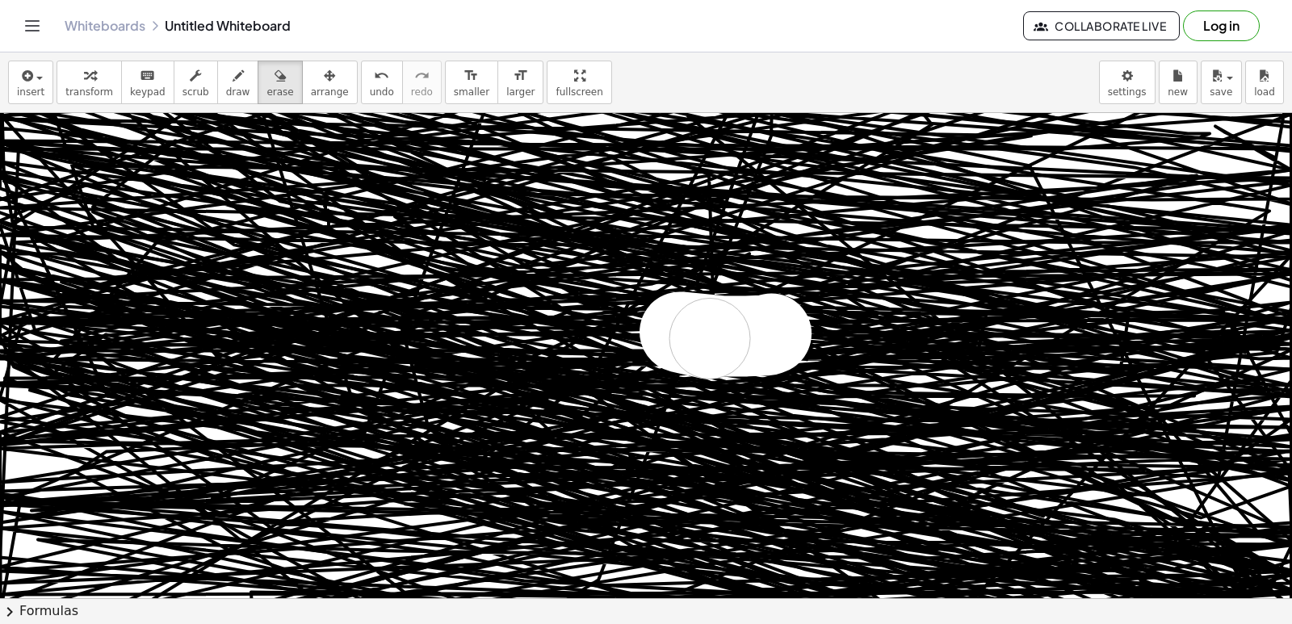
drag, startPoint x: 771, startPoint y: 333, endPoint x: 710, endPoint y: 338, distance: 61.5
click at [370, 89] on span "undo" at bounding box center [382, 91] width 24 height 11
click at [362, 85] on button "undo undo" at bounding box center [382, 83] width 42 height 44
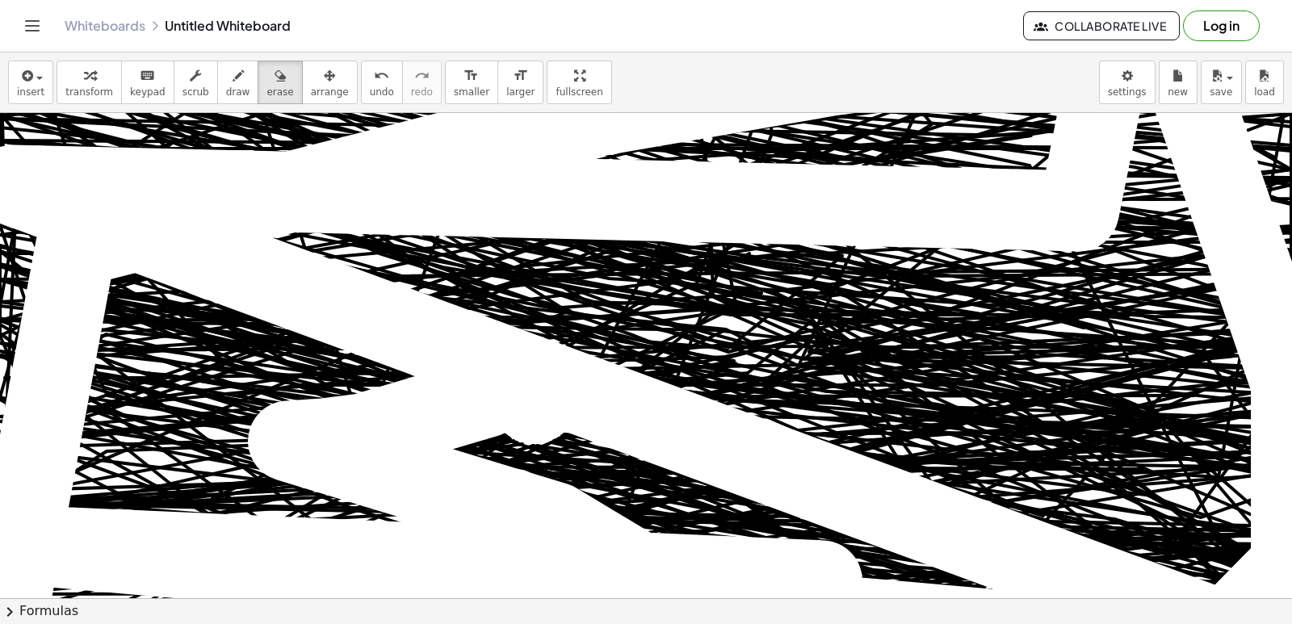
drag, startPoint x: 555, startPoint y: 522, endPoint x: 296, endPoint y: -69, distance: 645.2
click at [144, 623] on html "Graspable Math Activities Get Started Activity Bank Assigned Work Classes White…" at bounding box center [646, 312] width 1292 height 624
click at [296, 0] on html "Graspable Math Activities Get Started Activity Bank Assigned Work Classes White…" at bounding box center [646, 312] width 1292 height 624
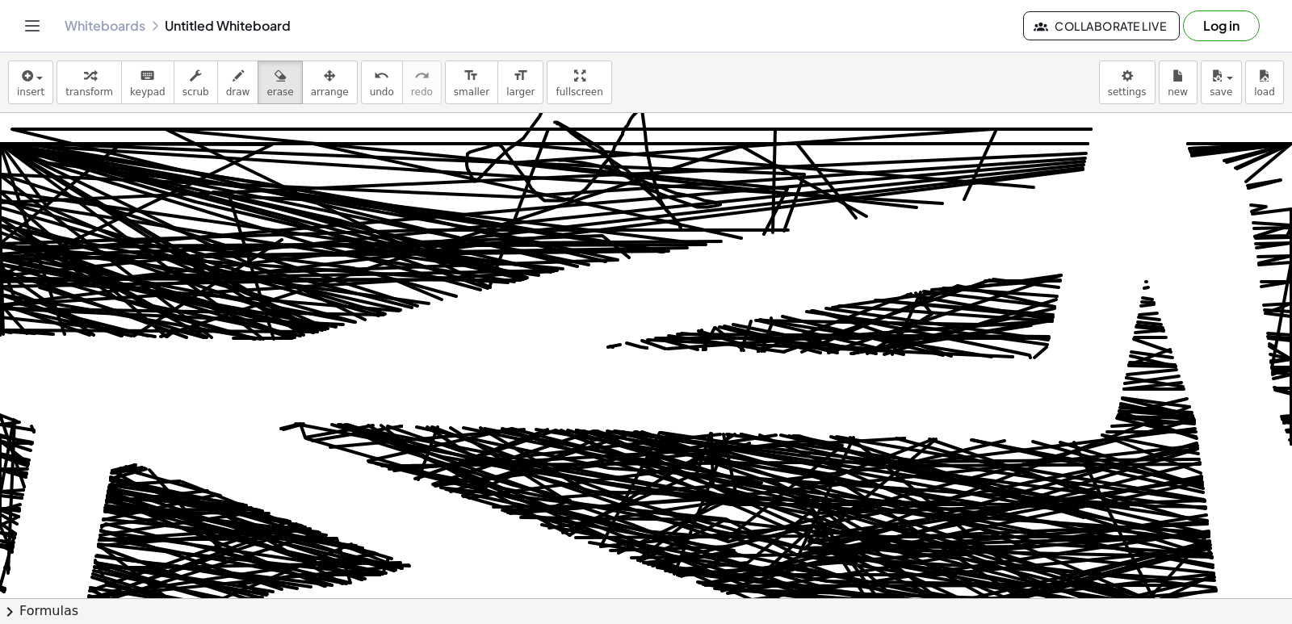
scroll to position [6563, 0]
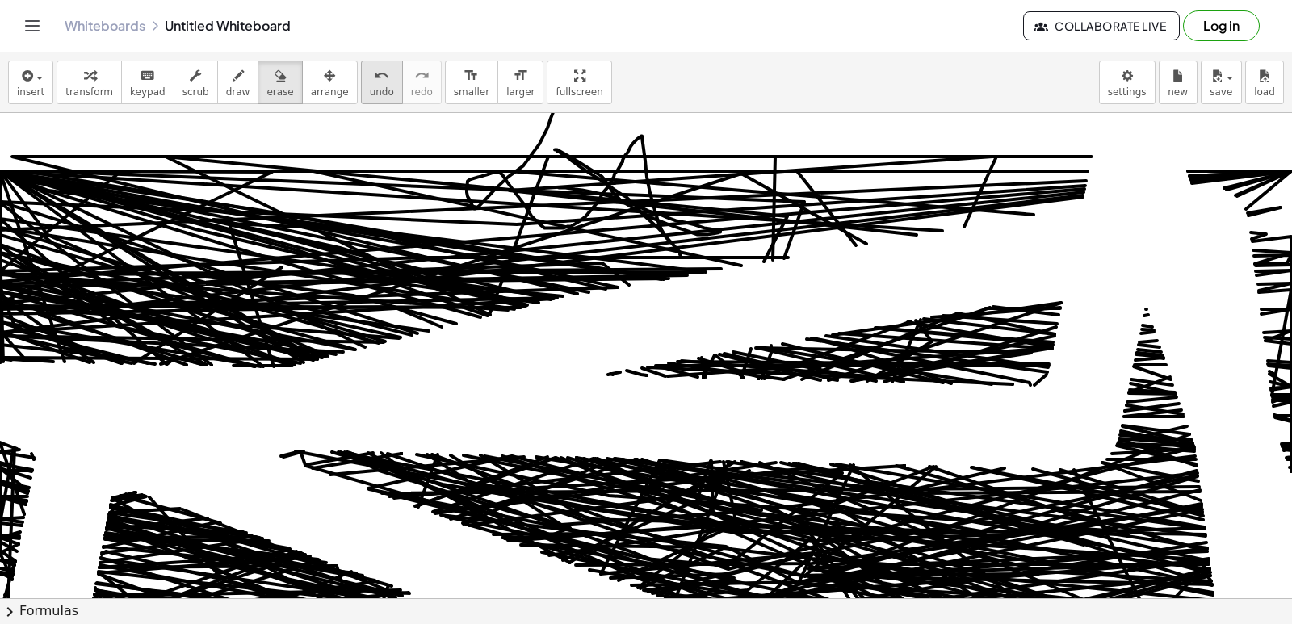
click at [370, 80] on div "undo" at bounding box center [382, 74] width 24 height 19
drag, startPoint x: 341, startPoint y: 80, endPoint x: 347, endPoint y: 92, distance: 13.4
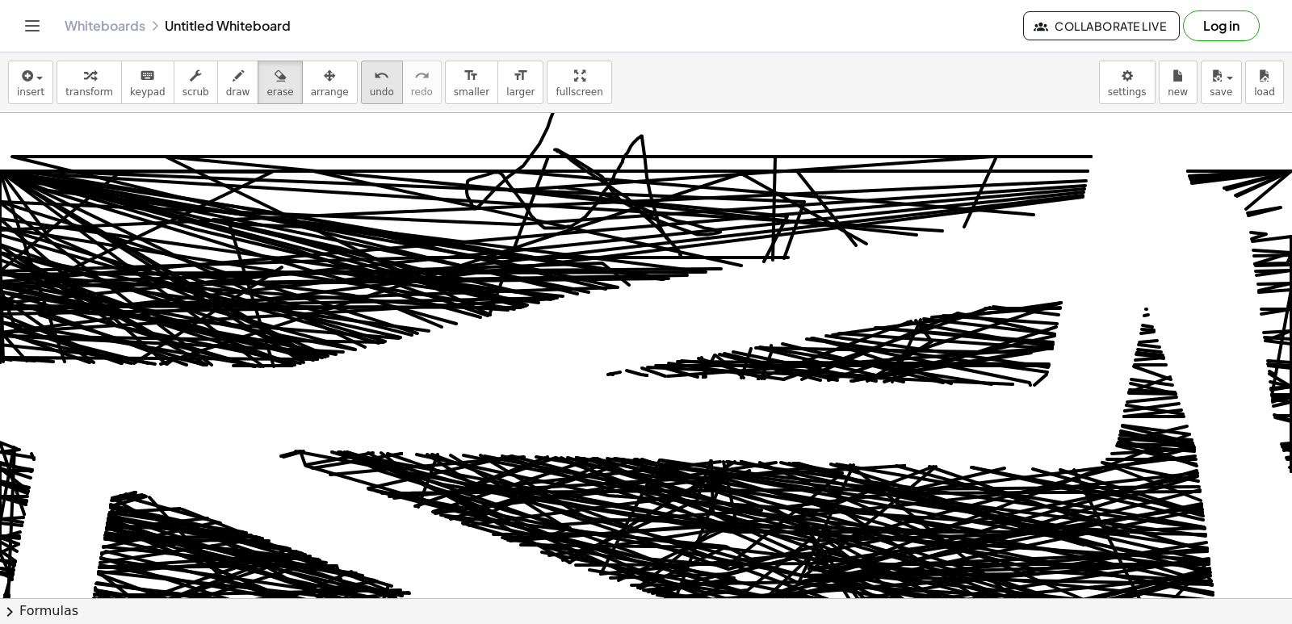
click at [361, 85] on button "undo undo" at bounding box center [382, 83] width 42 height 44
click at [370, 92] on span "undo" at bounding box center [382, 91] width 24 height 11
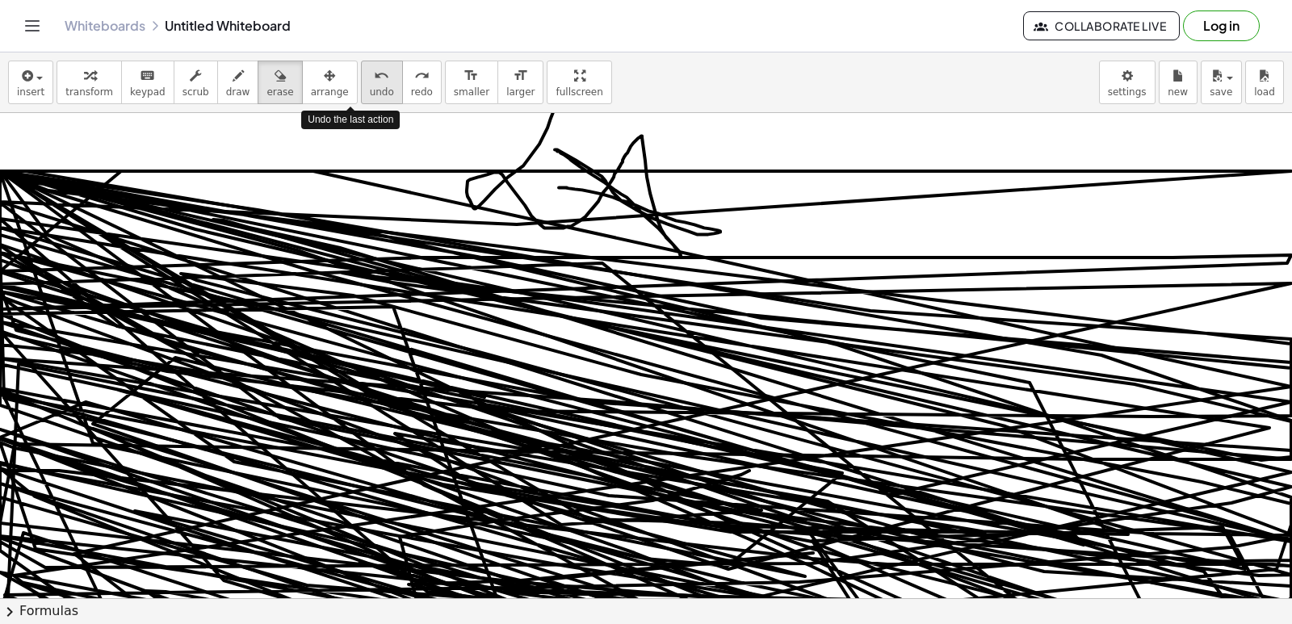
click at [370, 90] on span "undo" at bounding box center [382, 91] width 24 height 11
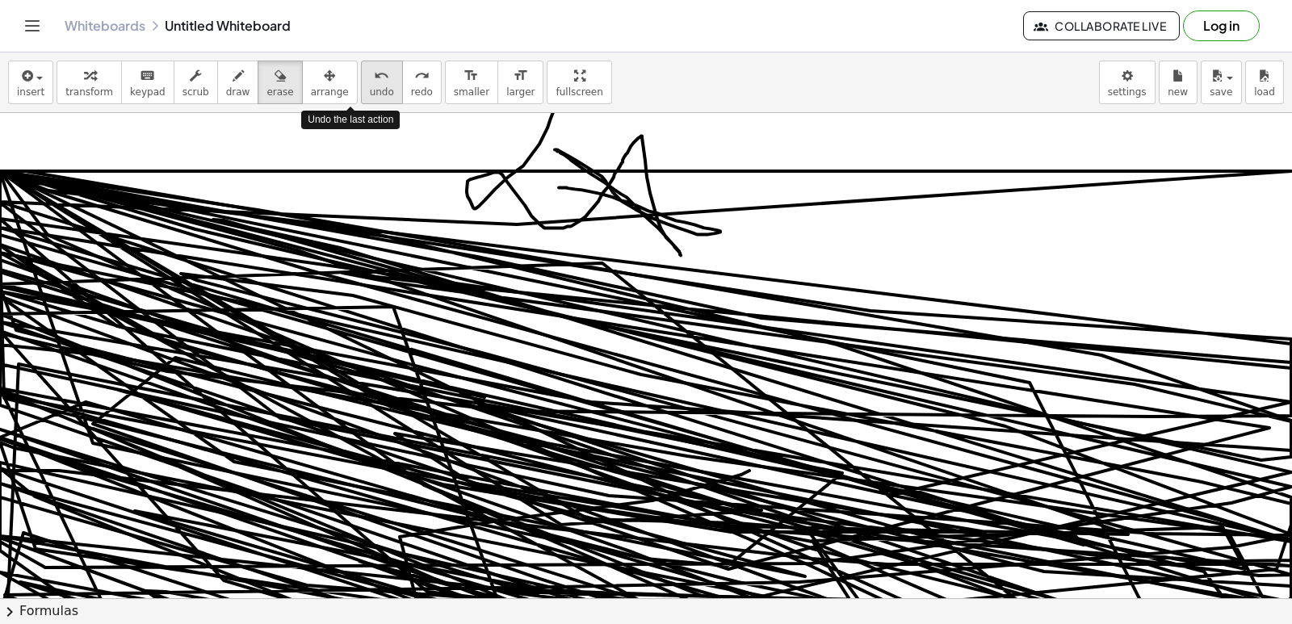
click at [370, 90] on span "undo" at bounding box center [382, 91] width 24 height 11
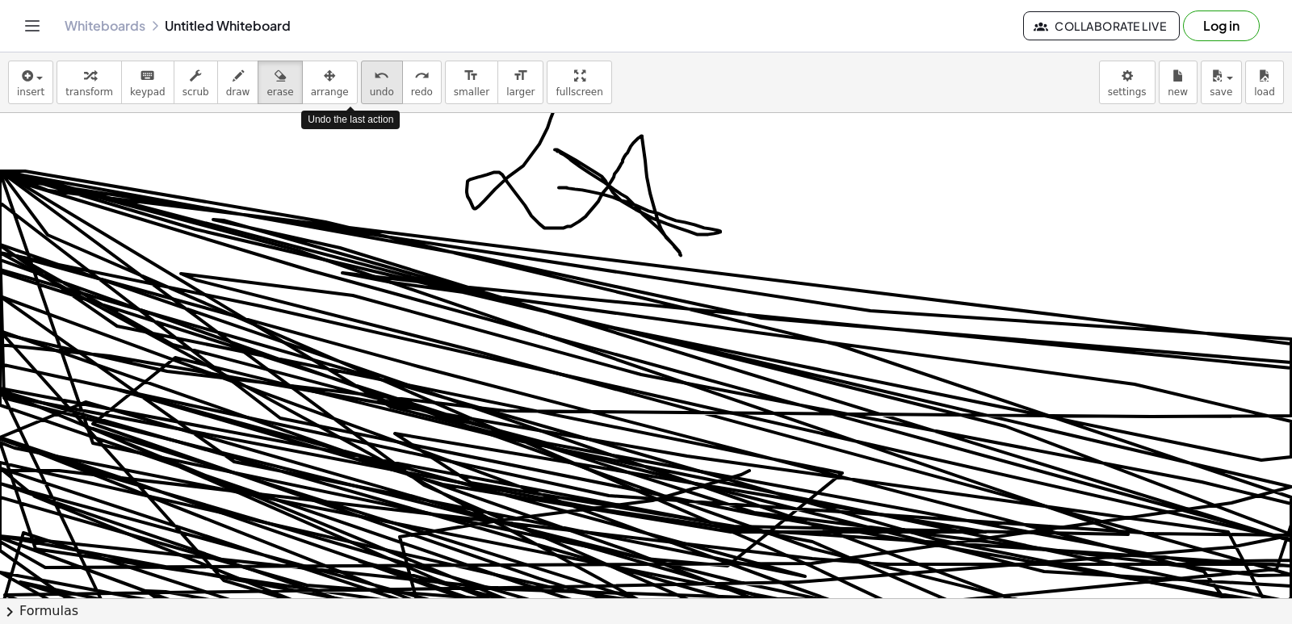
click at [370, 90] on span "undo" at bounding box center [382, 91] width 24 height 11
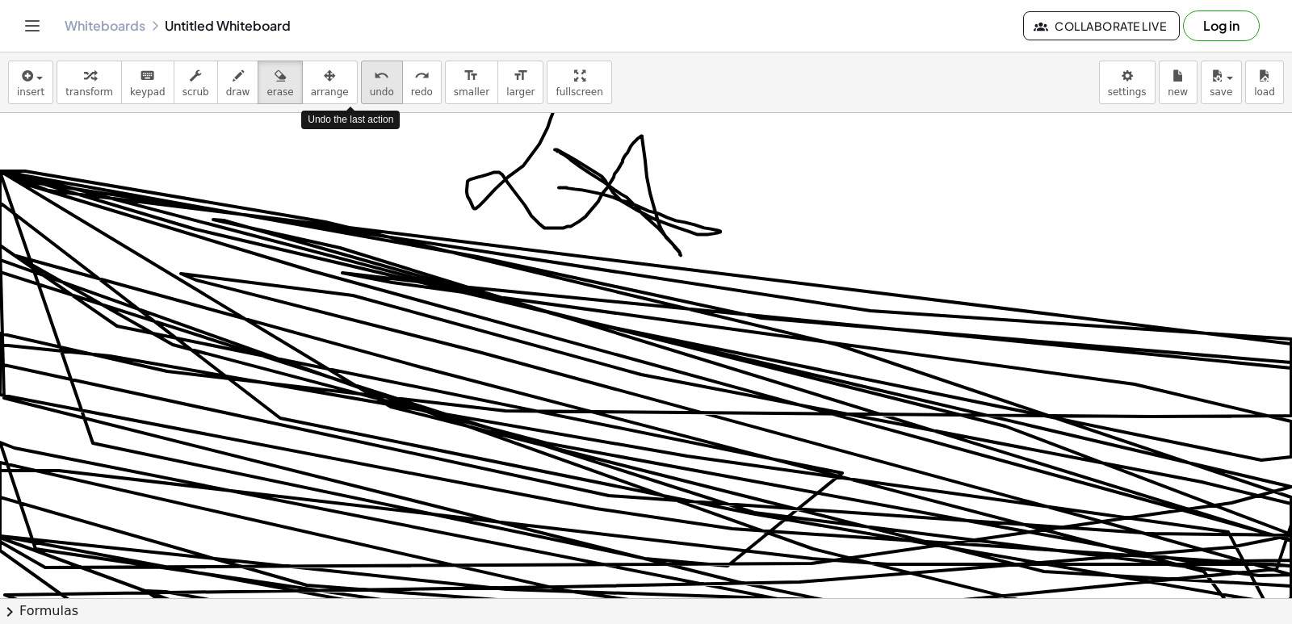
click at [370, 90] on span "undo" at bounding box center [382, 91] width 24 height 11
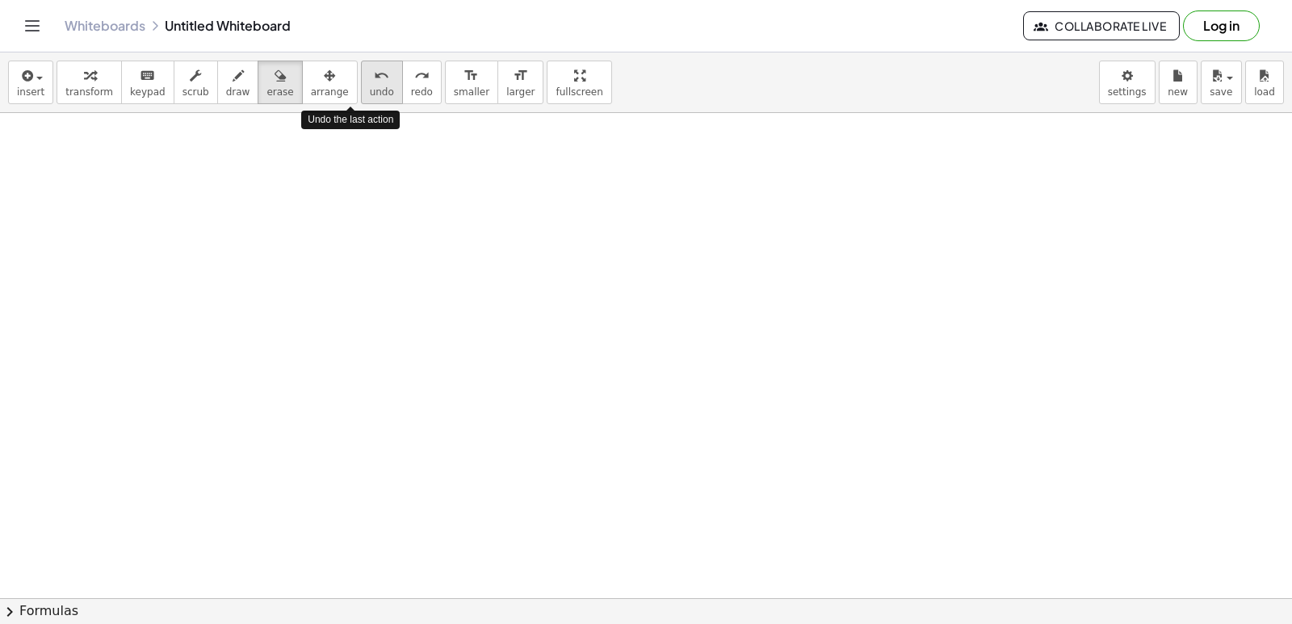
click at [370, 90] on span "undo" at bounding box center [382, 91] width 24 height 11
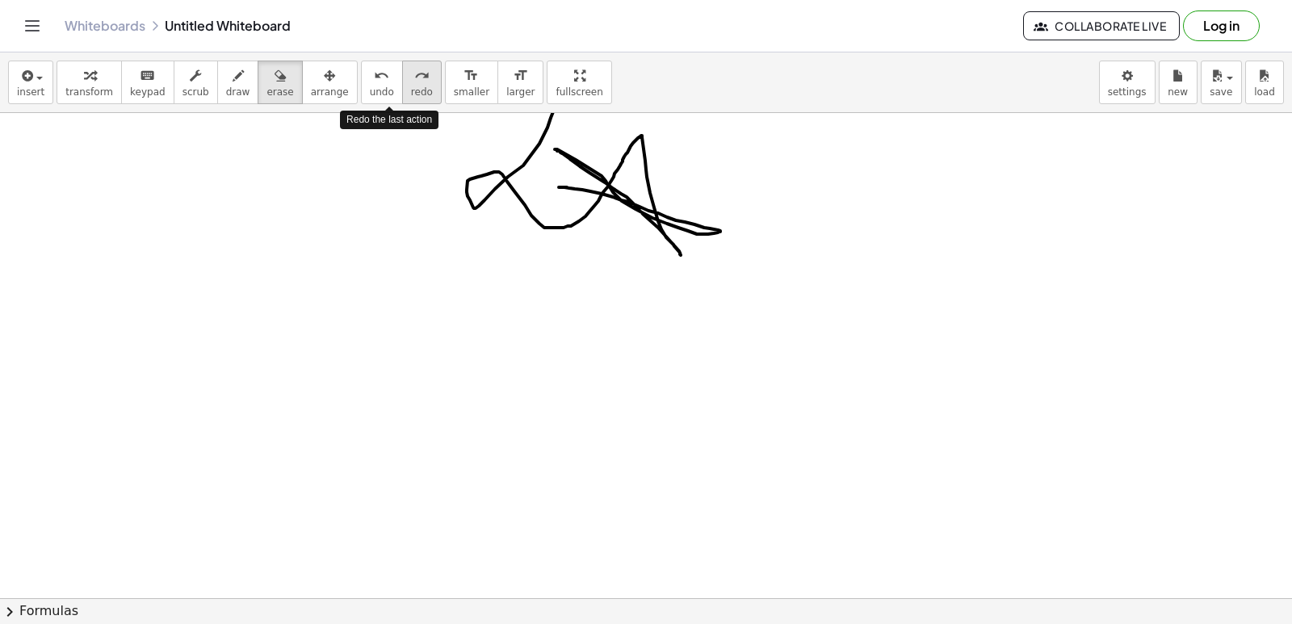
click at [414, 80] on icon "redo" at bounding box center [421, 75] width 15 height 19
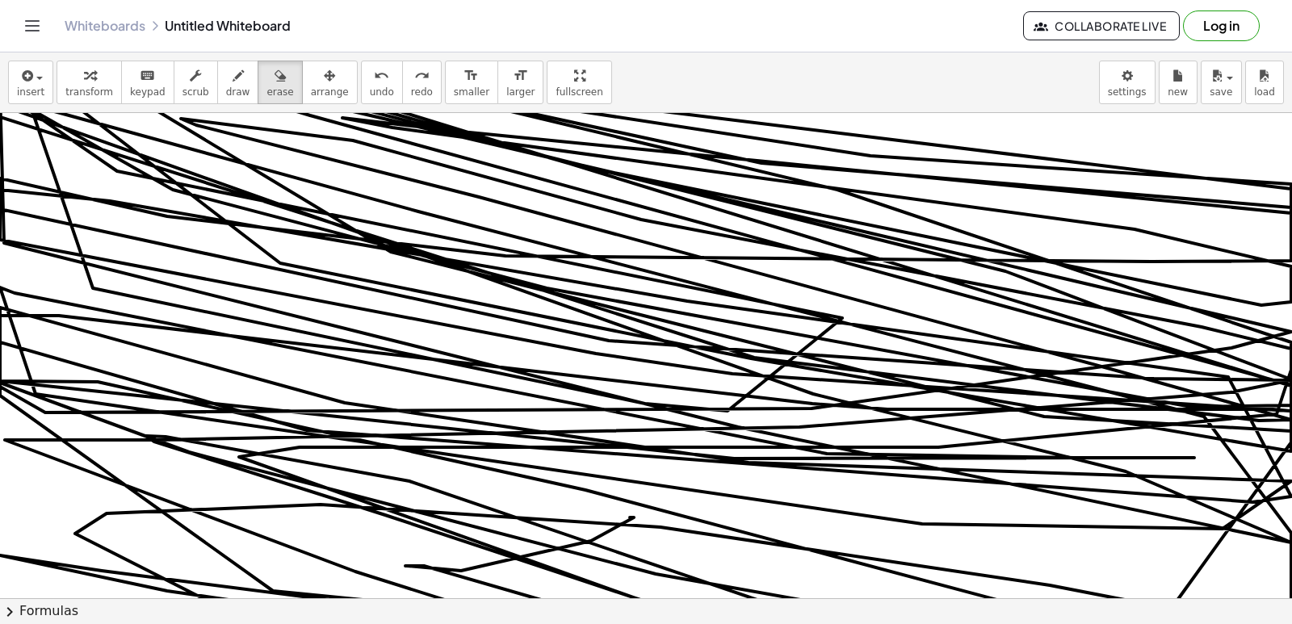
scroll to position [6724, 0]
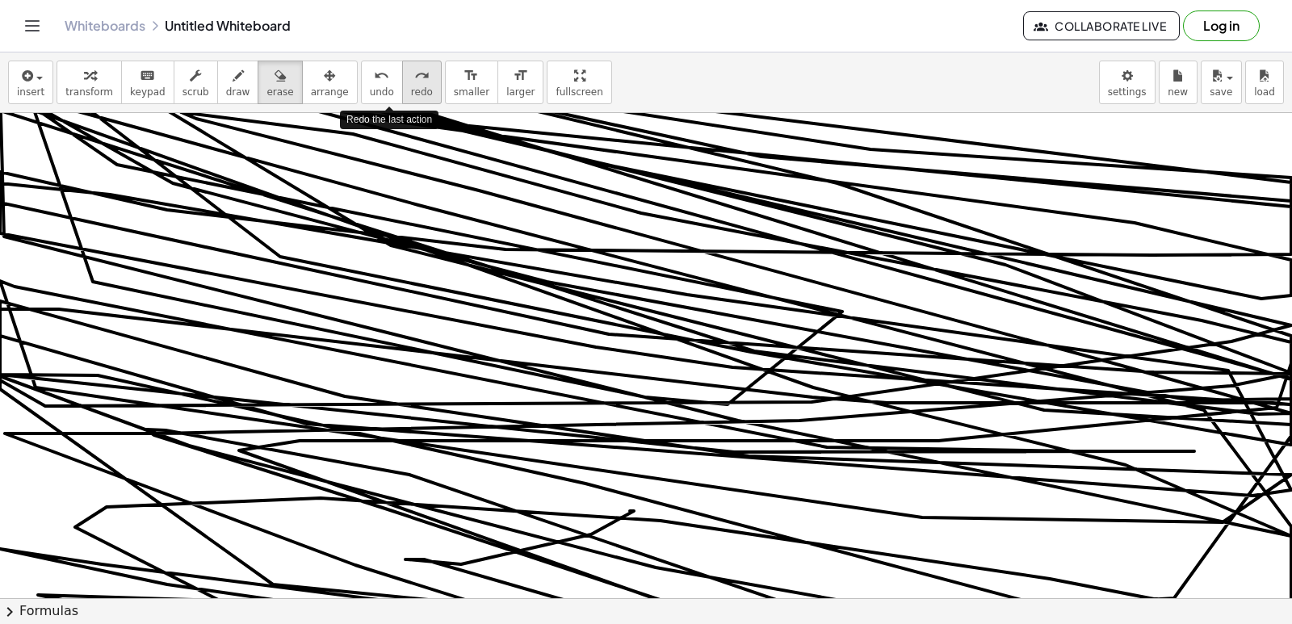
click at [411, 77] on div "redo" at bounding box center [422, 74] width 22 height 19
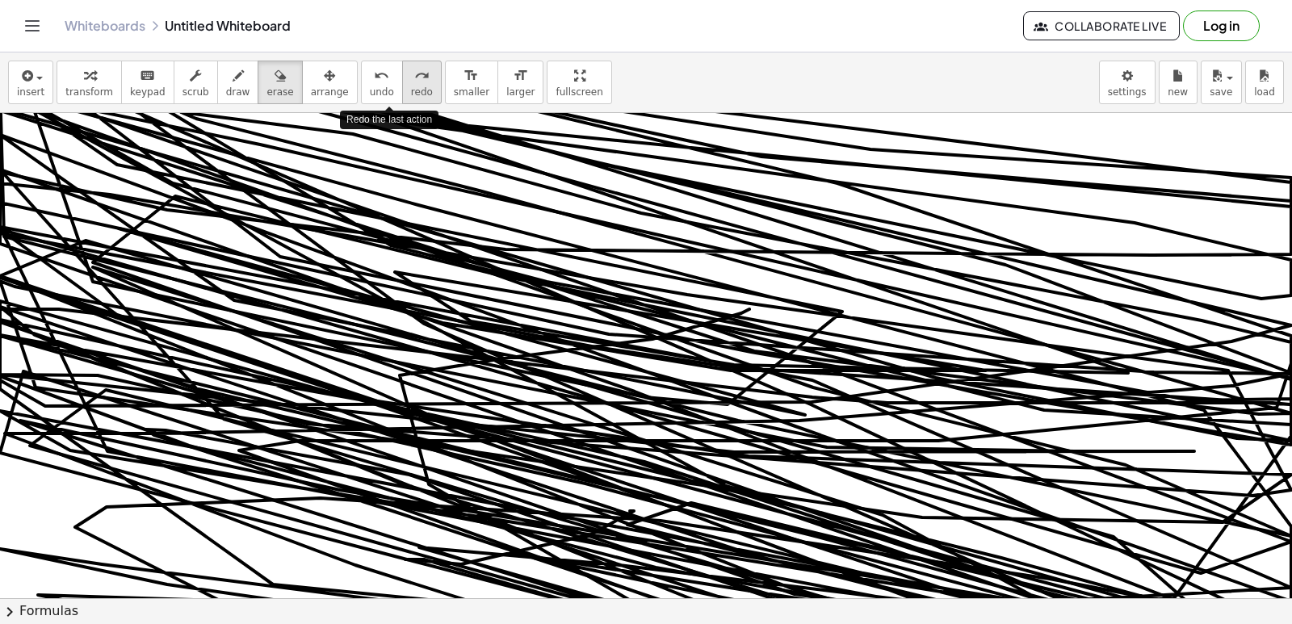
click at [411, 77] on div "redo" at bounding box center [422, 74] width 22 height 19
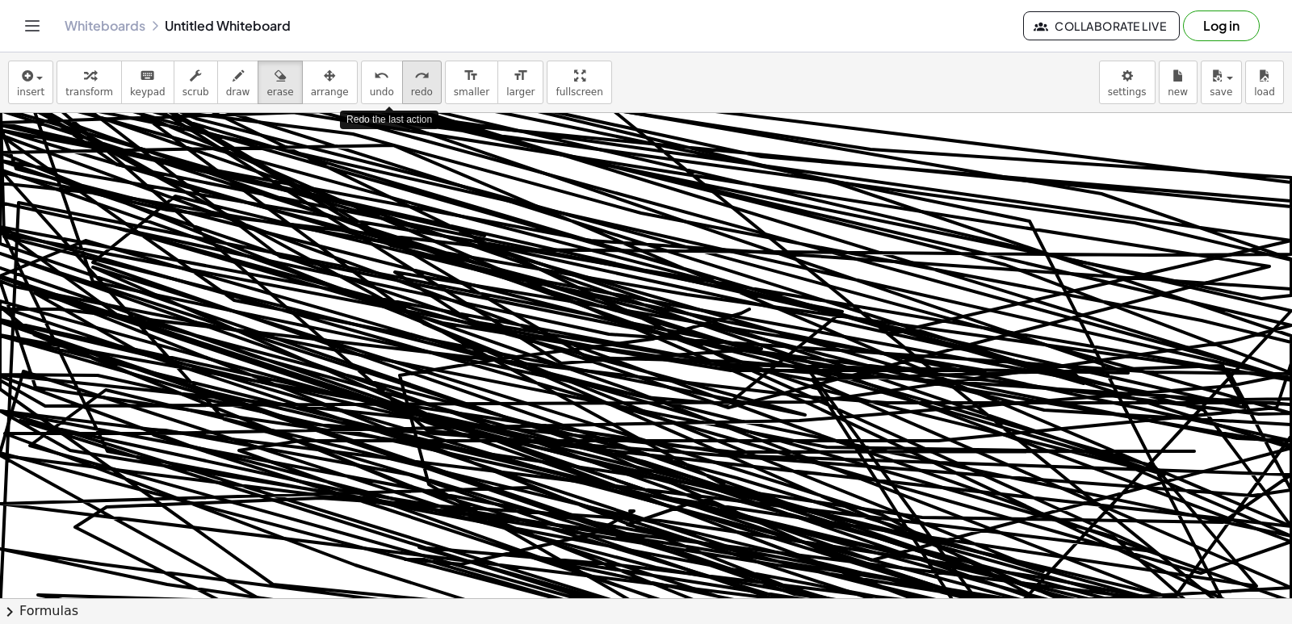
click at [411, 77] on div "redo" at bounding box center [422, 74] width 22 height 19
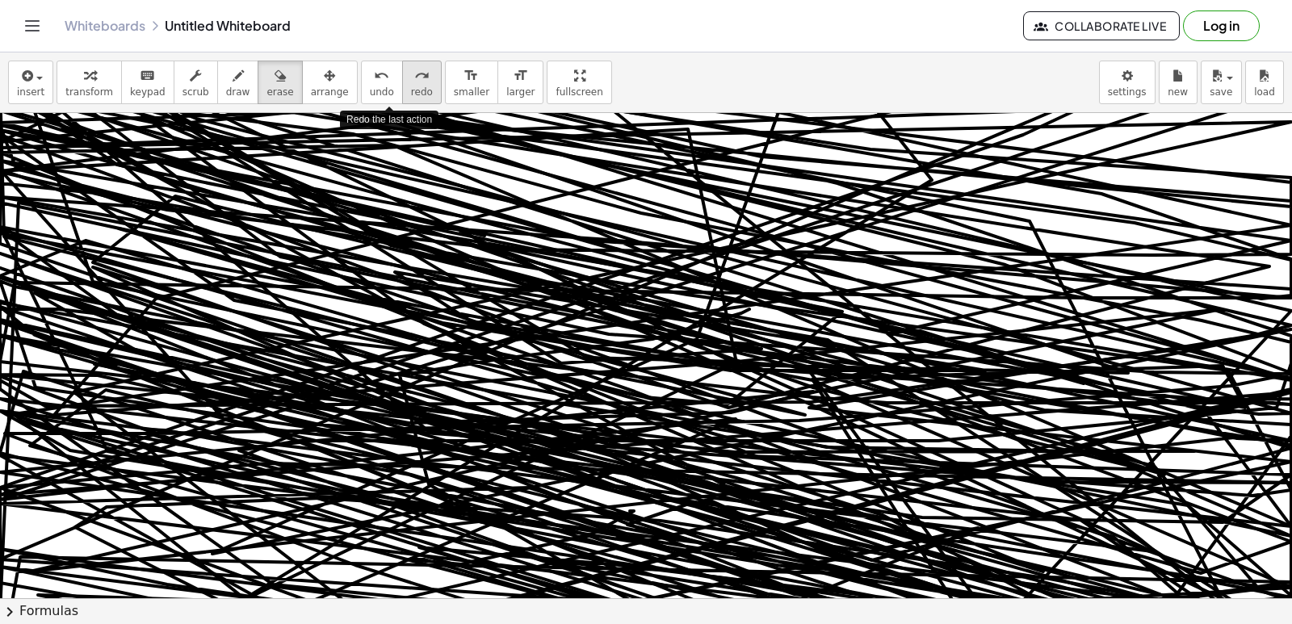
click at [411, 77] on div "redo" at bounding box center [422, 74] width 22 height 19
click at [414, 79] on icon "redo" at bounding box center [421, 75] width 15 height 19
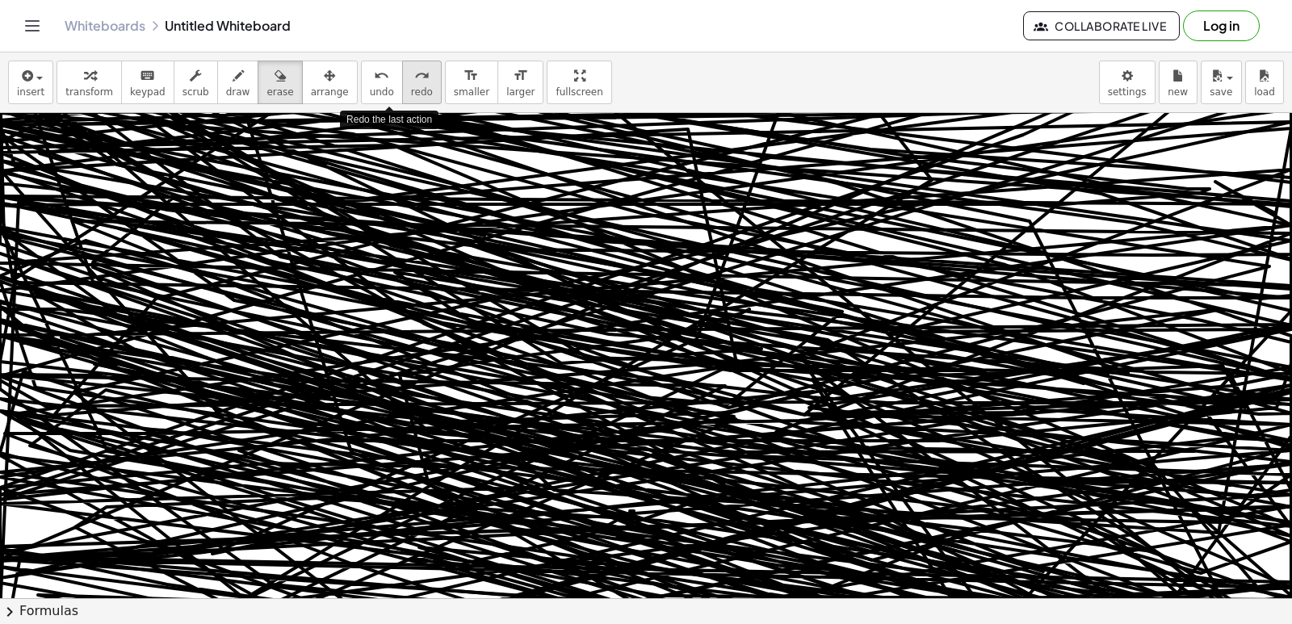
click at [414, 79] on icon "redo" at bounding box center [421, 75] width 15 height 19
click at [414, 80] on icon "redo" at bounding box center [421, 75] width 15 height 19
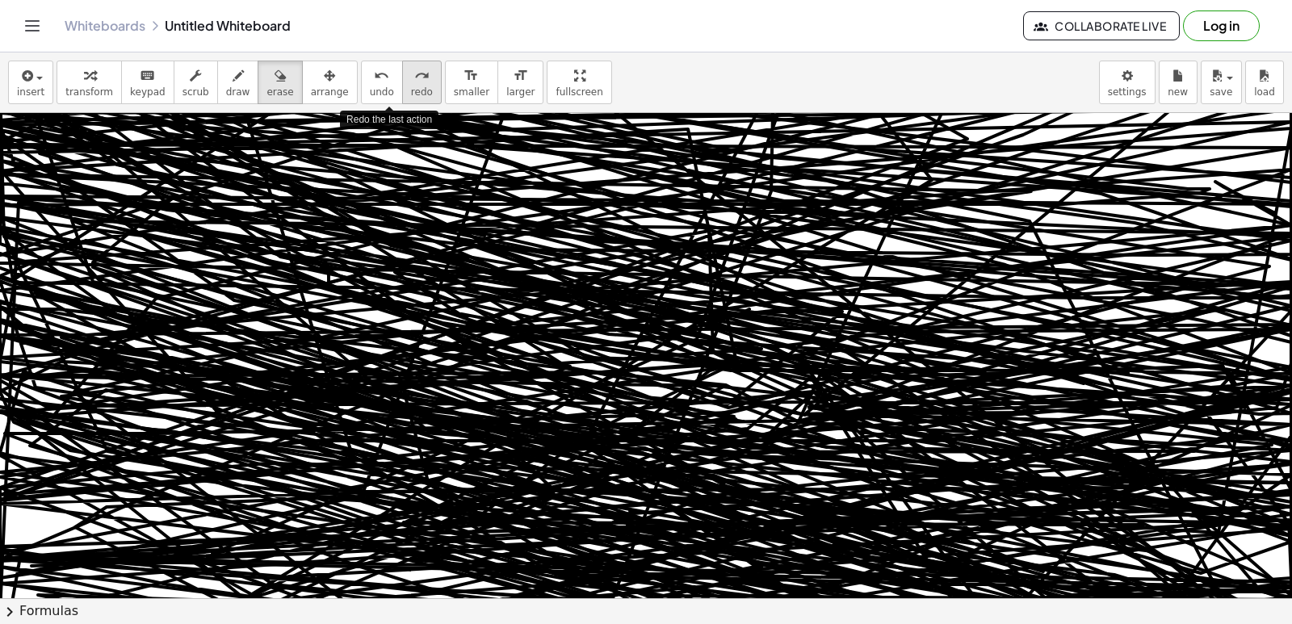
click at [414, 80] on icon "redo" at bounding box center [421, 75] width 15 height 19
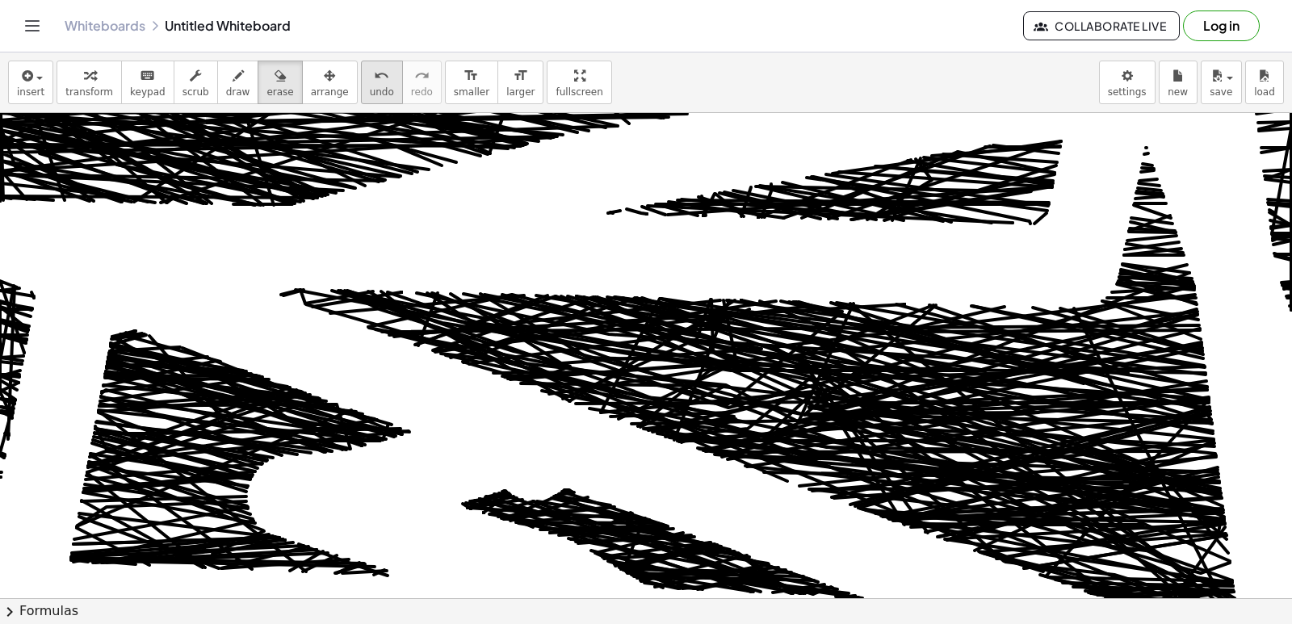
click at [374, 81] on icon "undo" at bounding box center [381, 75] width 15 height 19
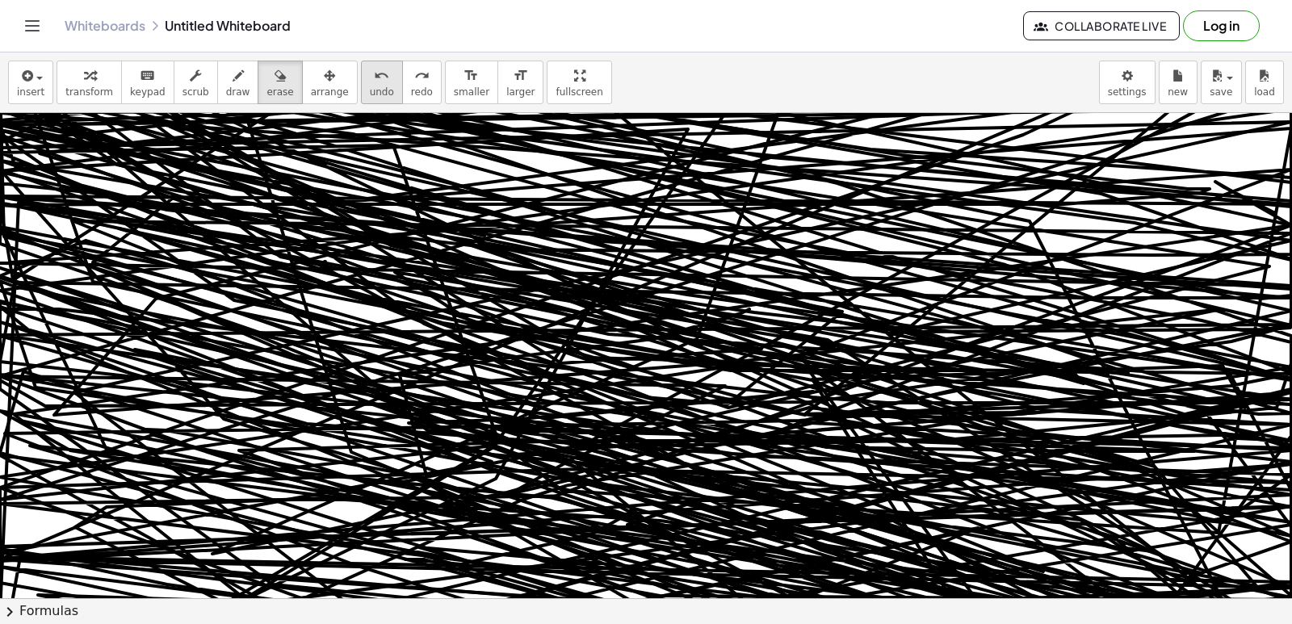
click at [374, 81] on icon "undo" at bounding box center [381, 75] width 15 height 19
click at [226, 77] on div "button" at bounding box center [238, 74] width 24 height 19
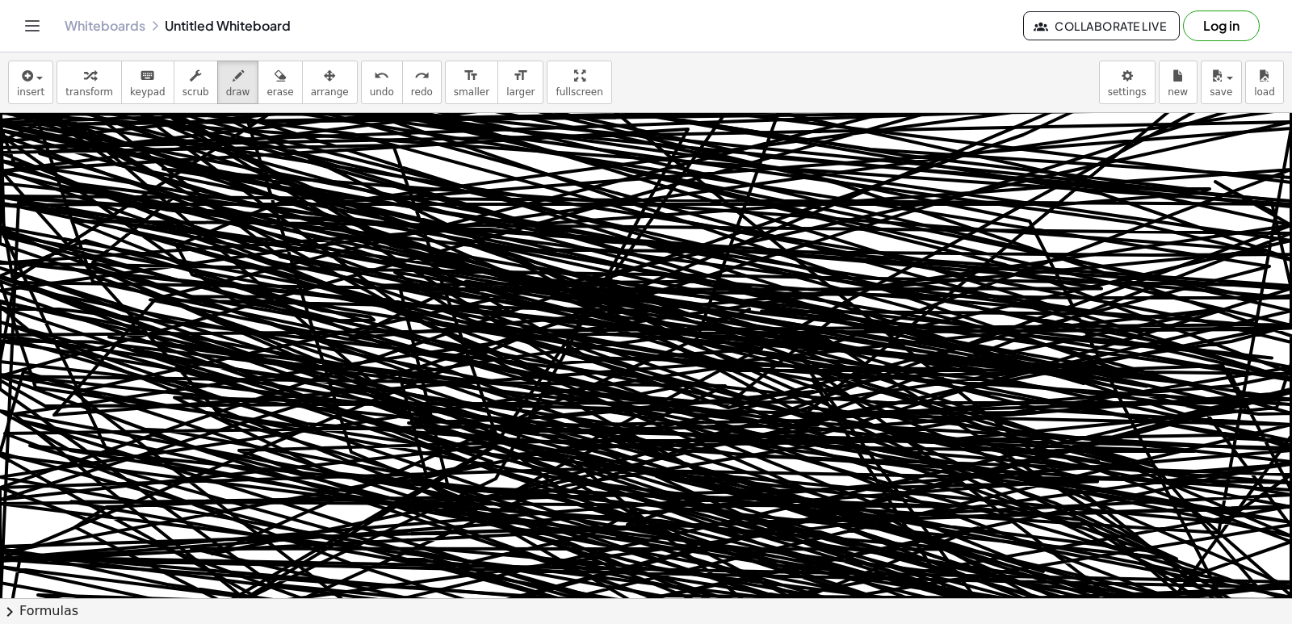
drag, startPoint x: 177, startPoint y: 245, endPoint x: 762, endPoint y: 105, distance: 601.9
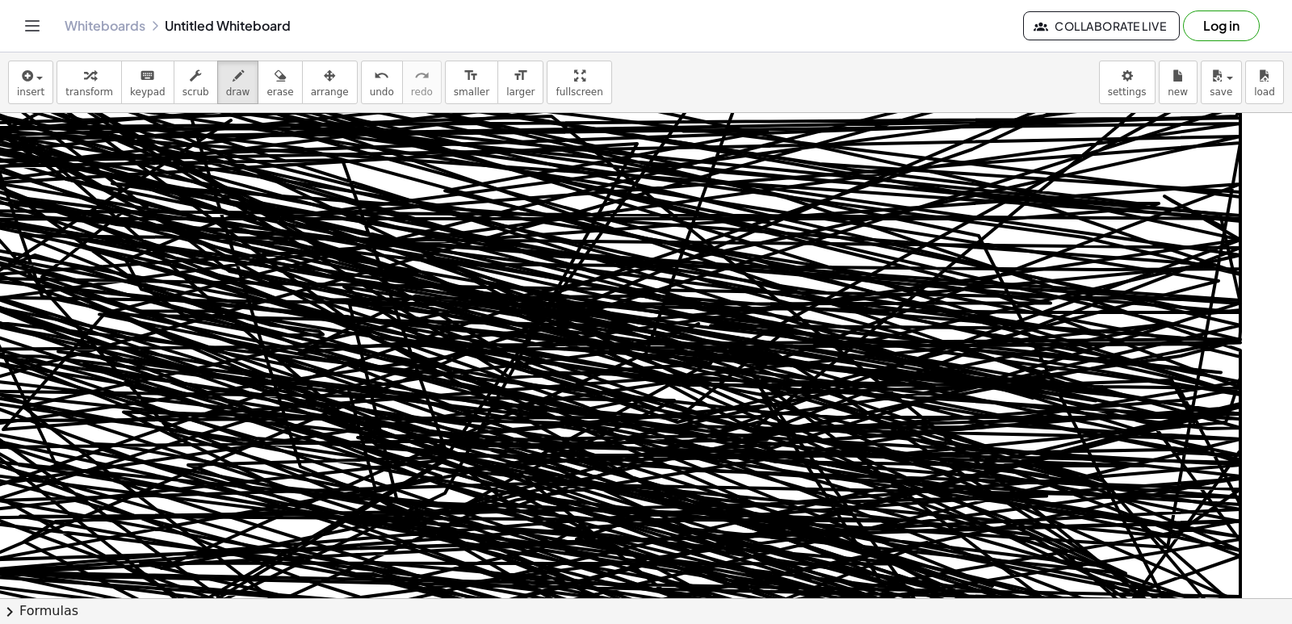
scroll to position [6933, 63]
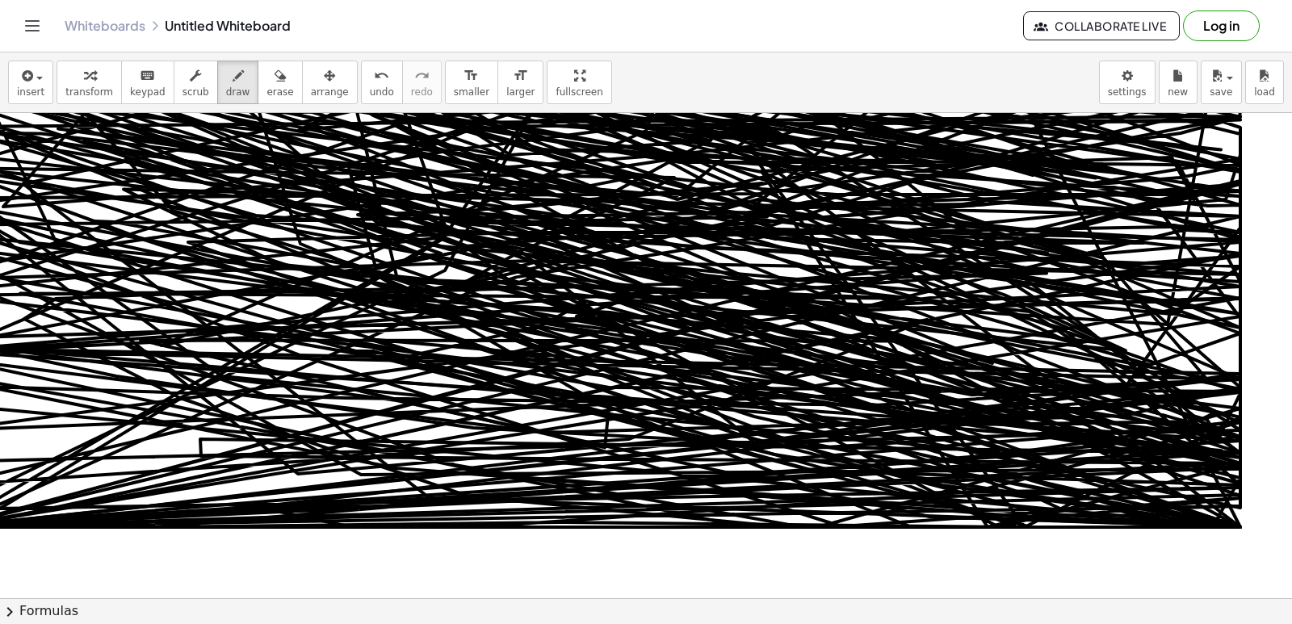
drag, startPoint x: 799, startPoint y: 105, endPoint x: 454, endPoint y: 427, distance: 471.8
click at [454, 425] on div "insert select one: Math Expression Function Text Youtube Video Graphing Geometr…" at bounding box center [646, 338] width 1292 height 572
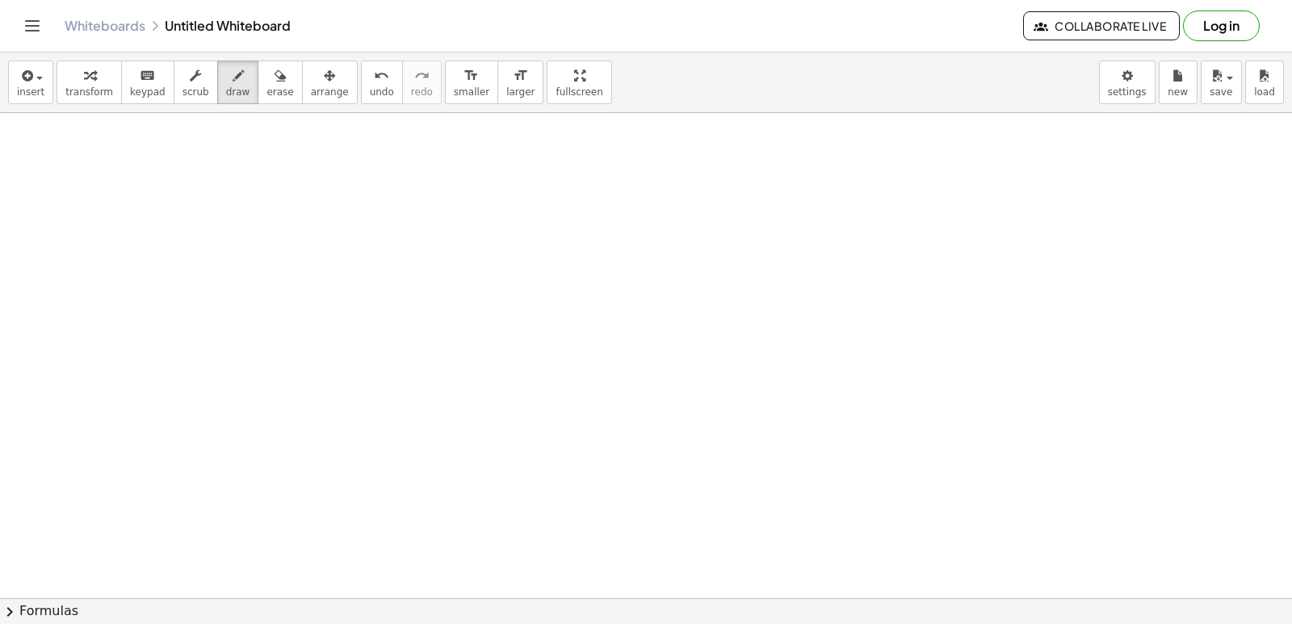
scroll to position [7578, 63]
drag, startPoint x: 237, startPoint y: 389, endPoint x: 275, endPoint y: 329, distance: 70.8
drag, startPoint x: 319, startPoint y: 341, endPoint x: 331, endPoint y: 334, distance: 14.1
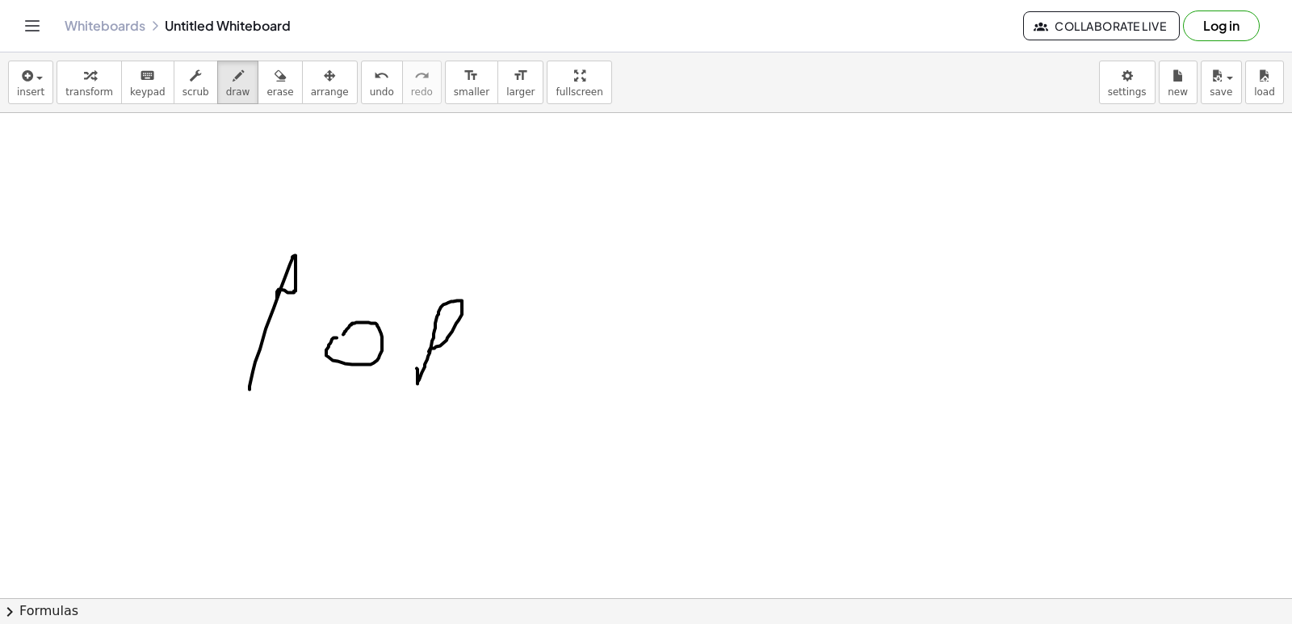
drag, startPoint x: 404, startPoint y: 368, endPoint x: 440, endPoint y: 404, distance: 50.8
drag, startPoint x: 467, startPoint y: 396, endPoint x: 491, endPoint y: 393, distance: 23.6
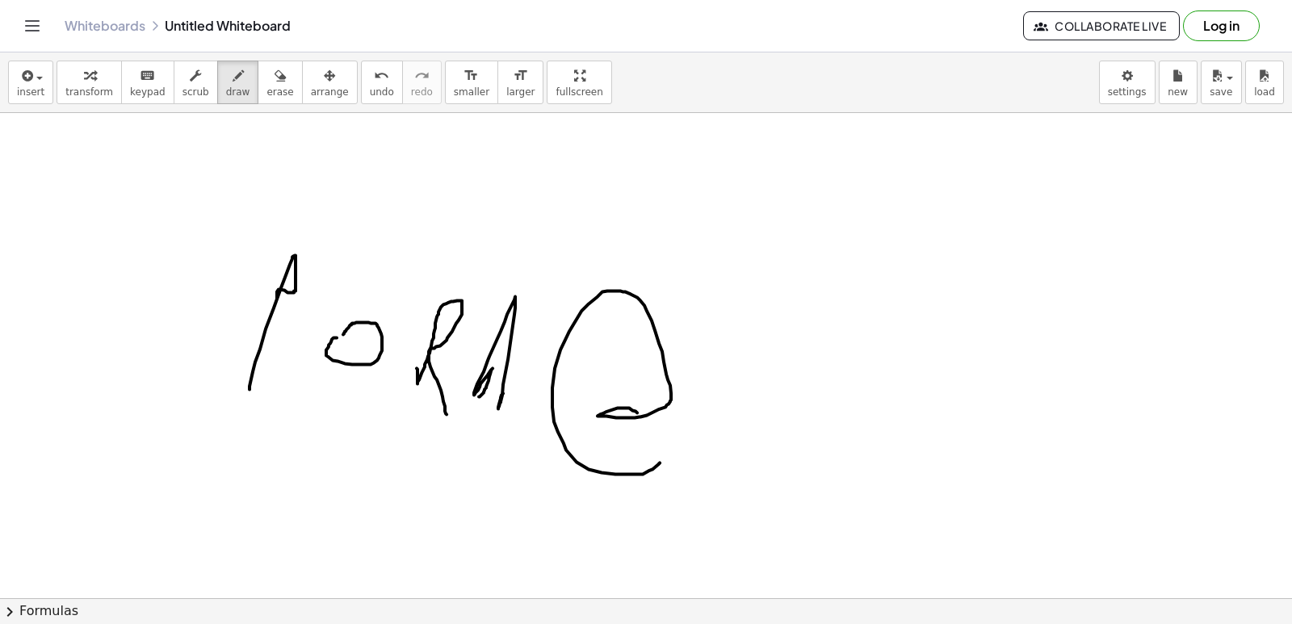
drag, startPoint x: 620, startPoint y: 410, endPoint x: 630, endPoint y: 425, distance: 17.5
drag, startPoint x: 639, startPoint y: 445, endPoint x: 632, endPoint y: 413, distance: 32.3
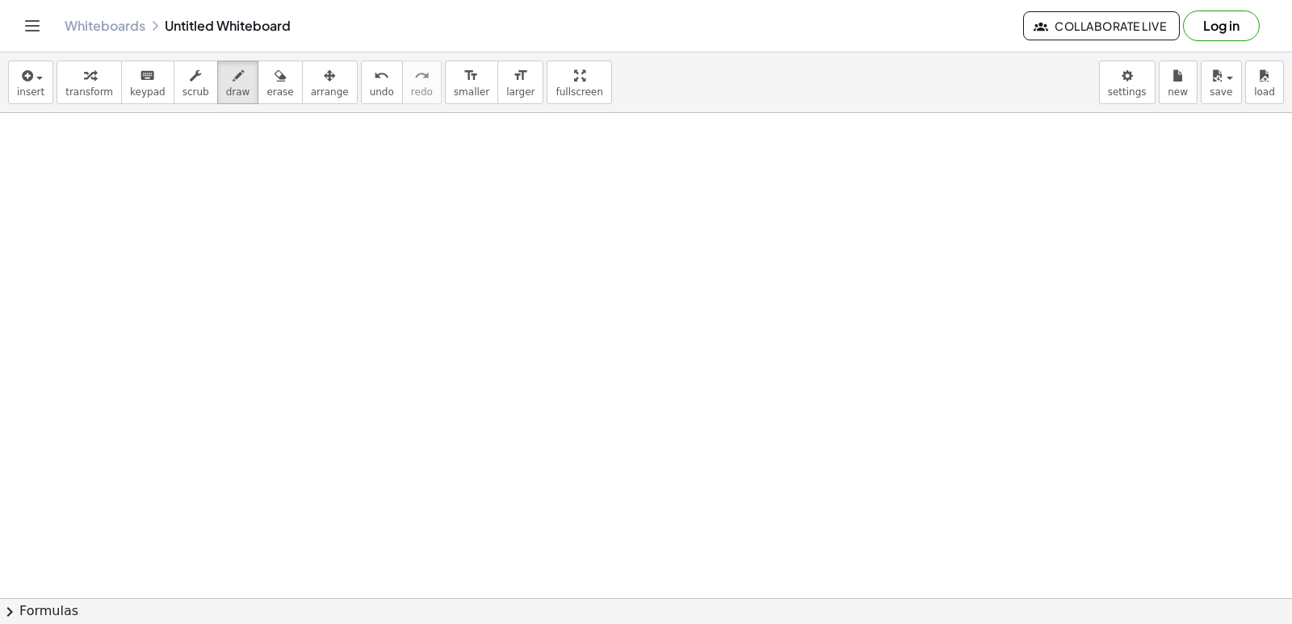
scroll to position [8260, 63]
drag, startPoint x: 440, startPoint y: 291, endPoint x: 408, endPoint y: 387, distance: 100.3
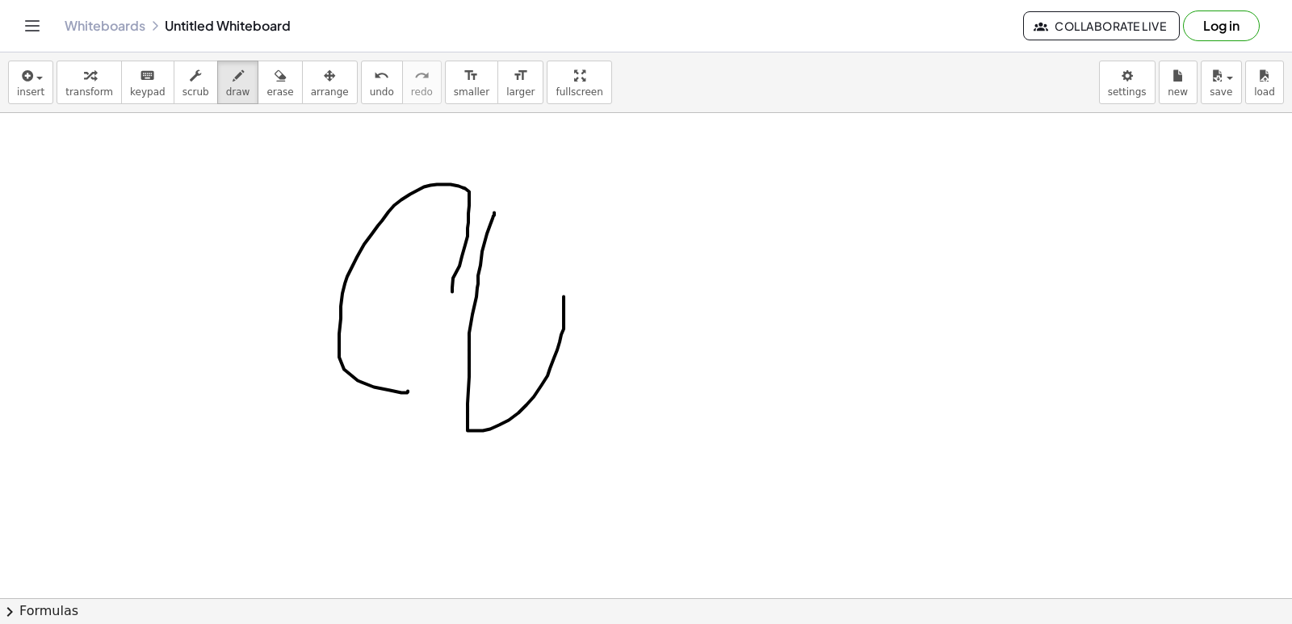
drag, startPoint x: 482, startPoint y: 212, endPoint x: 557, endPoint y: 275, distance: 98.0
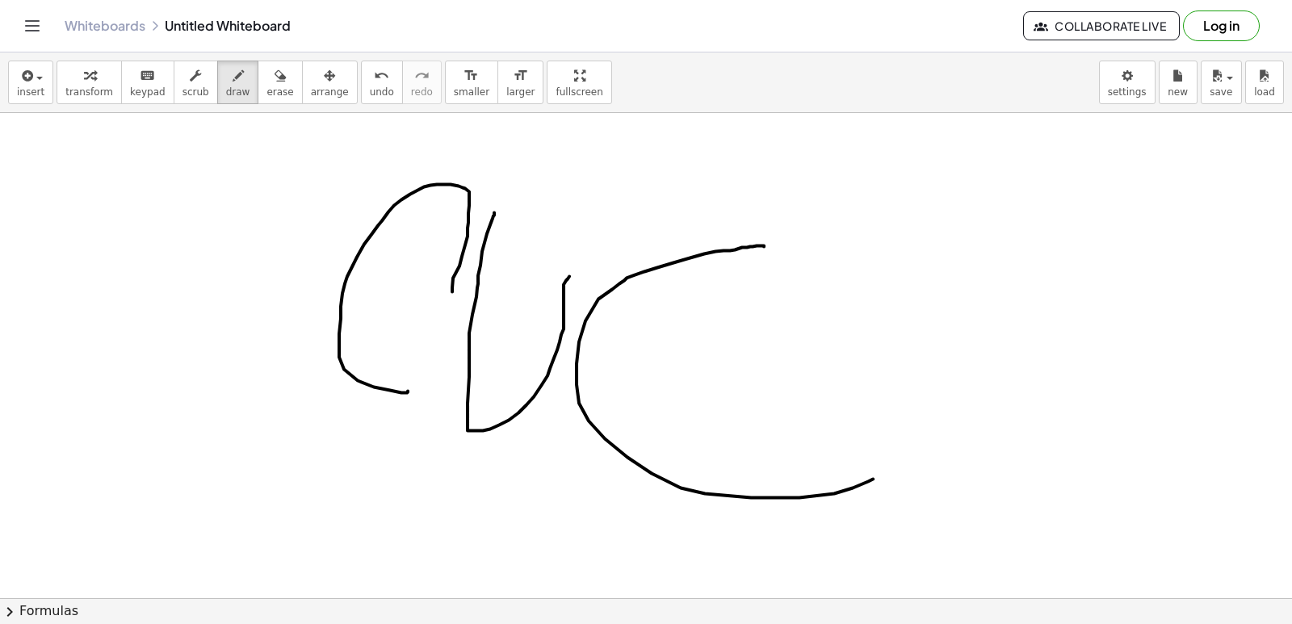
drag, startPoint x: 752, startPoint y: 246, endPoint x: 869, endPoint y: 472, distance: 254.5
drag, startPoint x: 979, startPoint y: 291, endPoint x: 1029, endPoint y: 579, distance: 291.7
click at [1023, 586] on div "+ · 3 · y + · 12 · y = 10 + 3 + · 12 · y = 10 · y · · y + · 4 · x + 21 = - 19 2…" at bounding box center [646, 355] width 1292 height 485
drag, startPoint x: 1072, startPoint y: 464, endPoint x: 1044, endPoint y: 425, distance: 48.0
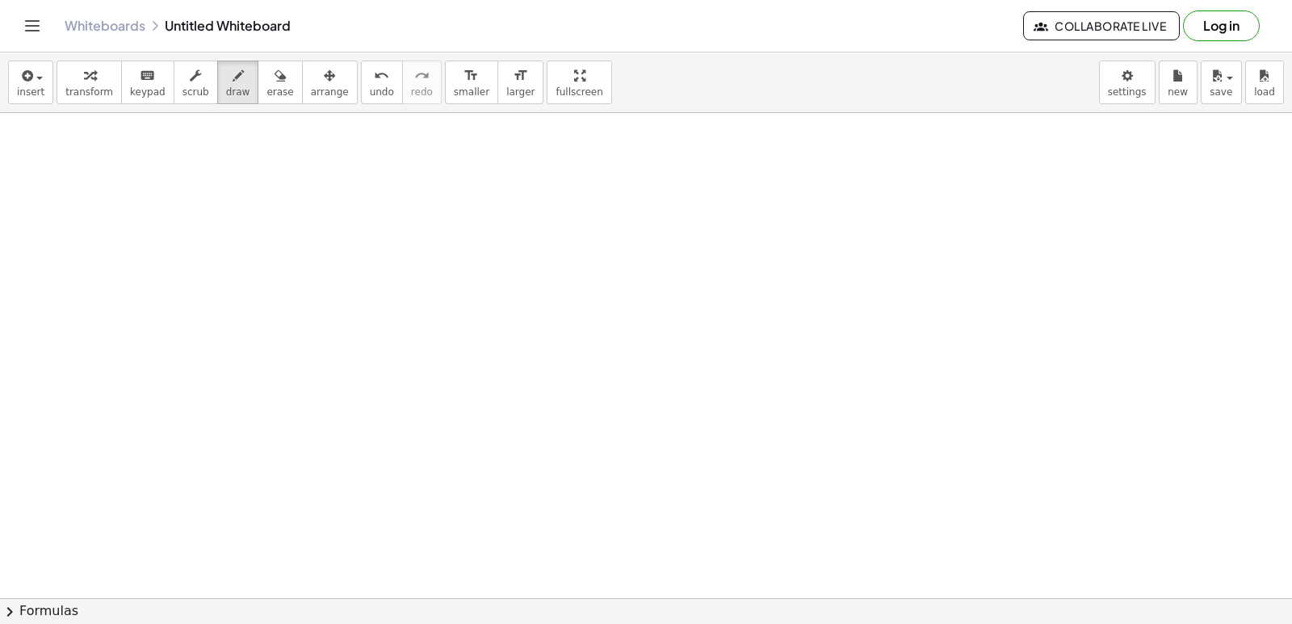
scroll to position [9311, 63]
drag, startPoint x: 227, startPoint y: 330, endPoint x: 221, endPoint y: 397, distance: 67.2
drag, startPoint x: 515, startPoint y: 492, endPoint x: 441, endPoint y: 484, distance: 74.7
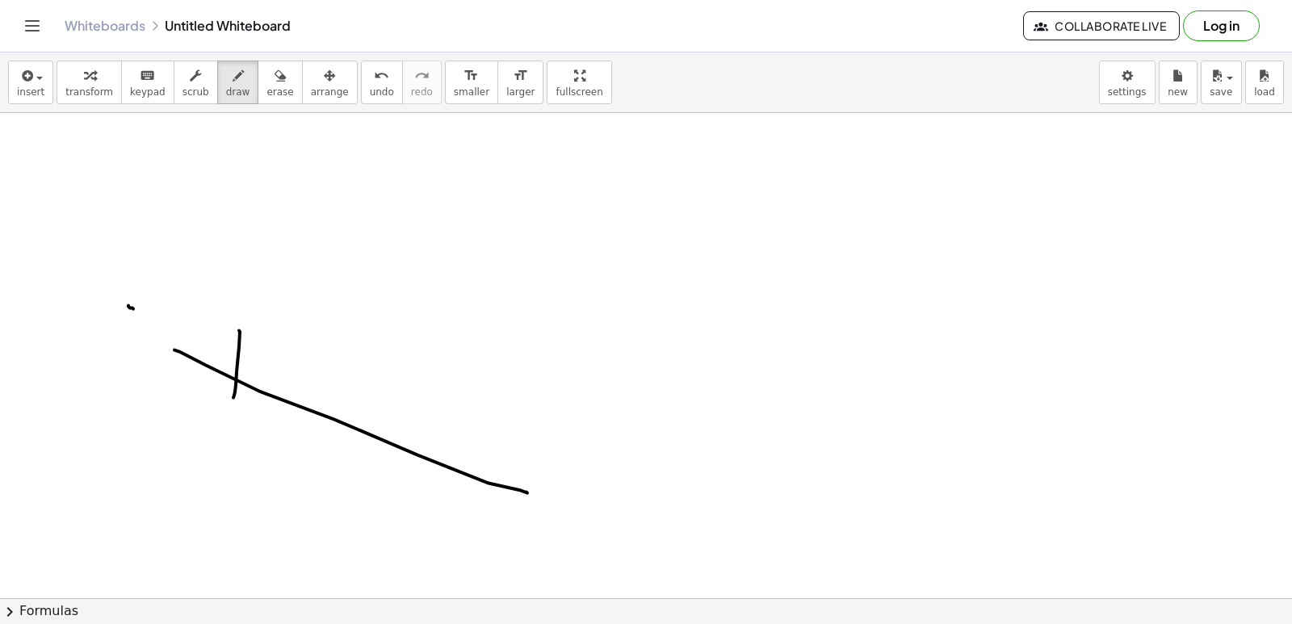
drag, startPoint x: 223, startPoint y: 366, endPoint x: 296, endPoint y: 403, distance: 82.3
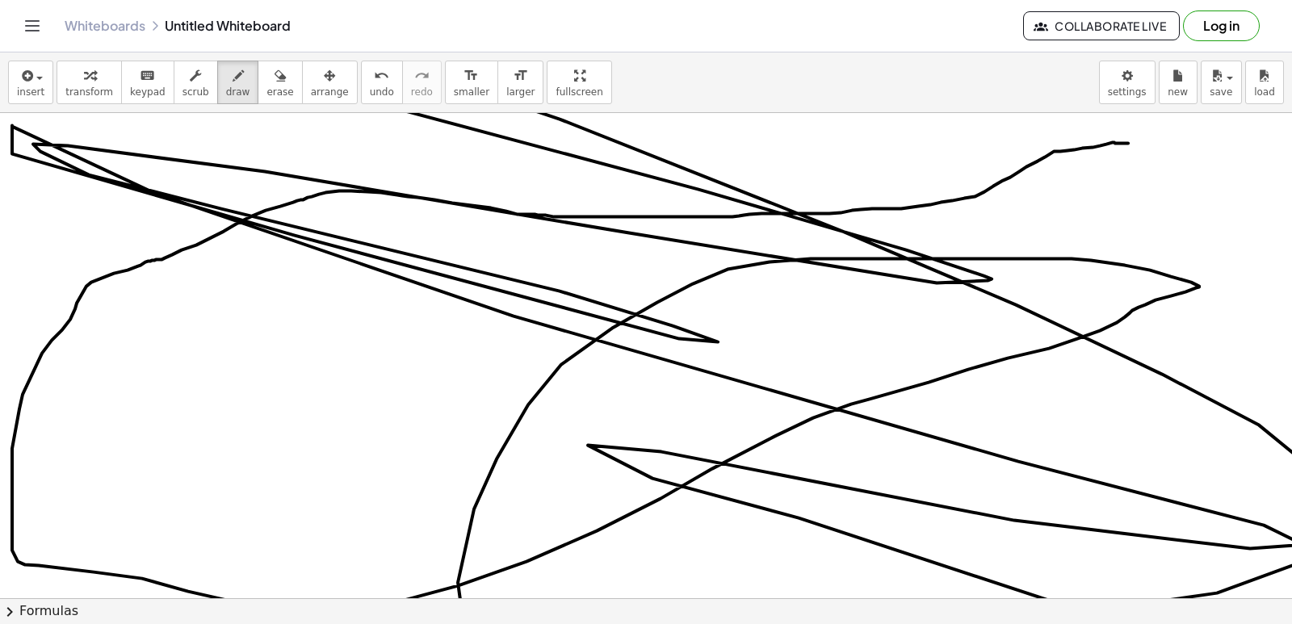
drag, startPoint x: 1116, startPoint y: 143, endPoint x: 785, endPoint y: 547, distance: 522.1
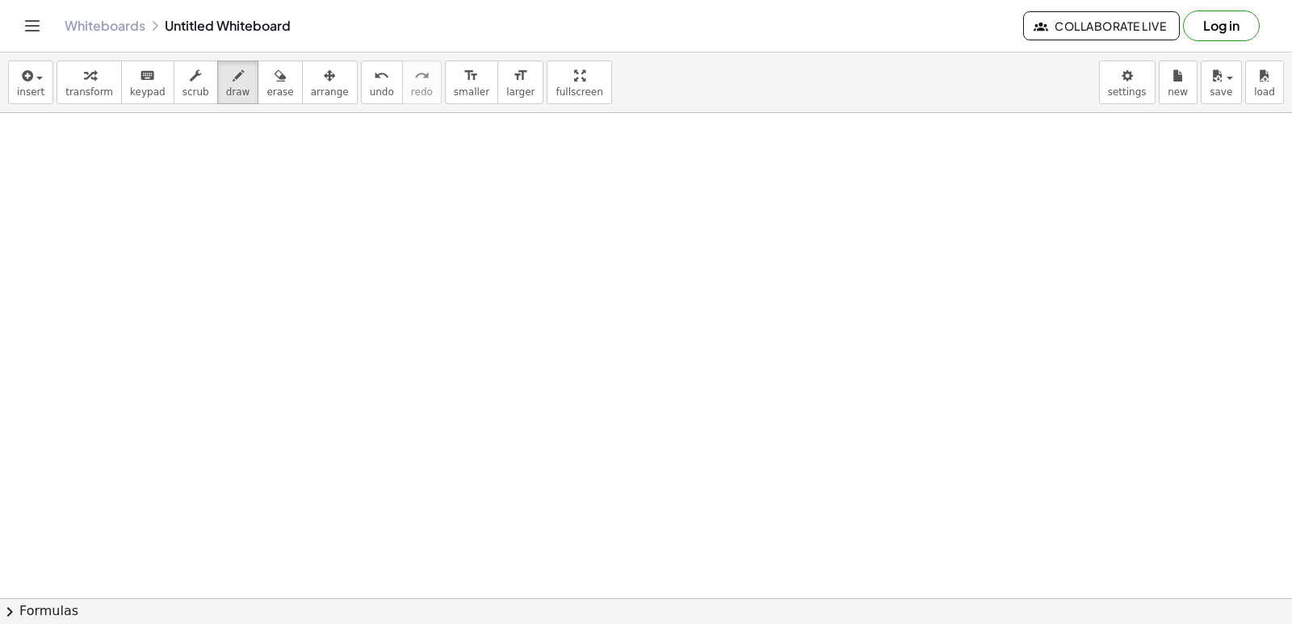
scroll to position [12625, 63]
drag, startPoint x: 906, startPoint y: 398, endPoint x: 907, endPoint y: 406, distance: 8.2
drag, startPoint x: 829, startPoint y: 422, endPoint x: 829, endPoint y: 413, distance: 8.9
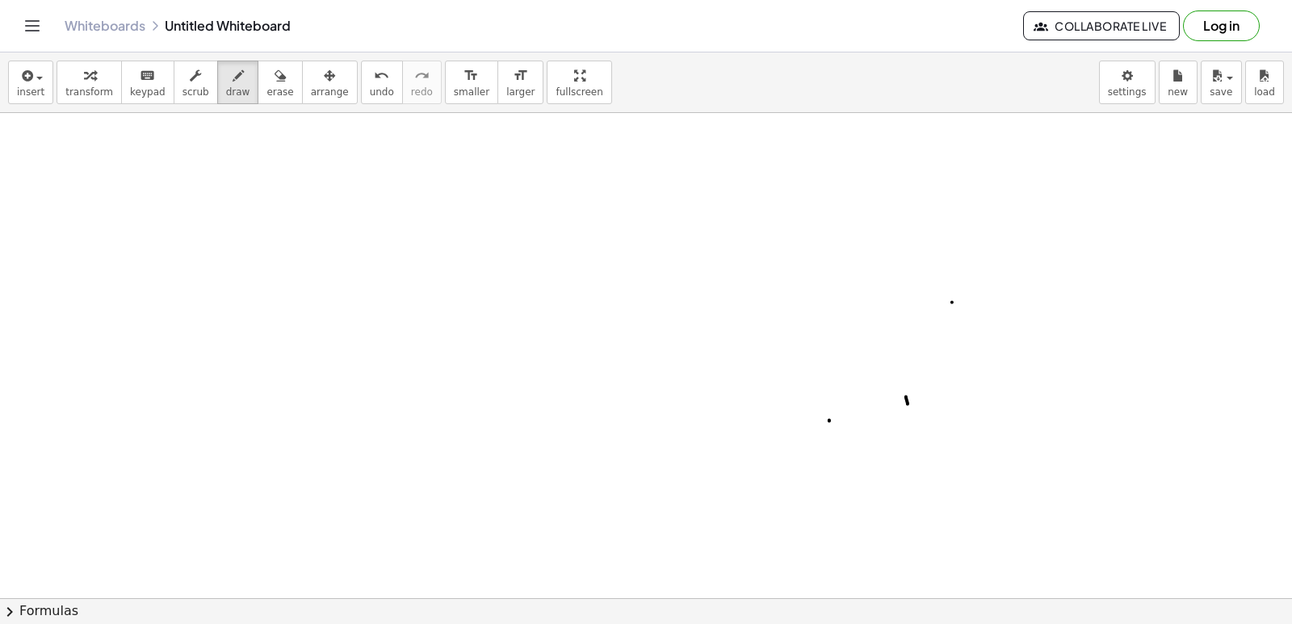
drag, startPoint x: 521, startPoint y: 317, endPoint x: 542, endPoint y: 315, distance: 21.1
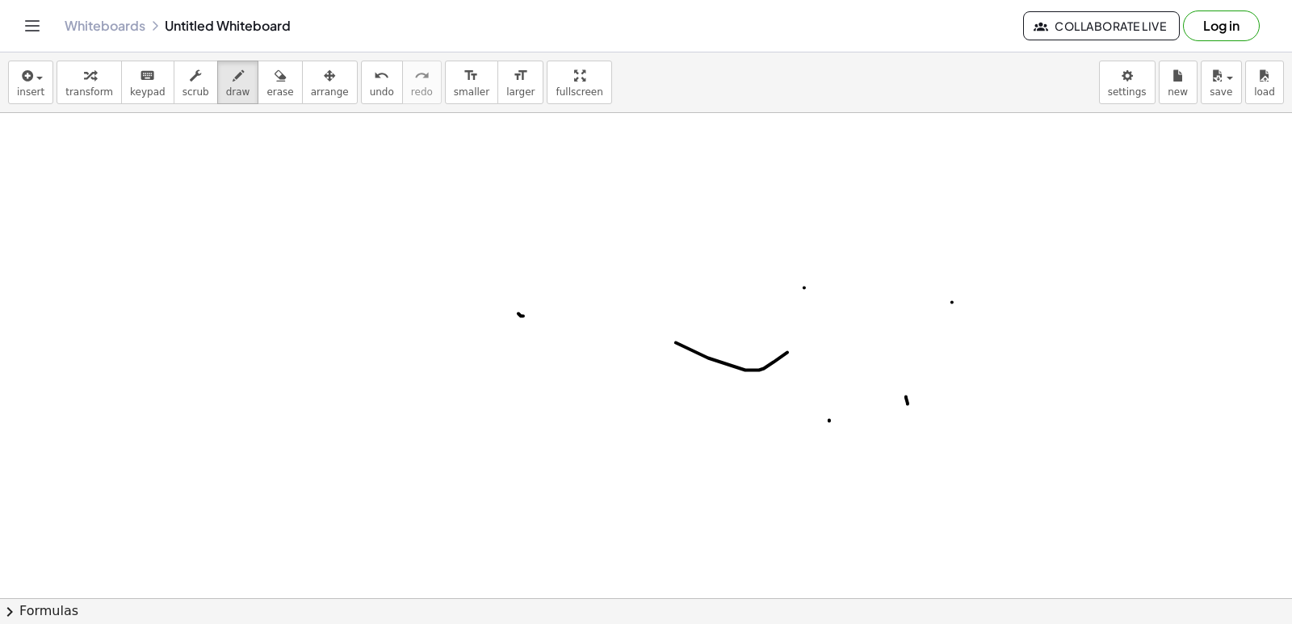
drag, startPoint x: 544, startPoint y: 315, endPoint x: 515, endPoint y: 315, distance: 29.1
drag, startPoint x: 515, startPoint y: 315, endPoint x: 448, endPoint y: 295, distance: 70.0
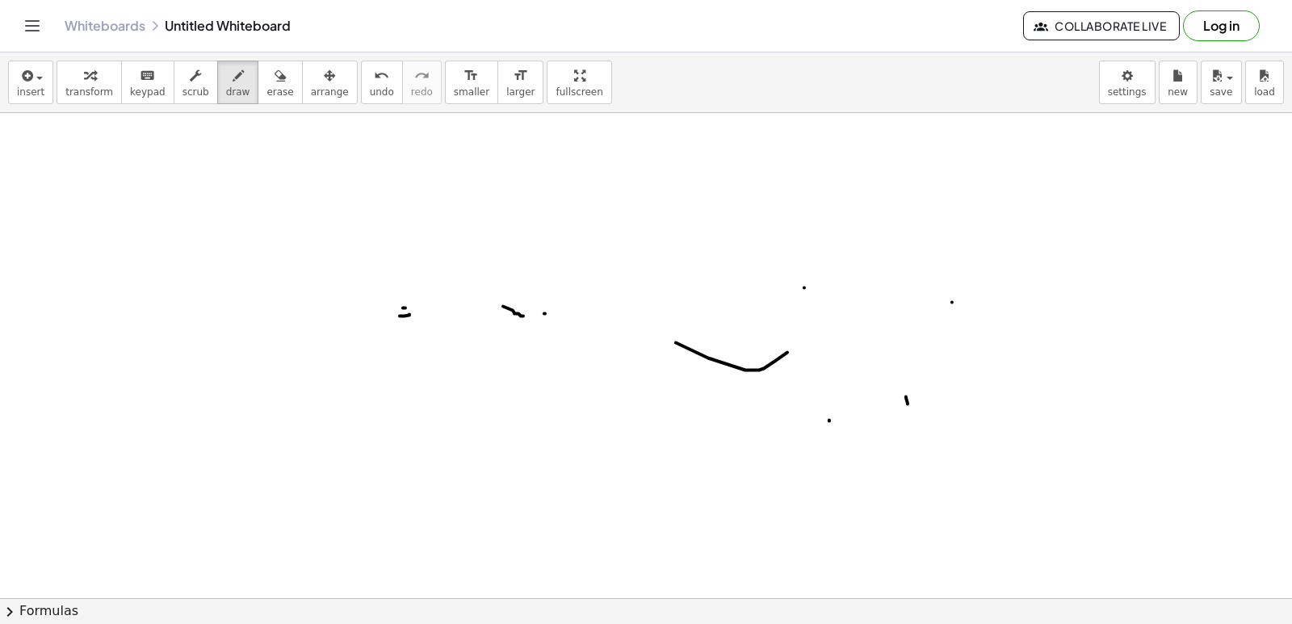
drag, startPoint x: 403, startPoint y: 309, endPoint x: 76, endPoint y: 199, distance: 344.9
drag, startPoint x: 76, startPoint y: 199, endPoint x: 65, endPoint y: 192, distance: 12.8
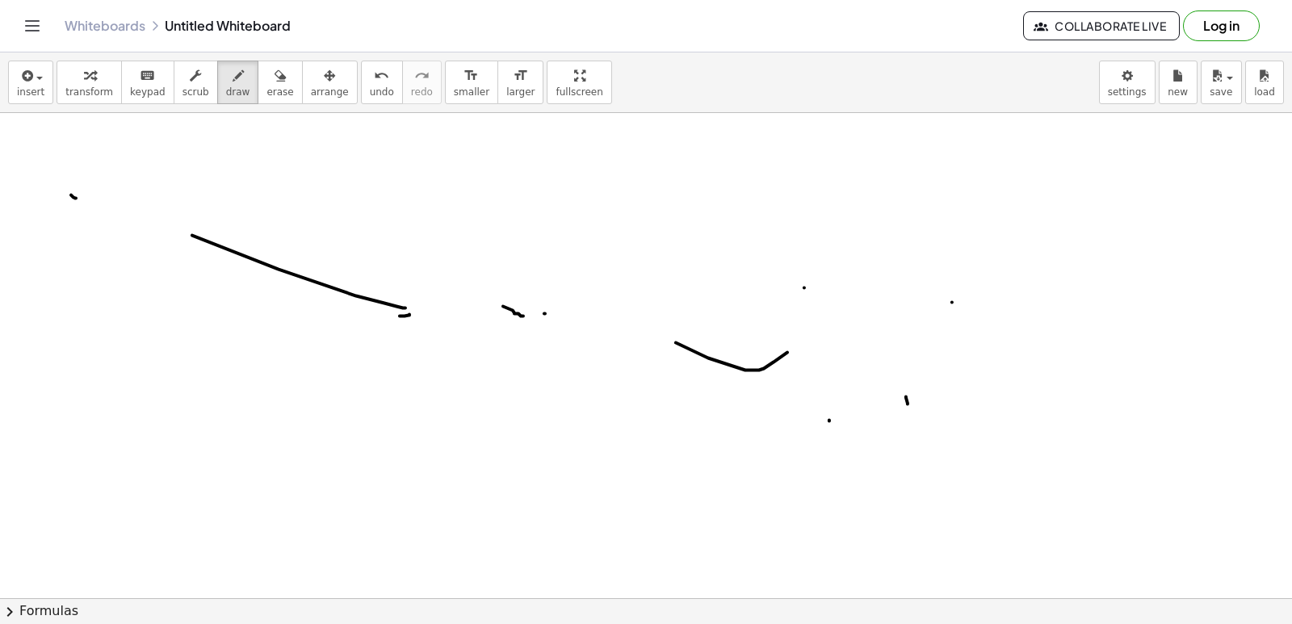
drag, startPoint x: 65, startPoint y: 192, endPoint x: 77, endPoint y: 232, distance: 41.1
drag, startPoint x: 102, startPoint y: 273, endPoint x: 90, endPoint y: 269, distance: 12.0
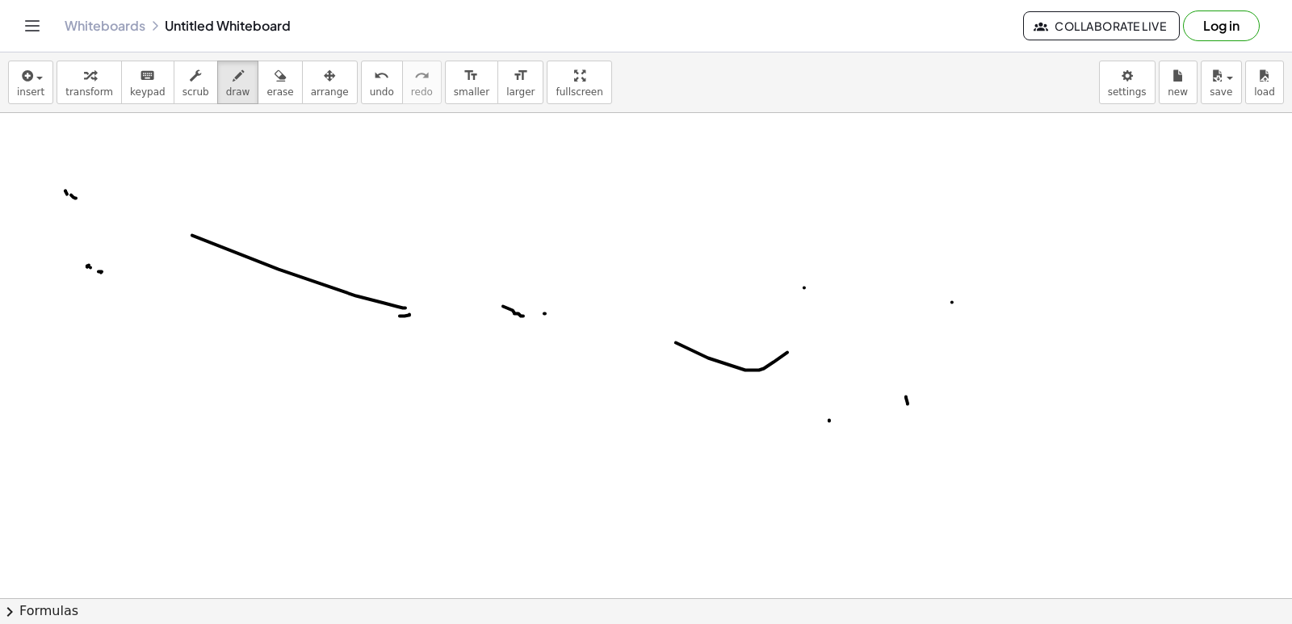
drag, startPoint x: 75, startPoint y: 265, endPoint x: 57, endPoint y: 296, distance: 36.5
drag, startPoint x: 70, startPoint y: 315, endPoint x: 85, endPoint y: 349, distance: 36.9
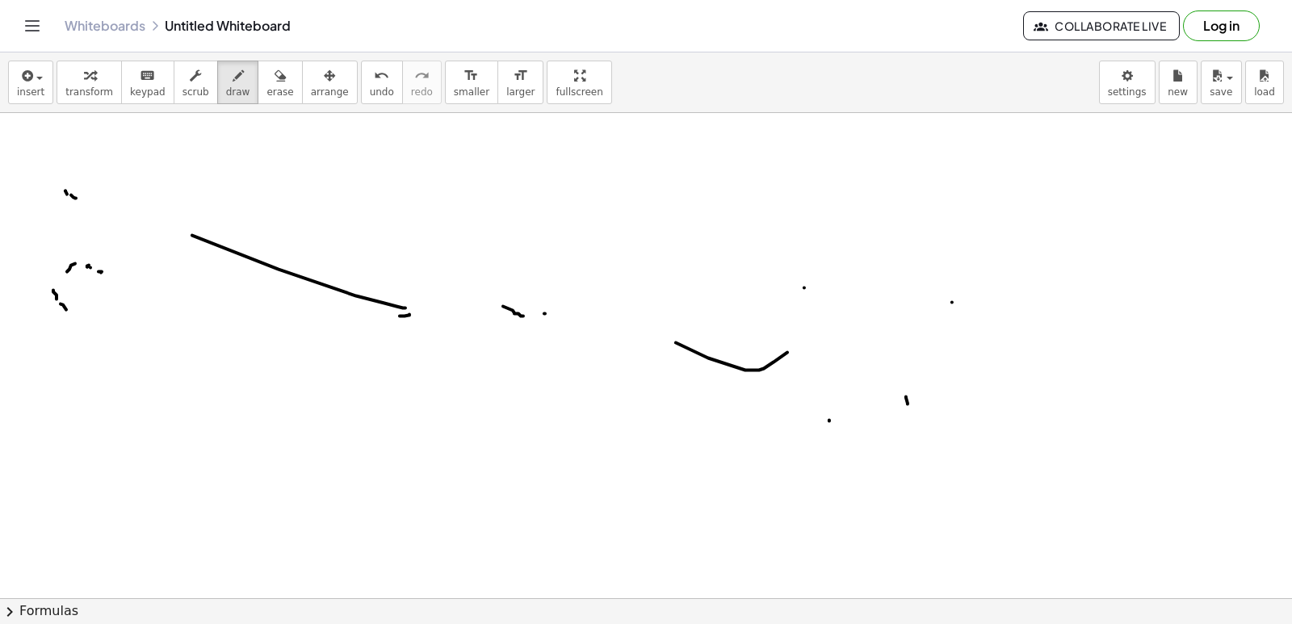
drag, startPoint x: 109, startPoint y: 350, endPoint x: 158, endPoint y: 366, distance: 51.8
drag, startPoint x: 169, startPoint y: 367, endPoint x: 205, endPoint y: 383, distance: 39.8
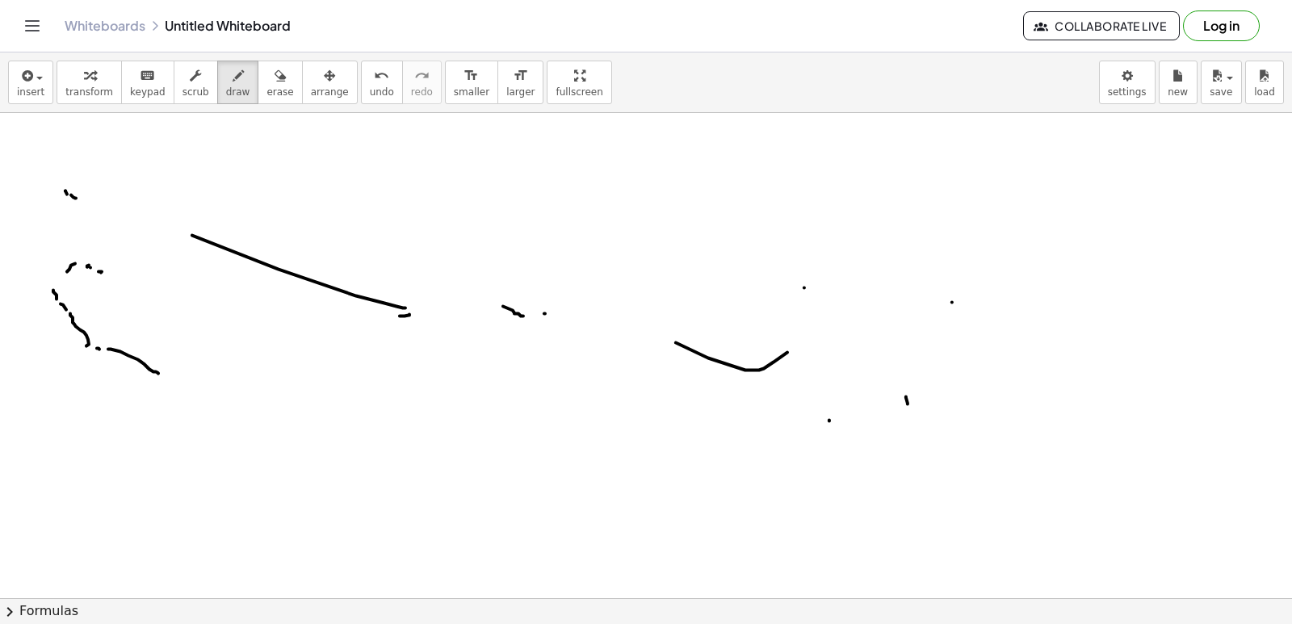
drag, startPoint x: 212, startPoint y: 383, endPoint x: 231, endPoint y: 385, distance: 18.6
drag, startPoint x: 232, startPoint y: 384, endPoint x: 251, endPoint y: 370, distance: 24.2
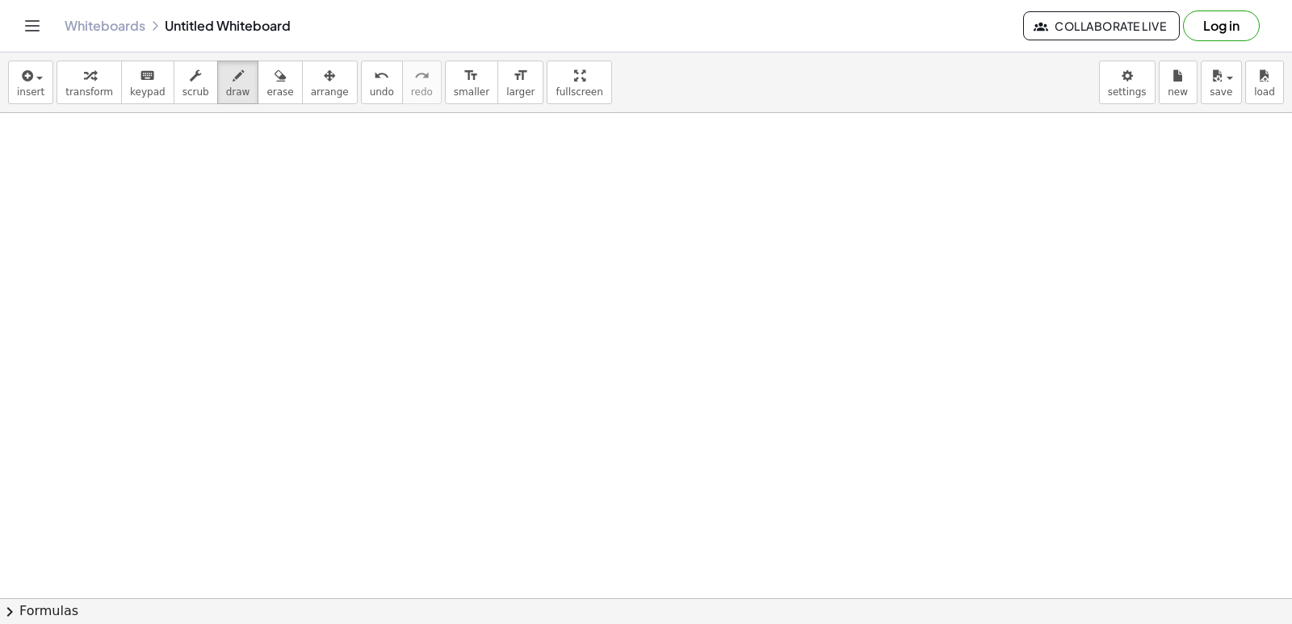
scroll to position [13111, 63]
drag, startPoint x: 412, startPoint y: 231, endPoint x: 424, endPoint y: 320, distance: 89.6
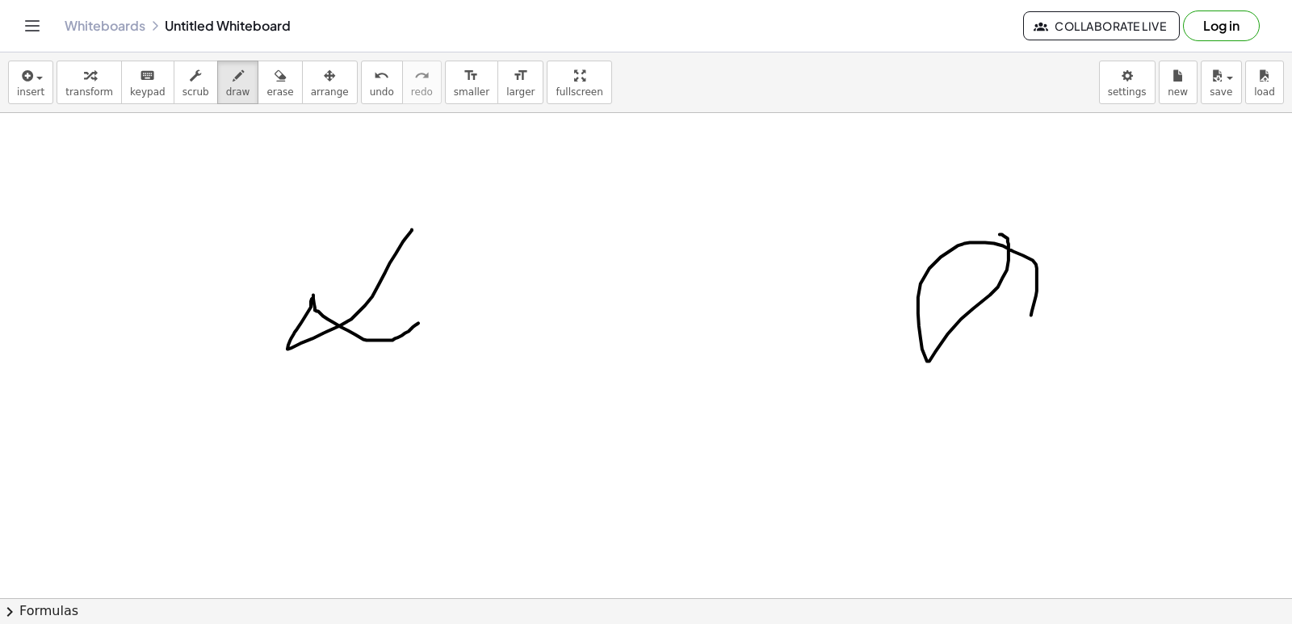
drag, startPoint x: 1005, startPoint y: 238, endPoint x: 893, endPoint y: 283, distance: 121.0
drag, startPoint x: 969, startPoint y: 252, endPoint x: 761, endPoint y: 334, distance: 223.2
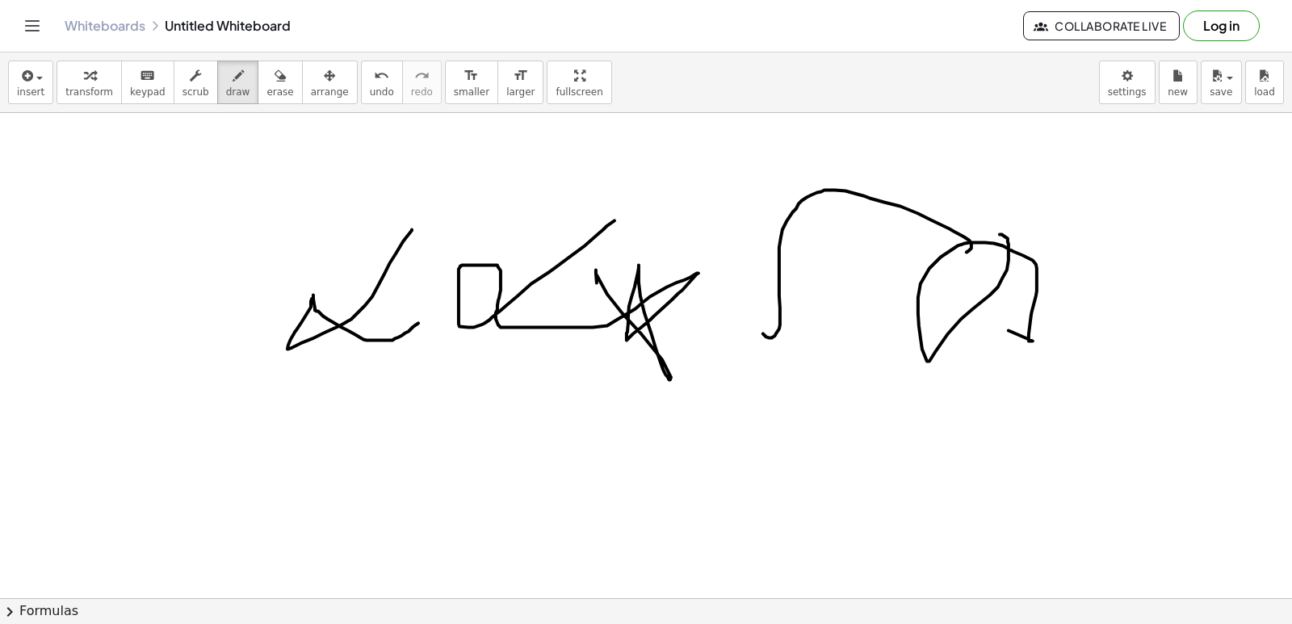
drag, startPoint x: 517, startPoint y: 298, endPoint x: 597, endPoint y: 299, distance: 80.7
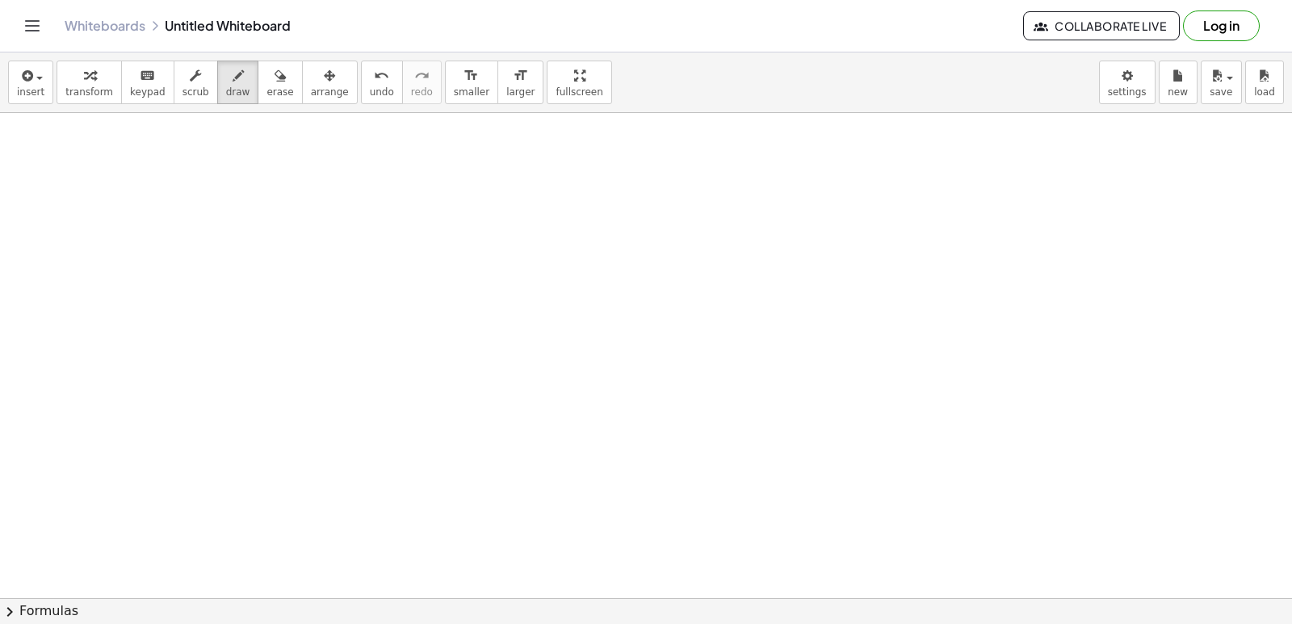
scroll to position [13596, 63]
drag, startPoint x: 847, startPoint y: 417, endPoint x: 847, endPoint y: 407, distance: 10.5
drag, startPoint x: 847, startPoint y: 407, endPoint x: 843, endPoint y: 344, distance: 63.1
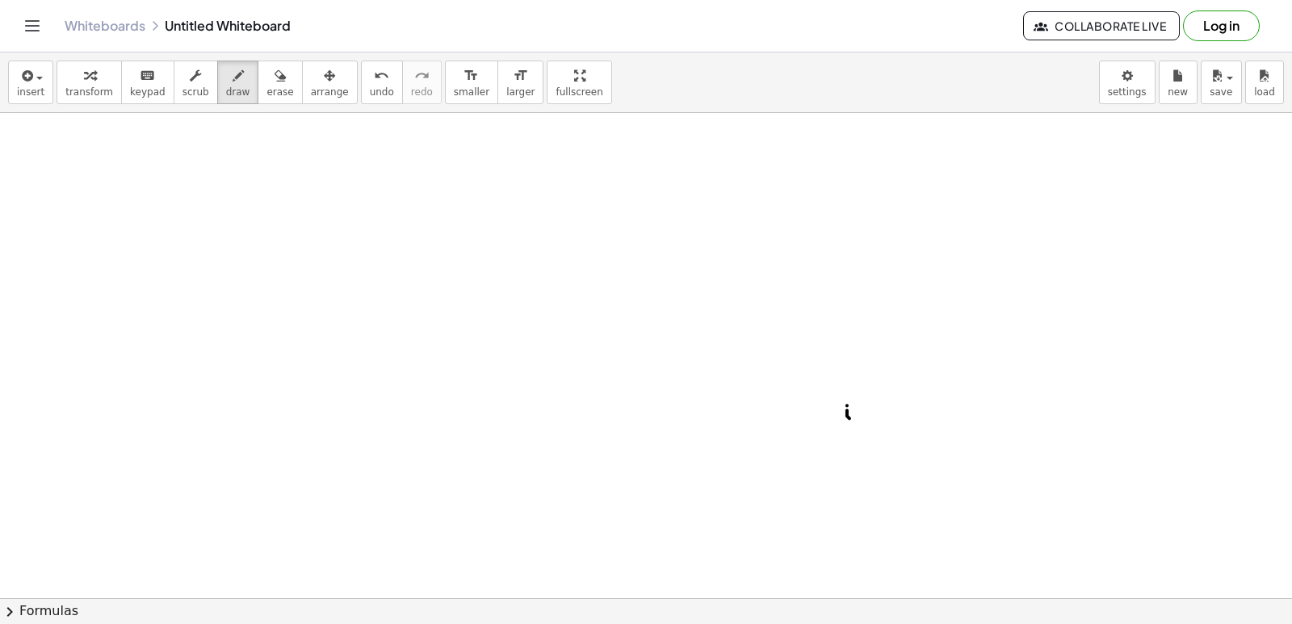
drag
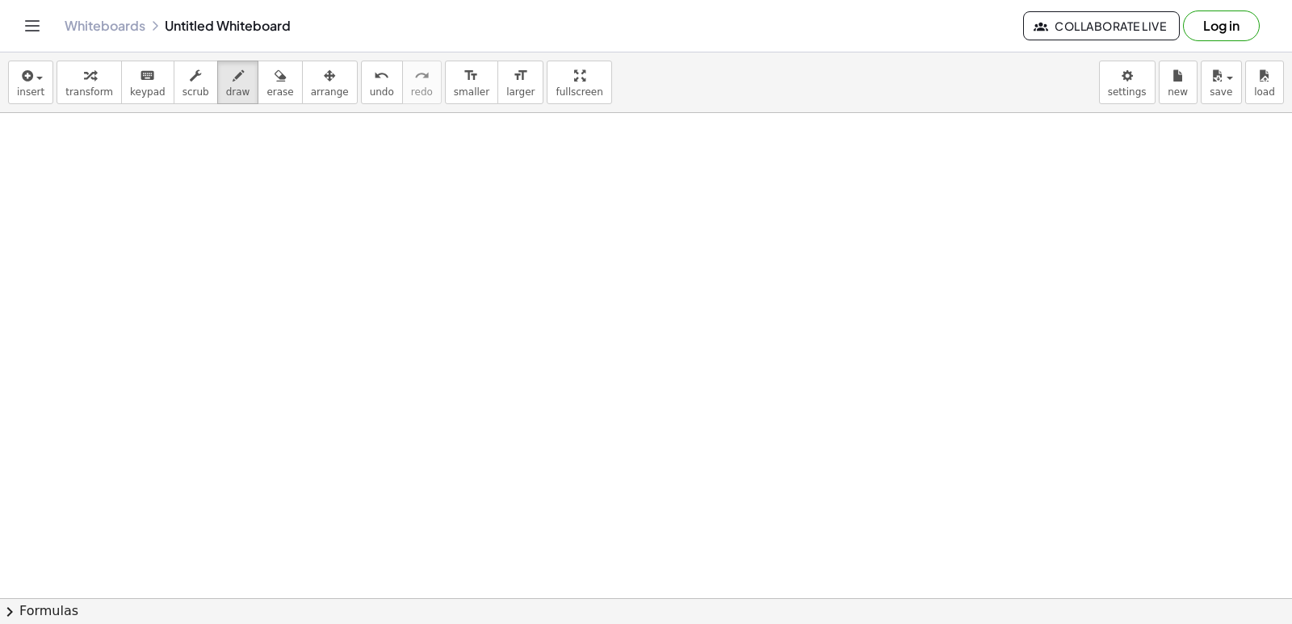
scroll to position [14081, 63]
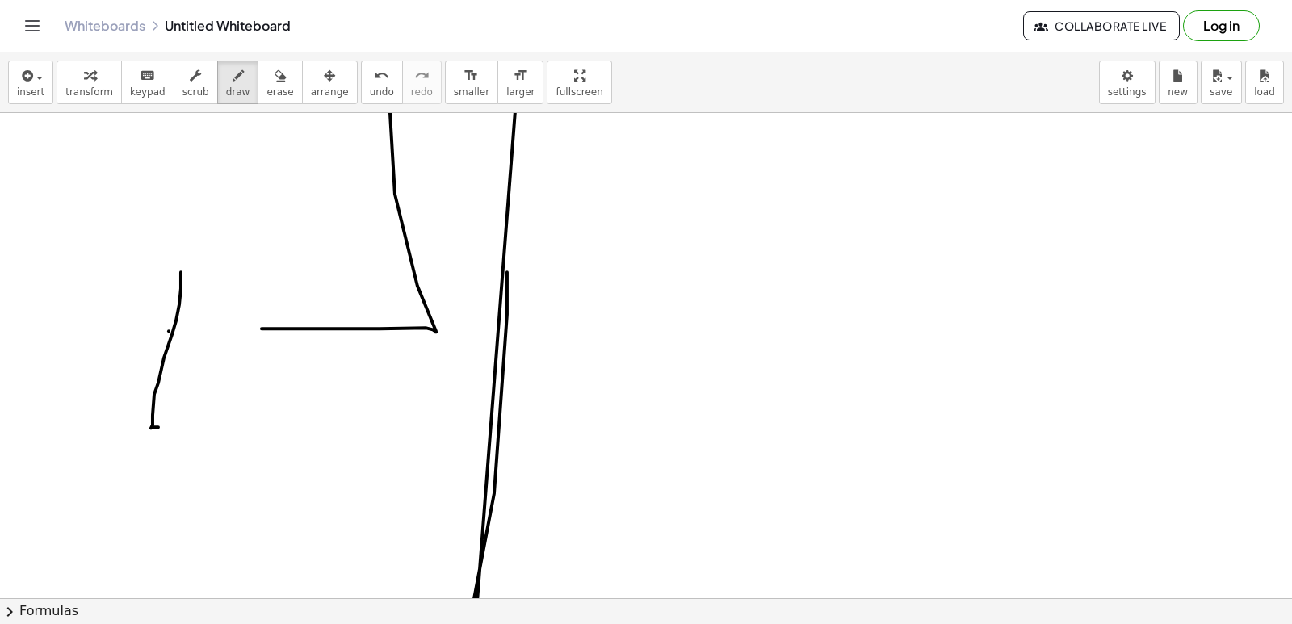
click at [559, 623] on html "Graspable Math Activities Get Started Activity Bank Assigned Work Classes White…" at bounding box center [646, 312] width 1292 height 624
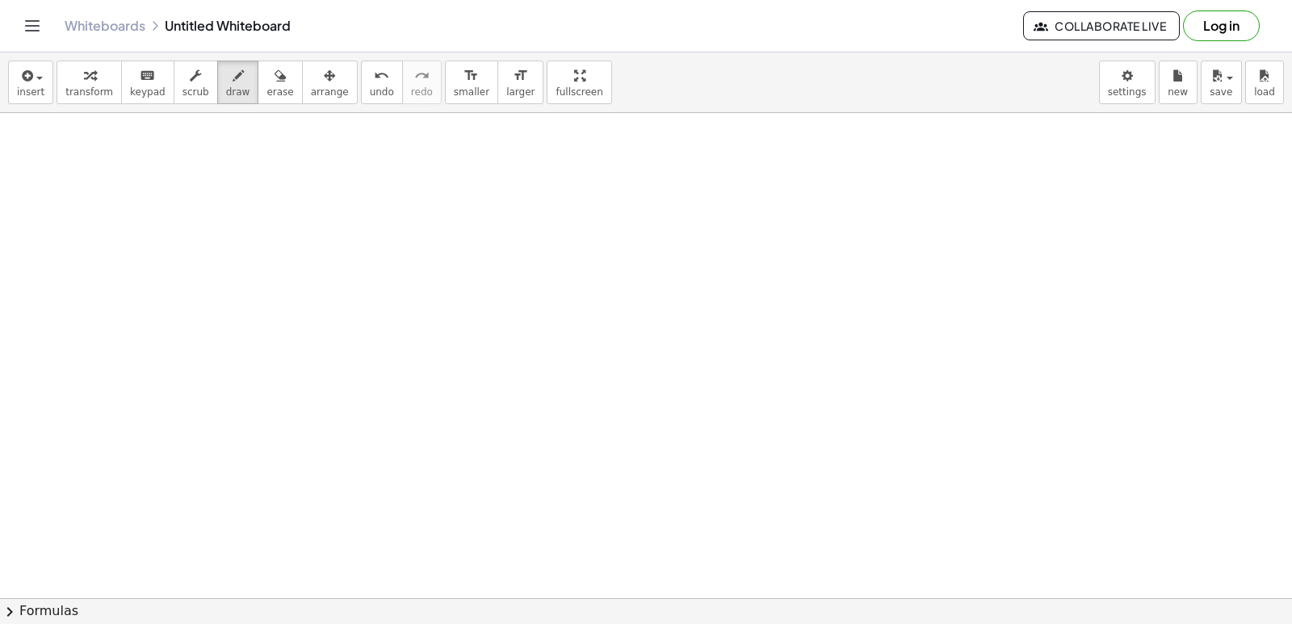
scroll to position [15052, 0]
click at [463, 83] on icon "format_size" at bounding box center [470, 75] width 15 height 19
click at [232, 81] on icon "button" at bounding box center [237, 75] width 11 height 19
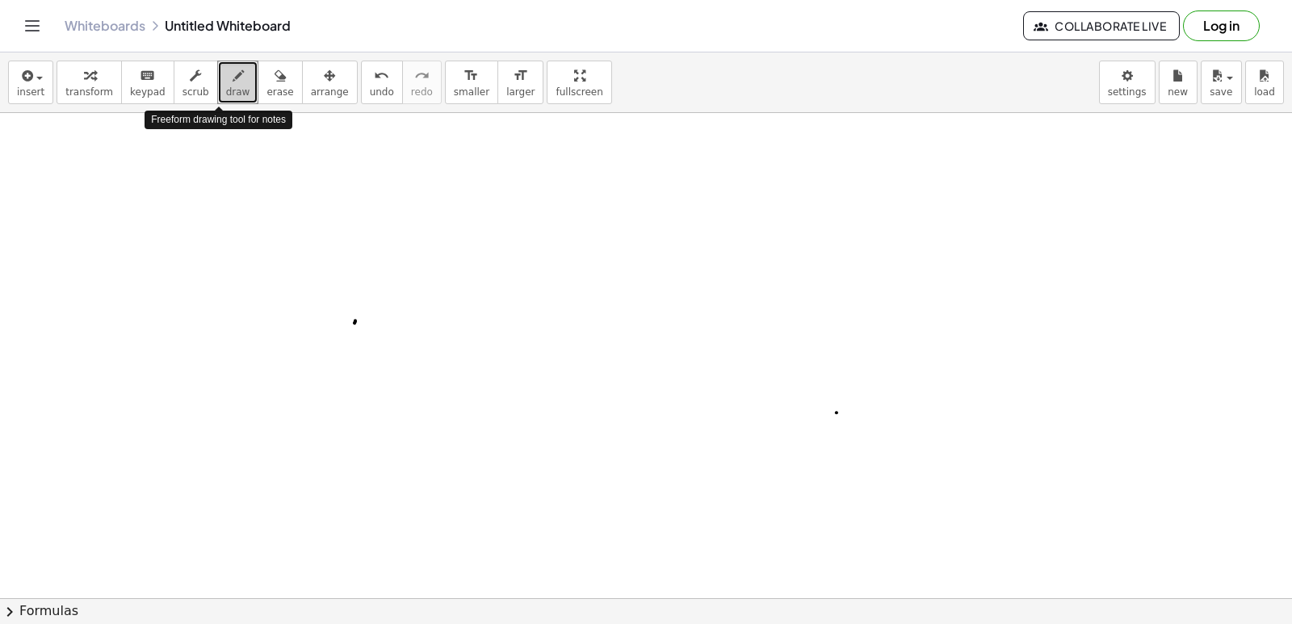
drag, startPoint x: 220, startPoint y: 82, endPoint x: 836, endPoint y: 414, distance: 700.7
drag, startPoint x: 852, startPoint y: 488, endPoint x: 1110, endPoint y: 448, distance: 260.5
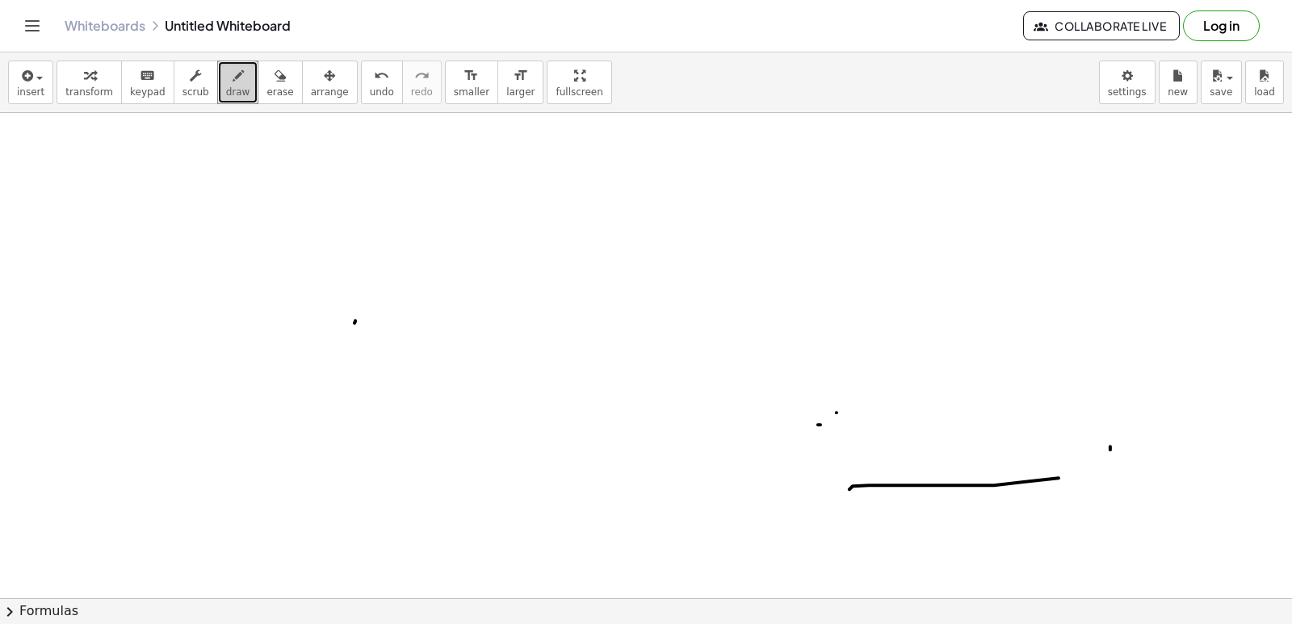
drag, startPoint x: 1110, startPoint y: 448, endPoint x: 1049, endPoint y: 433, distance: 63.2
drag, startPoint x: 1000, startPoint y: 202, endPoint x: 989, endPoint y: 213, distance: 16.0
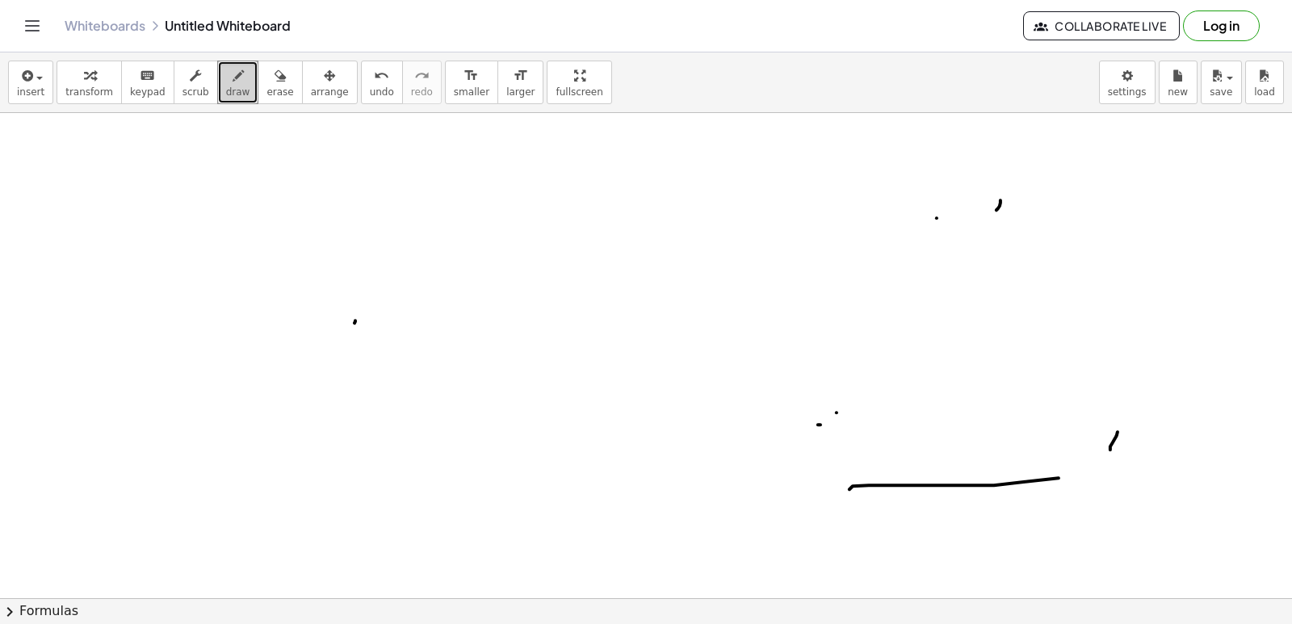
drag, startPoint x: 627, startPoint y: 191, endPoint x: 616, endPoint y: 192, distance: 11.3
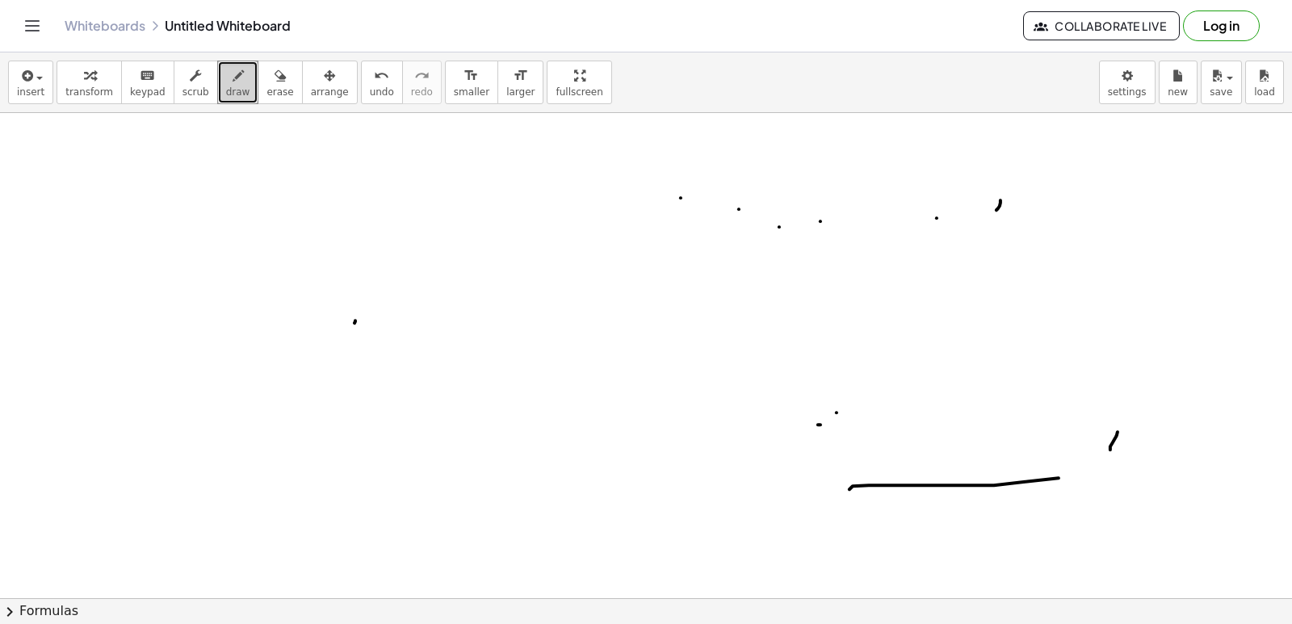
drag, startPoint x: 472, startPoint y: 182, endPoint x: 432, endPoint y: 174, distance: 41.3
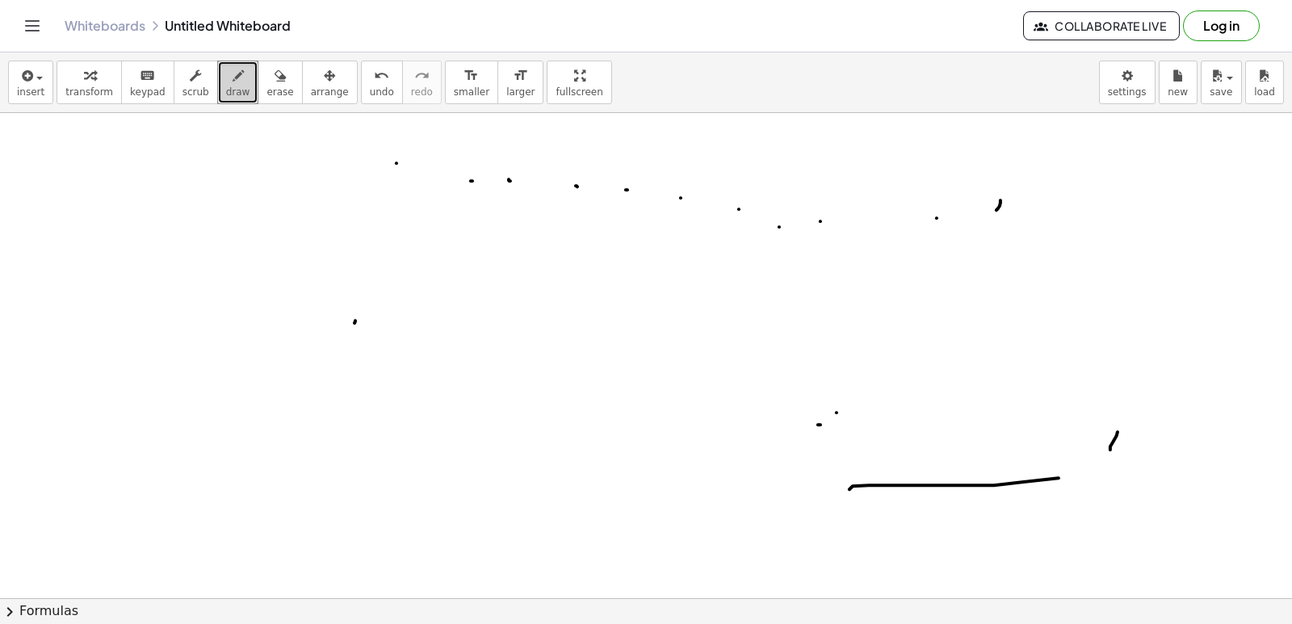
drag, startPoint x: 362, startPoint y: 159, endPoint x: 169, endPoint y: 140, distance: 193.8
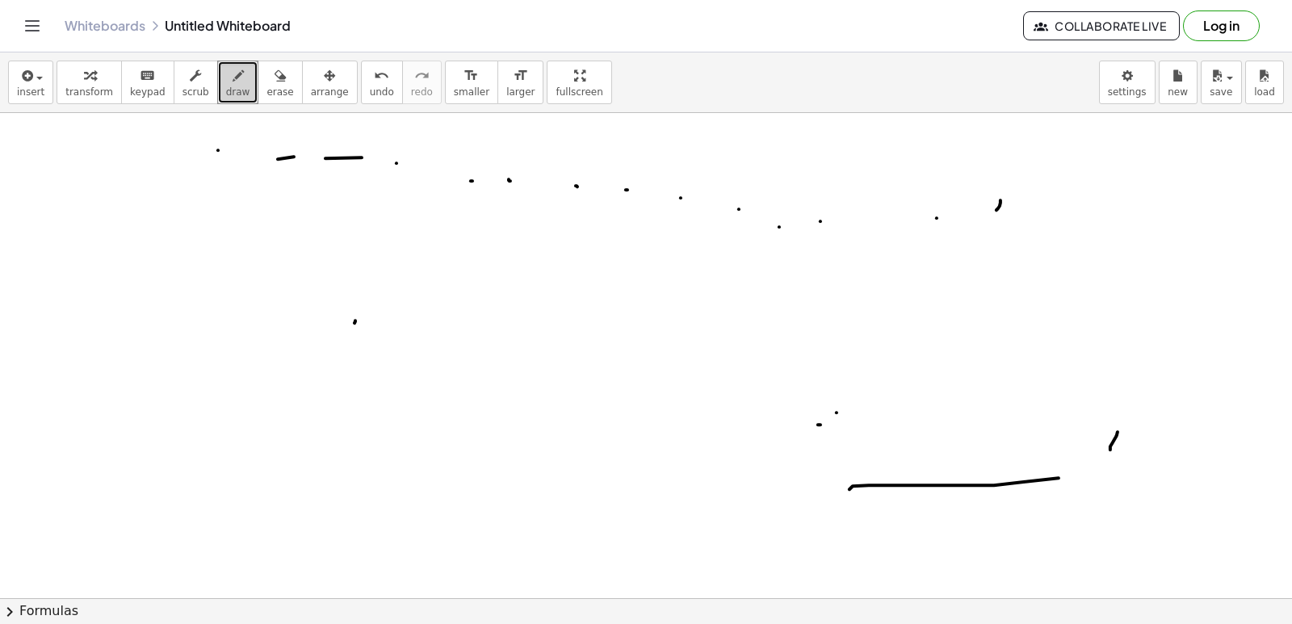
drag, startPoint x: 467, startPoint y: 464, endPoint x: 481, endPoint y: 470, distance: 15.6
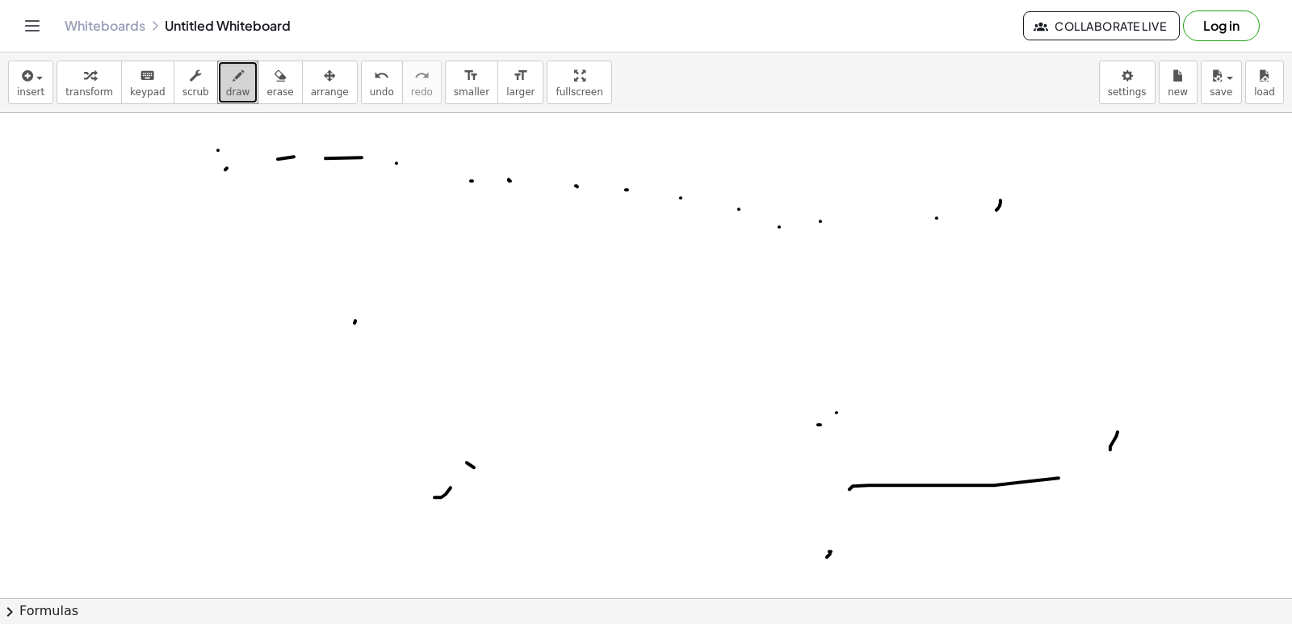
drag, startPoint x: 831, startPoint y: 553, endPoint x: 806, endPoint y: 522, distance: 39.1
drag, startPoint x: 806, startPoint y: 522, endPoint x: 806, endPoint y: 478, distance: 44.4
drag, startPoint x: 806, startPoint y: 477, endPoint x: 751, endPoint y: 448, distance: 62.1
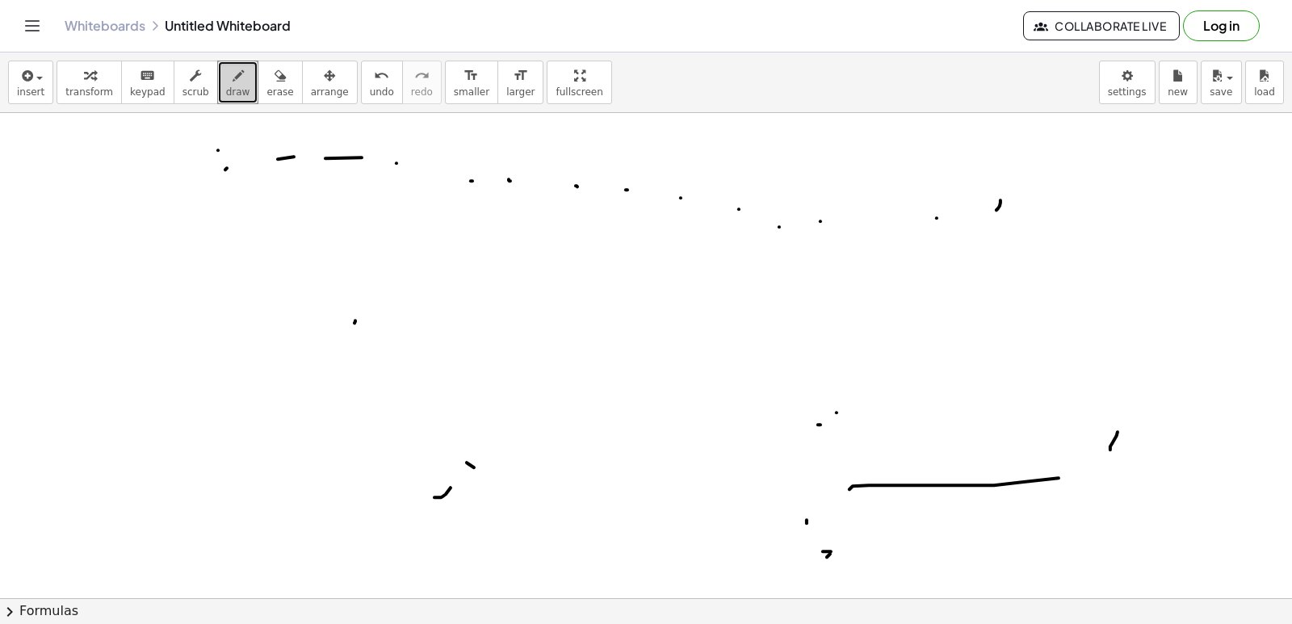
drag, startPoint x: 751, startPoint y: 448, endPoint x: 676, endPoint y: 400, distance: 88.2
drag, startPoint x: 679, startPoint y: 400, endPoint x: 672, endPoint y: 404, distance: 8.7
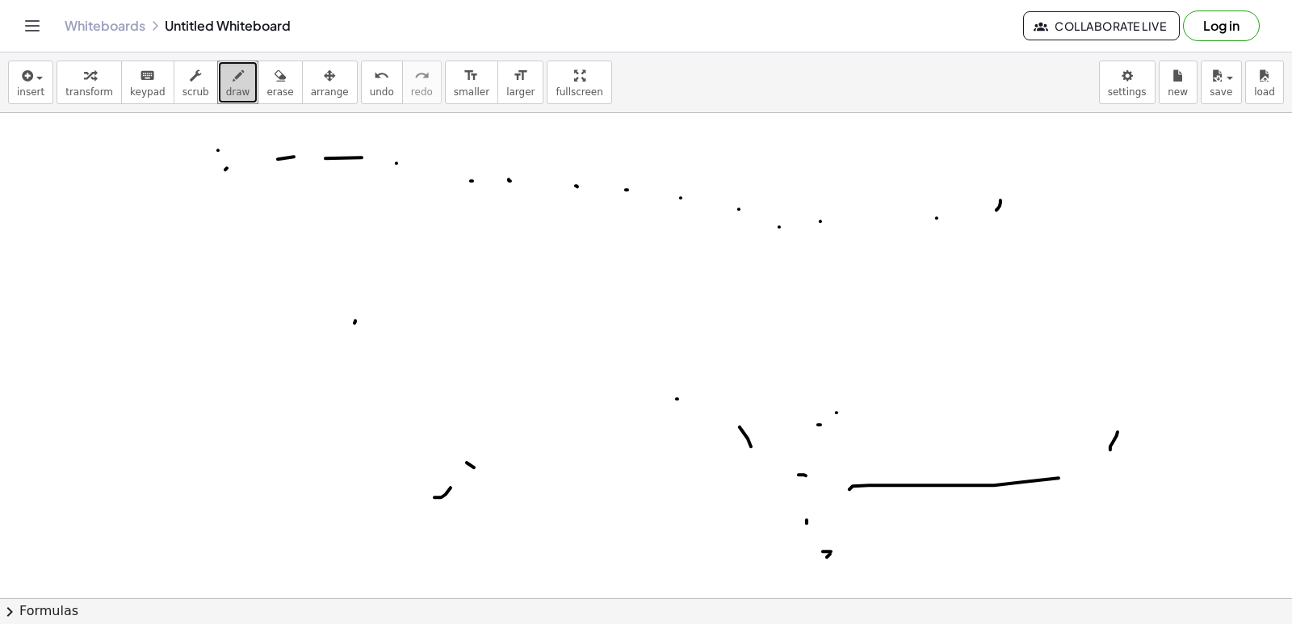
drag, startPoint x: 613, startPoint y: 415, endPoint x: 616, endPoint y: 401, distance: 14.1
drag, startPoint x: 616, startPoint y: 401, endPoint x: 579, endPoint y: 370, distance: 48.7
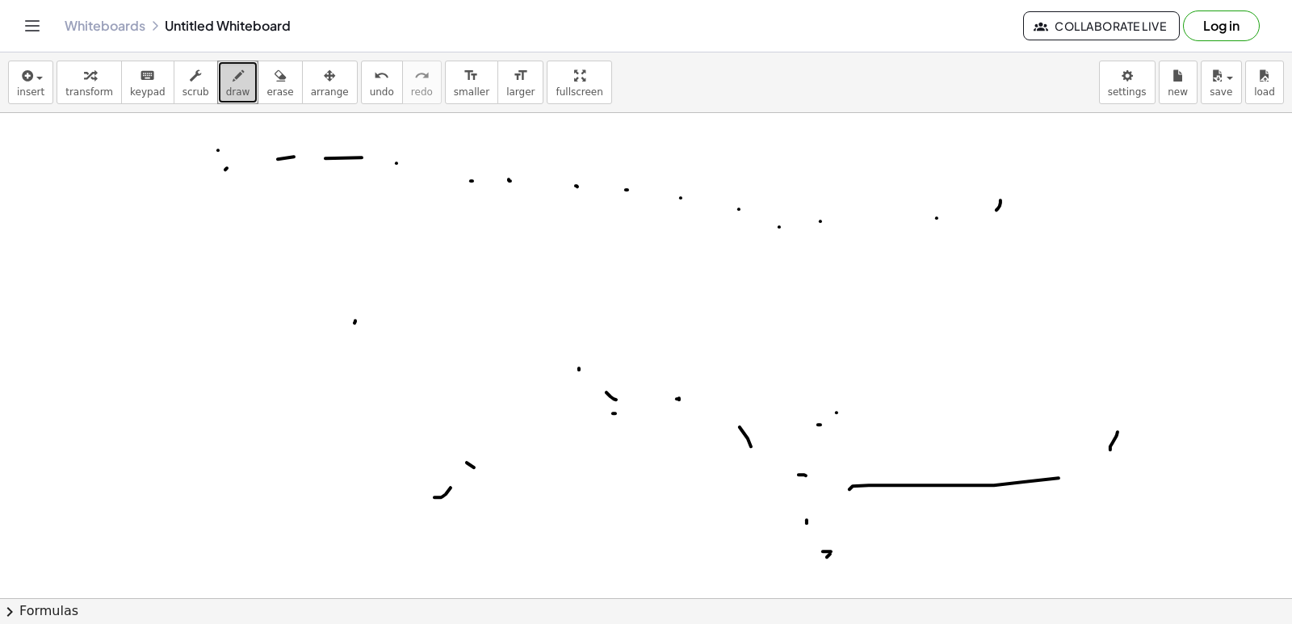
drag, startPoint x: 579, startPoint y: 370, endPoint x: 546, endPoint y: 359, distance: 34.7
drag, startPoint x: 544, startPoint y: 359, endPoint x: 517, endPoint y: 366, distance: 28.4
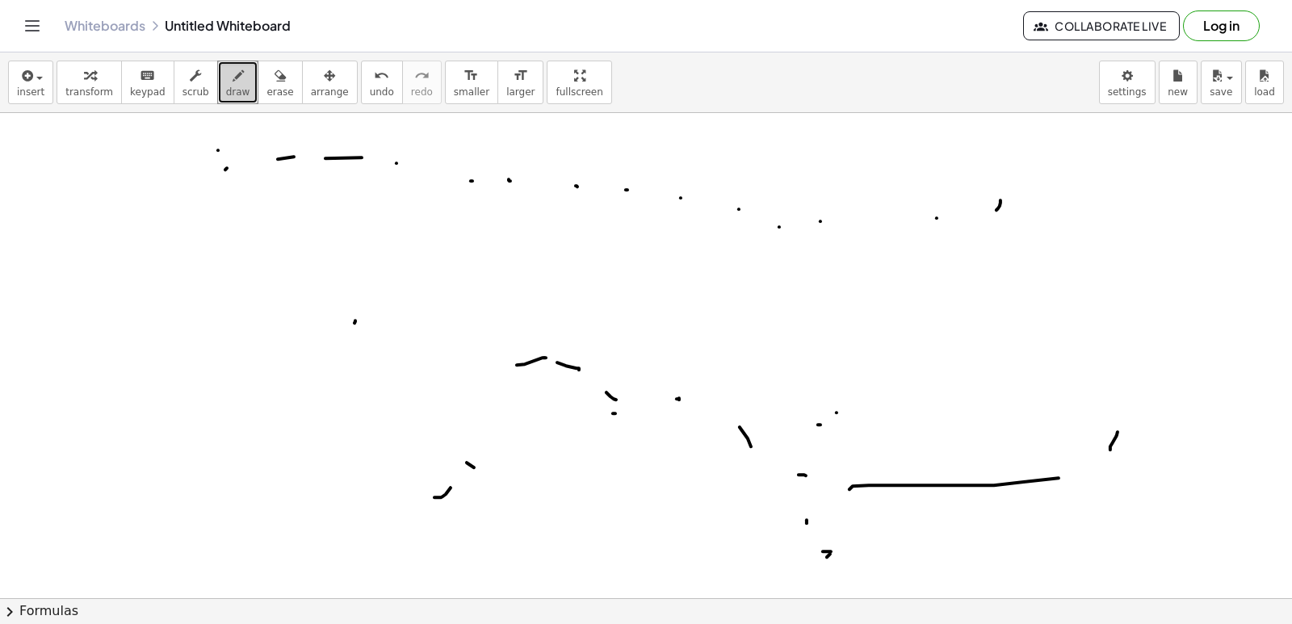
drag, startPoint x: 518, startPoint y: 364, endPoint x: 507, endPoint y: 364, distance: 11.3
drag, startPoint x: 438, startPoint y: 362, endPoint x: 405, endPoint y: 371, distance: 34.3
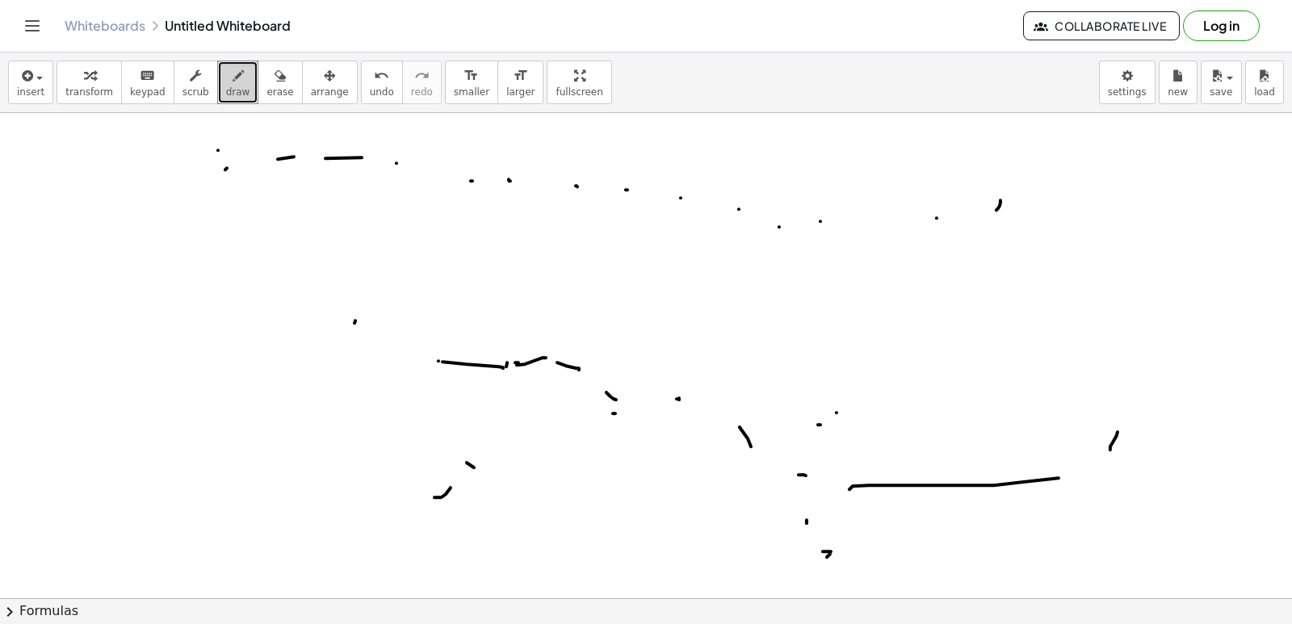
drag, startPoint x: 379, startPoint y: 377, endPoint x: 361, endPoint y: 383, distance: 18.9
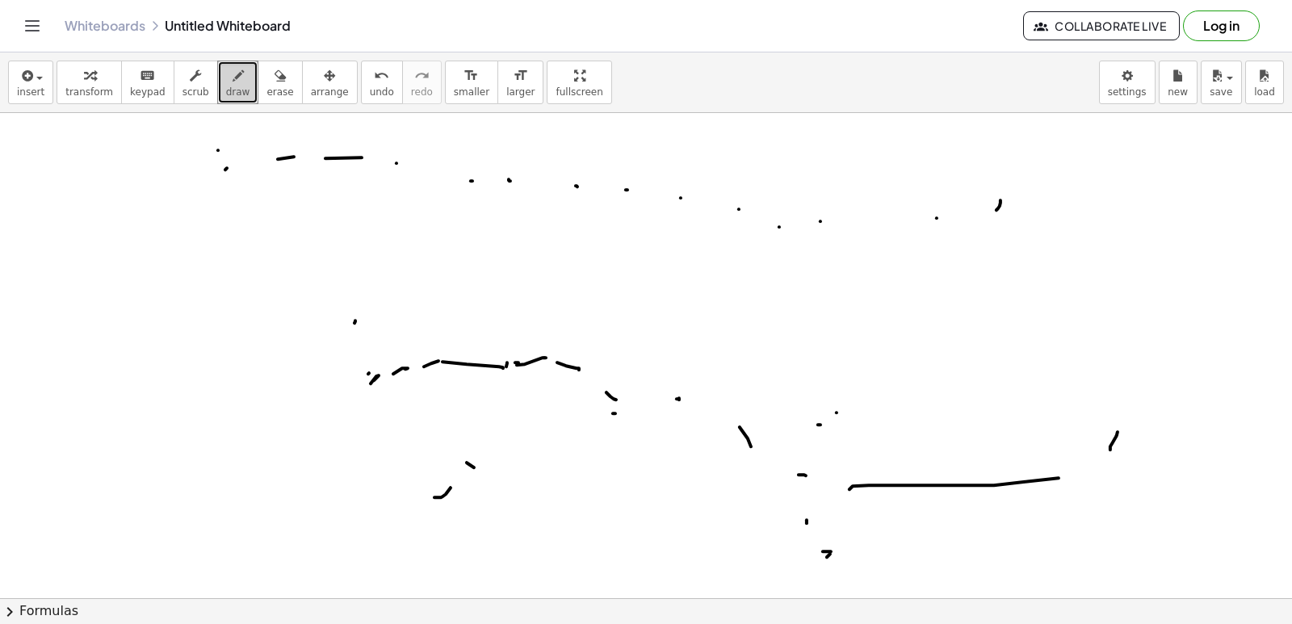
click at [207, 144] on div "insert select one: Math Expression Function Text Youtube Video Graphing Geometr…" at bounding box center [646, 338] width 1292 height 572
drag, startPoint x: 257, startPoint y: 245, endPoint x: 340, endPoint y: 287, distance: 93.1
drag, startPoint x: 341, startPoint y: 287, endPoint x: 366, endPoint y: 284, distance: 25.2
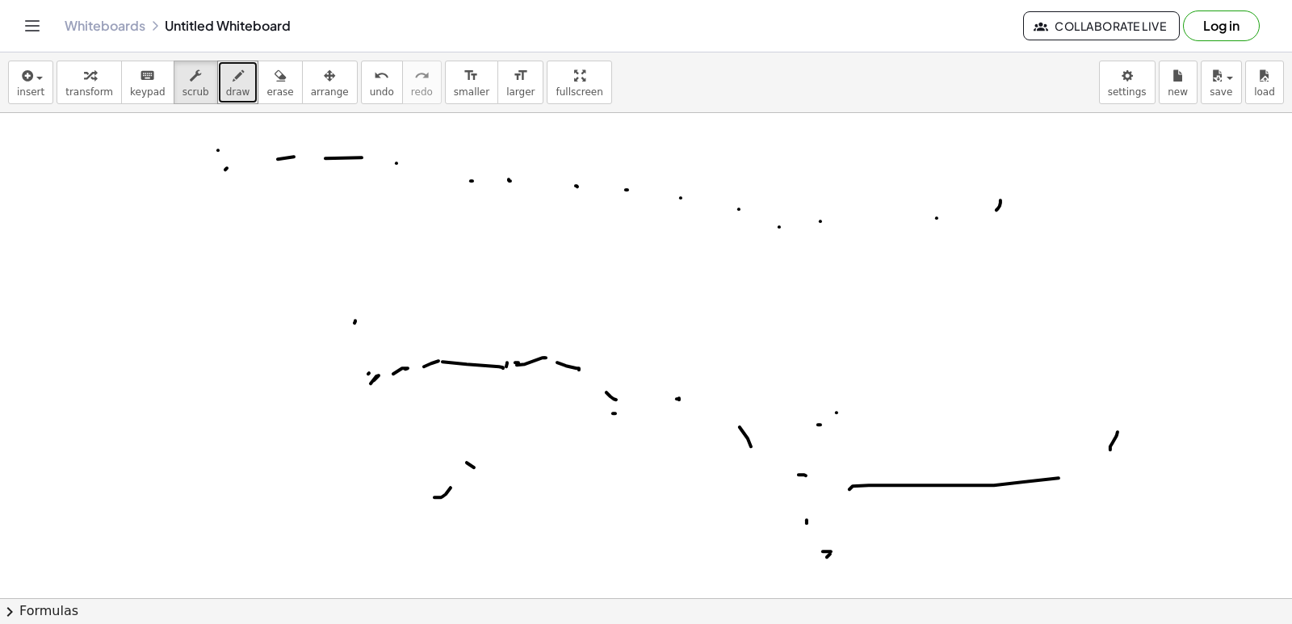
click at [232, 82] on icon "button" at bounding box center [237, 75] width 11 height 19
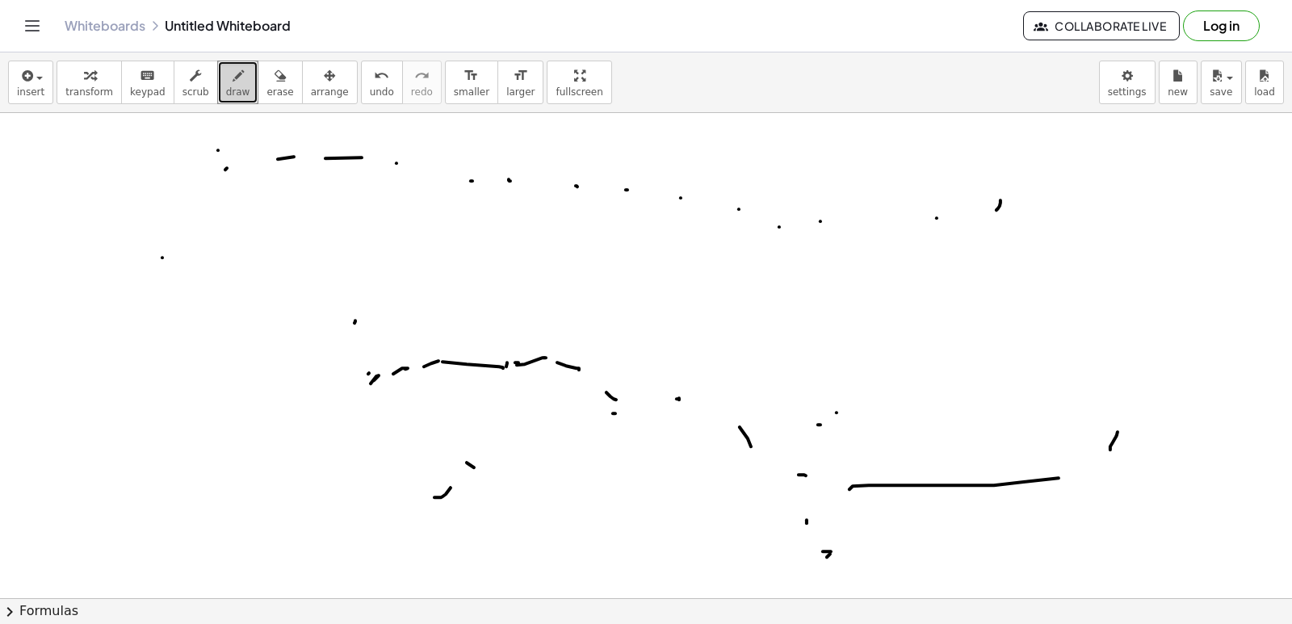
drag, startPoint x: 162, startPoint y: 259, endPoint x: 210, endPoint y: 286, distance: 54.6
drag, startPoint x: 210, startPoint y: 286, endPoint x: 230, endPoint y: 284, distance: 20.2
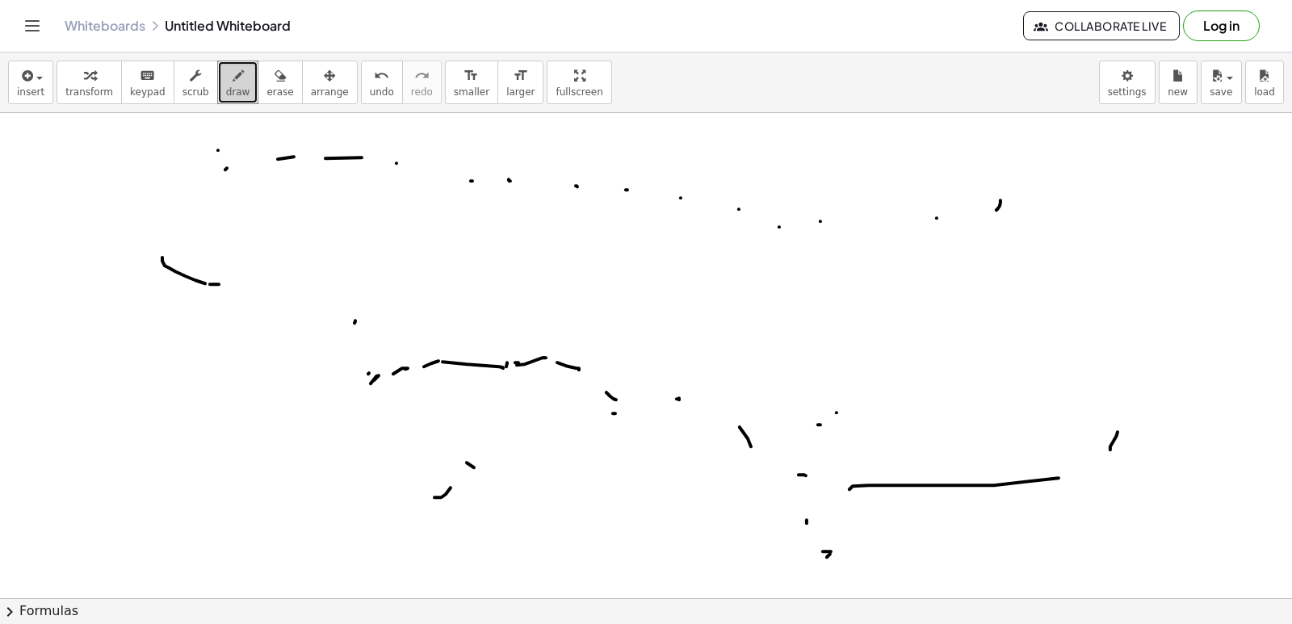
drag, startPoint x: 264, startPoint y: 296, endPoint x: 279, endPoint y: 295, distance: 15.4
drag, startPoint x: 290, startPoint y: 294, endPoint x: 318, endPoint y: 290, distance: 28.5
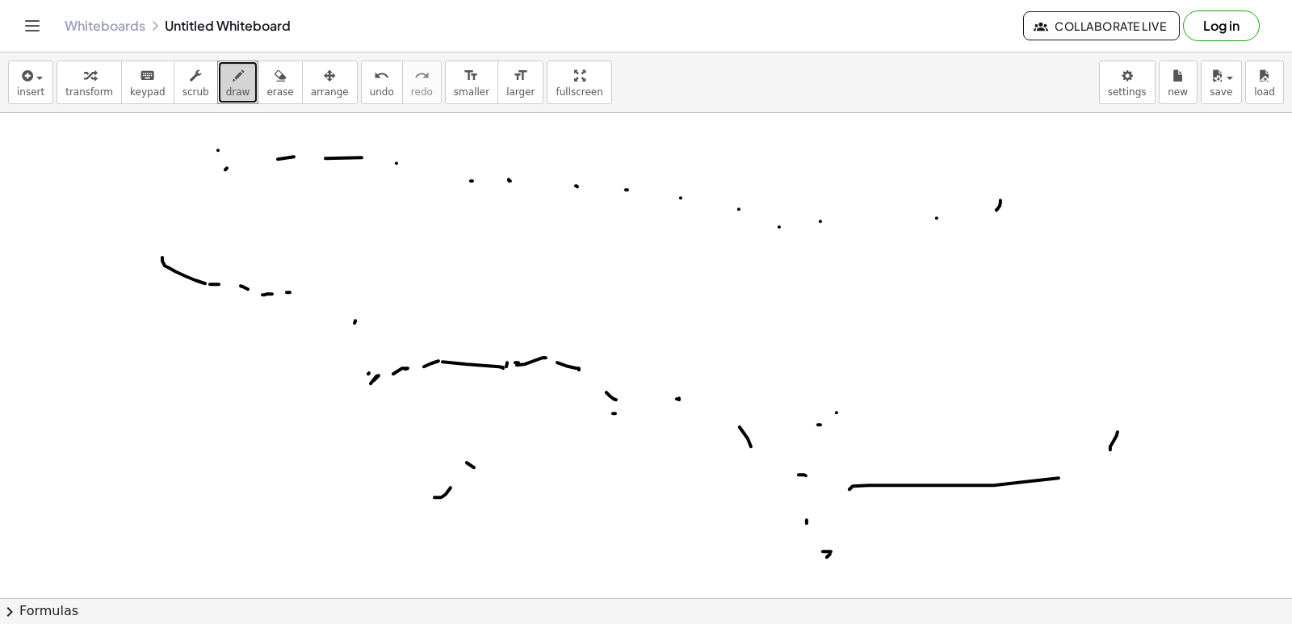
drag, startPoint x: 329, startPoint y: 293, endPoint x: 358, endPoint y: 317, distance: 38.5
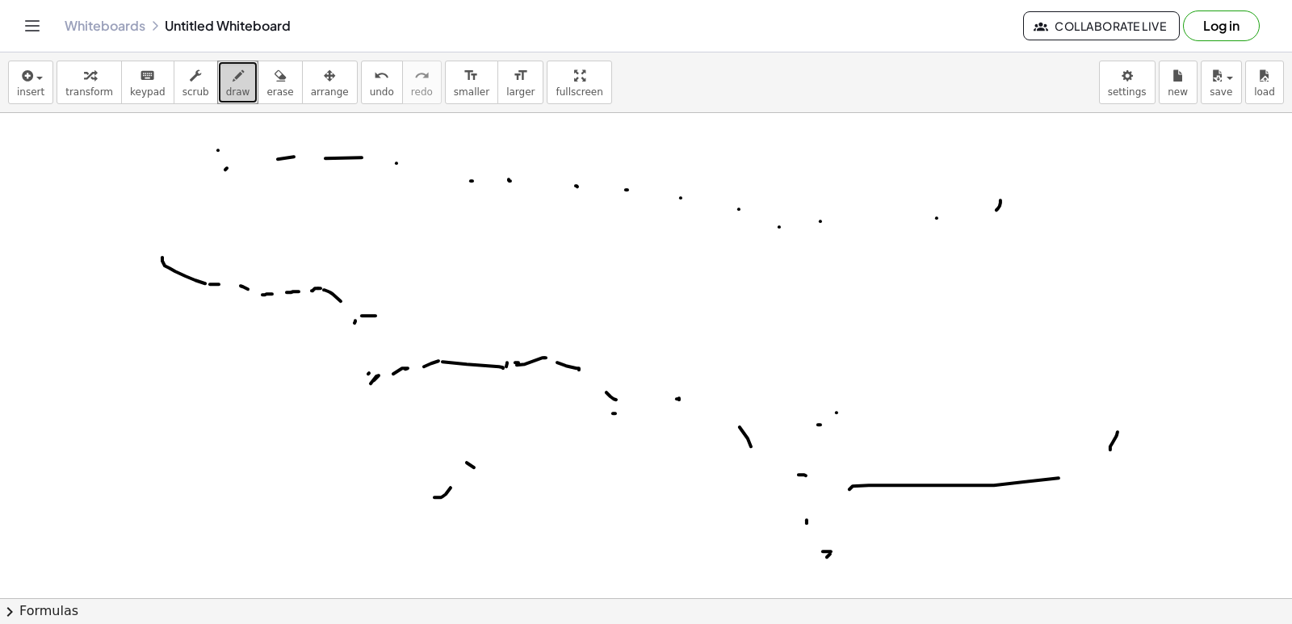
drag, startPoint x: 425, startPoint y: 317, endPoint x: 443, endPoint y: 318, distance: 17.8
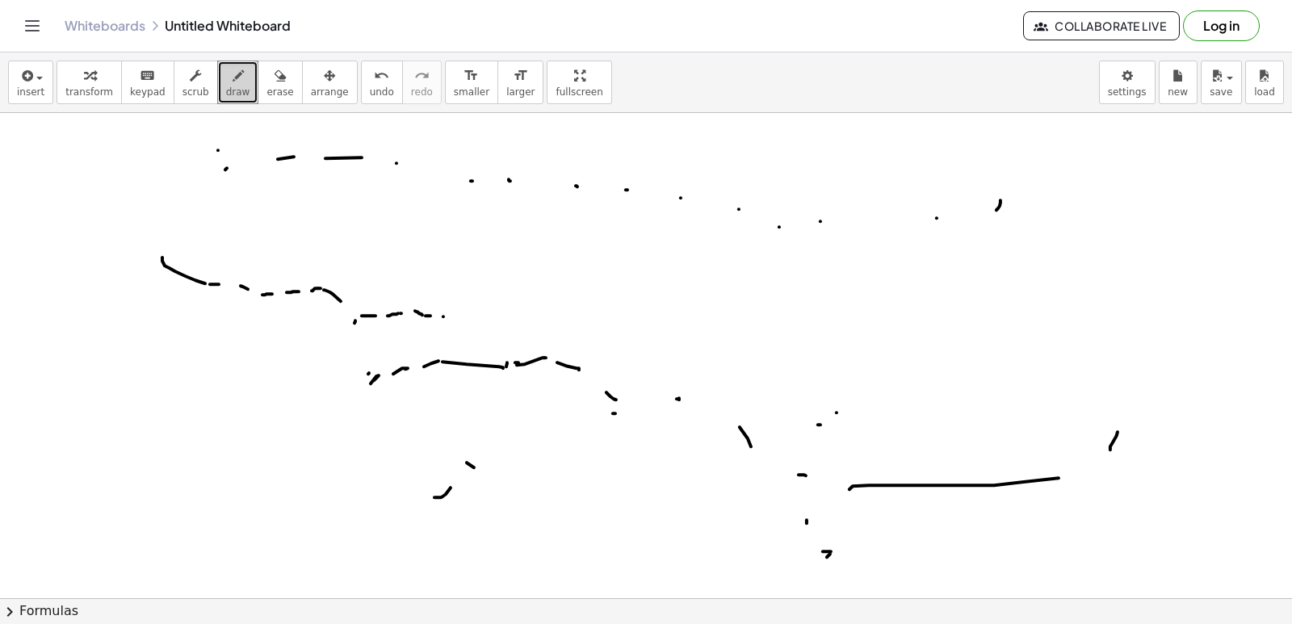
drag, startPoint x: 472, startPoint y: 334, endPoint x: 500, endPoint y: 343, distance: 29.6
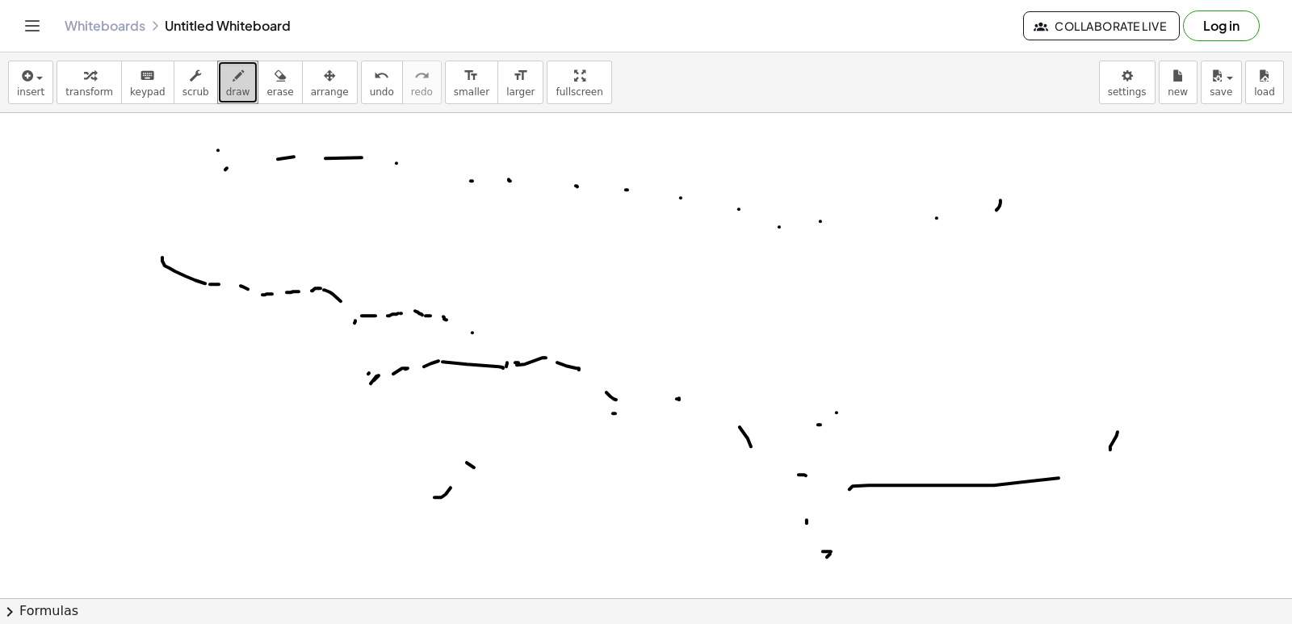
drag, startPoint x: 500, startPoint y: 343, endPoint x: 534, endPoint y: 349, distance: 33.6
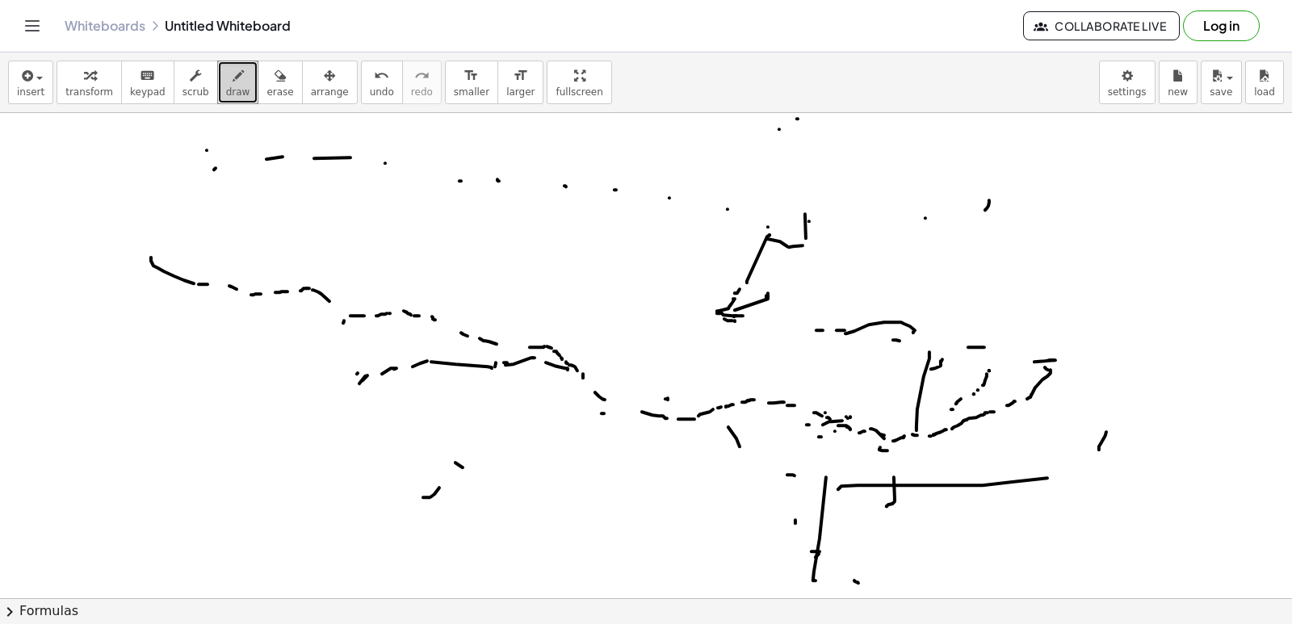
scroll to position [15052, 32]
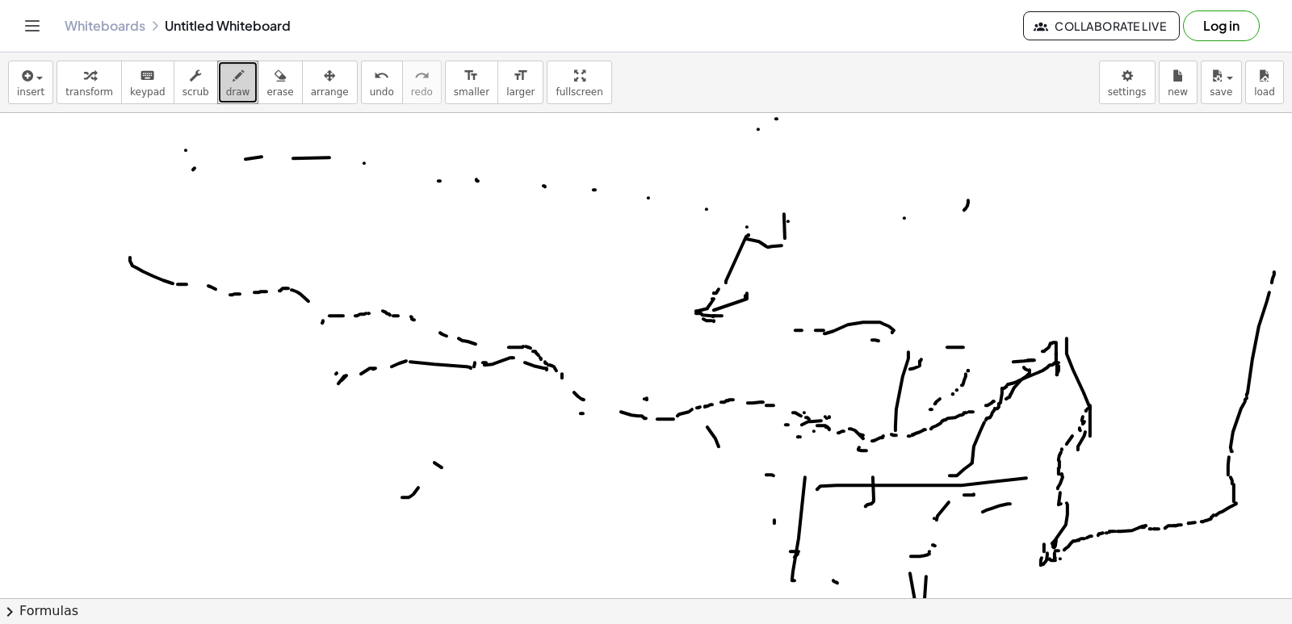
click at [1286, 249] on div "+ · 3 · y + · 12 · y = 10 + 3 + · 12 · y = 10 · y · · y + · 4 · x + 21 = - 19 2…" at bounding box center [646, 355] width 1292 height 485
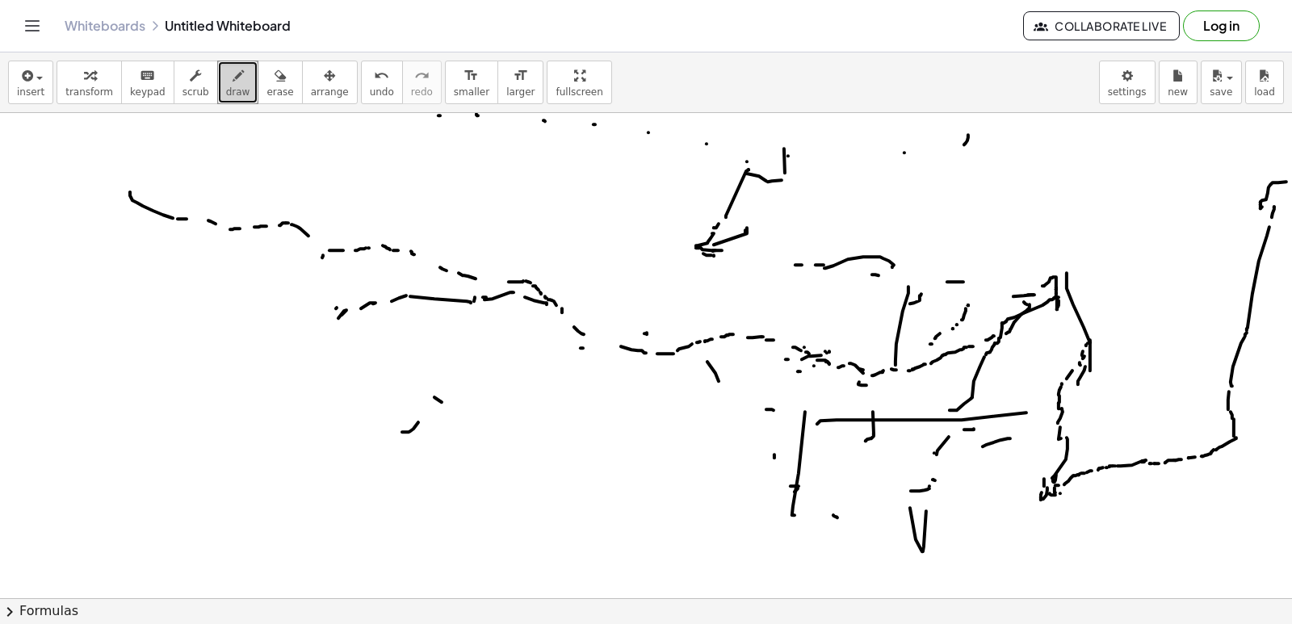
scroll to position [15120, 32]
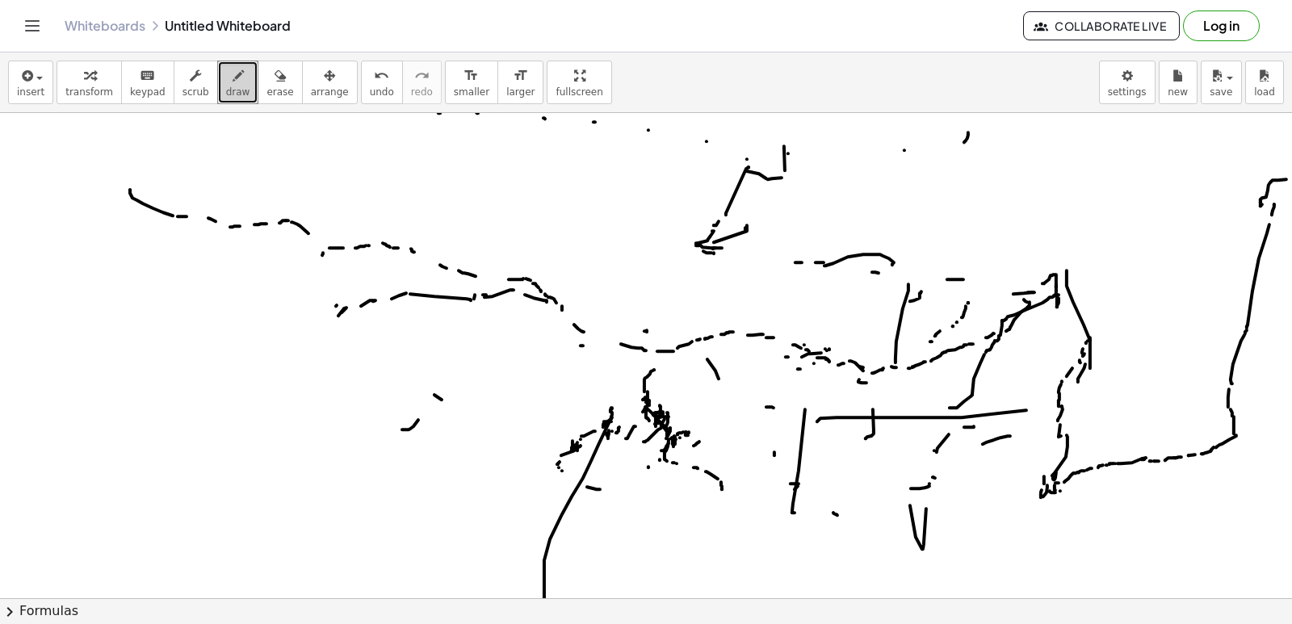
click at [563, 623] on html "Graspable Math Activities Get Started Activity Bank Assigned Work Classes White…" at bounding box center [646, 312] width 1292 height 624
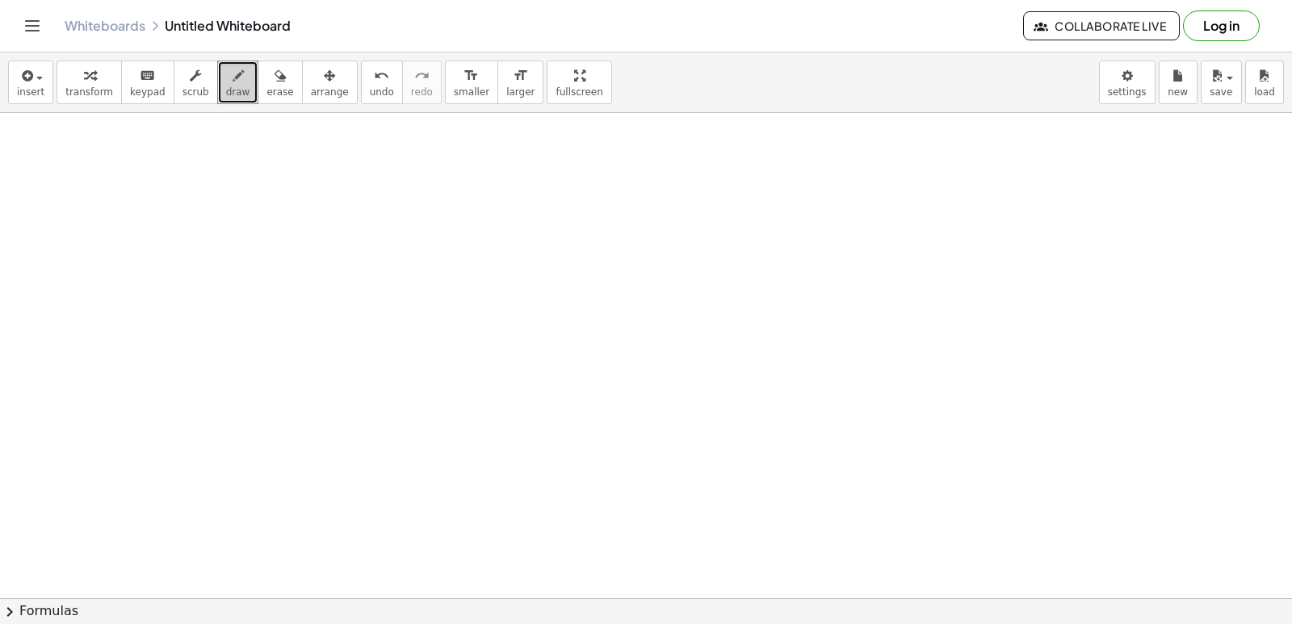
scroll to position [16102, 32]
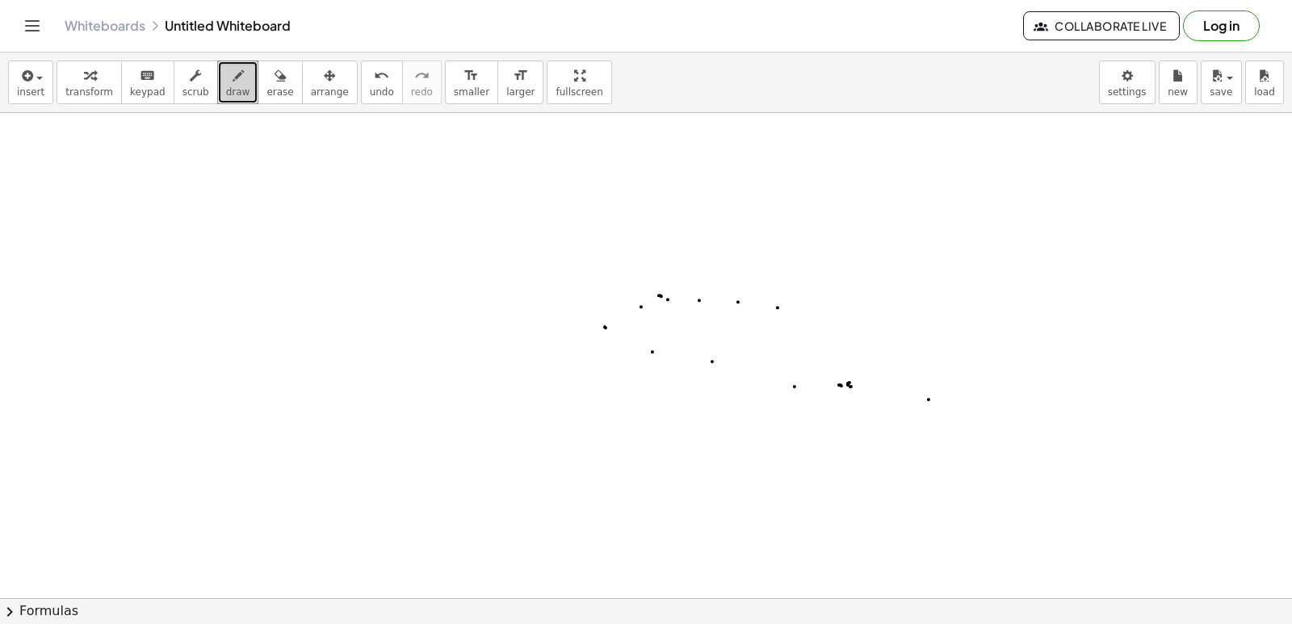
drag, startPoint x: 860, startPoint y: 496, endPoint x: 881, endPoint y: 496, distance: 21.0
click
drag, startPoint x: 995, startPoint y: 463, endPoint x: 1024, endPoint y: 462, distance: 29.9
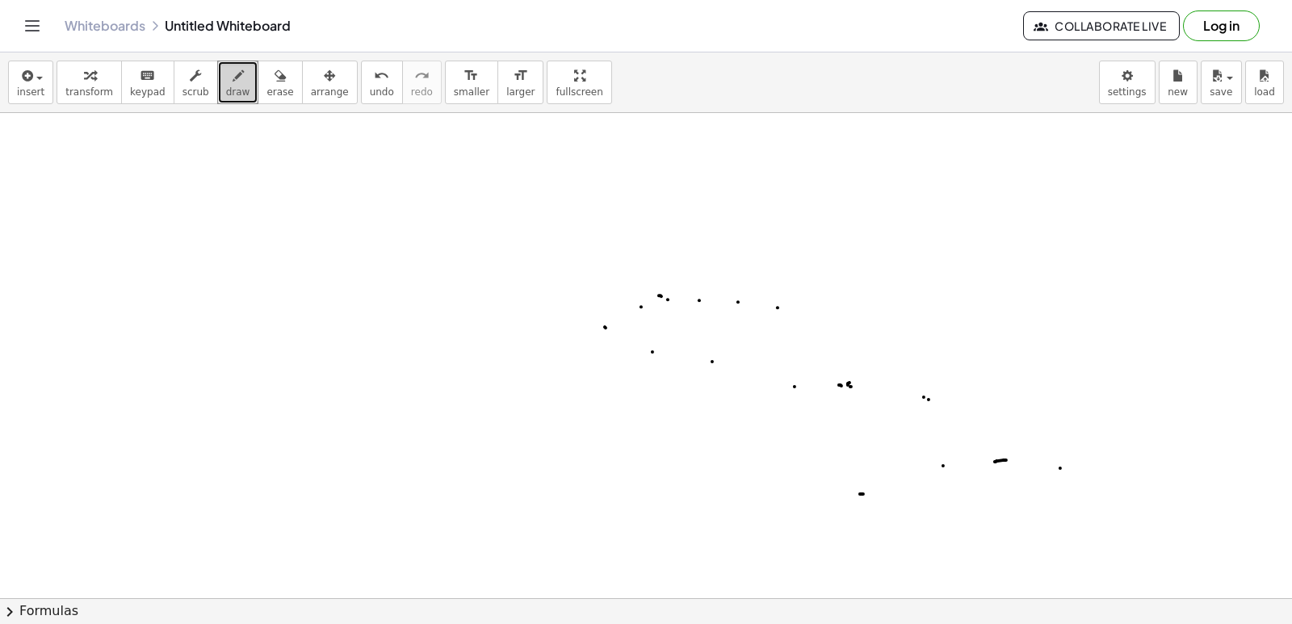
drag, startPoint x: 1067, startPoint y: 468, endPoint x: 1072, endPoint y: 460, distance: 9.4
drag, startPoint x: 1025, startPoint y: 403, endPoint x: 1015, endPoint y: 412, distance: 13.7
drag, startPoint x: 990, startPoint y: 305, endPoint x: 986, endPoint y: 312, distance: 8.7
drag, startPoint x: 1066, startPoint y: 339, endPoint x: 1078, endPoint y: 340, distance: 11.3
drag, startPoint x: 1154, startPoint y: 371, endPoint x: 1160, endPoint y: 382, distance: 12.3
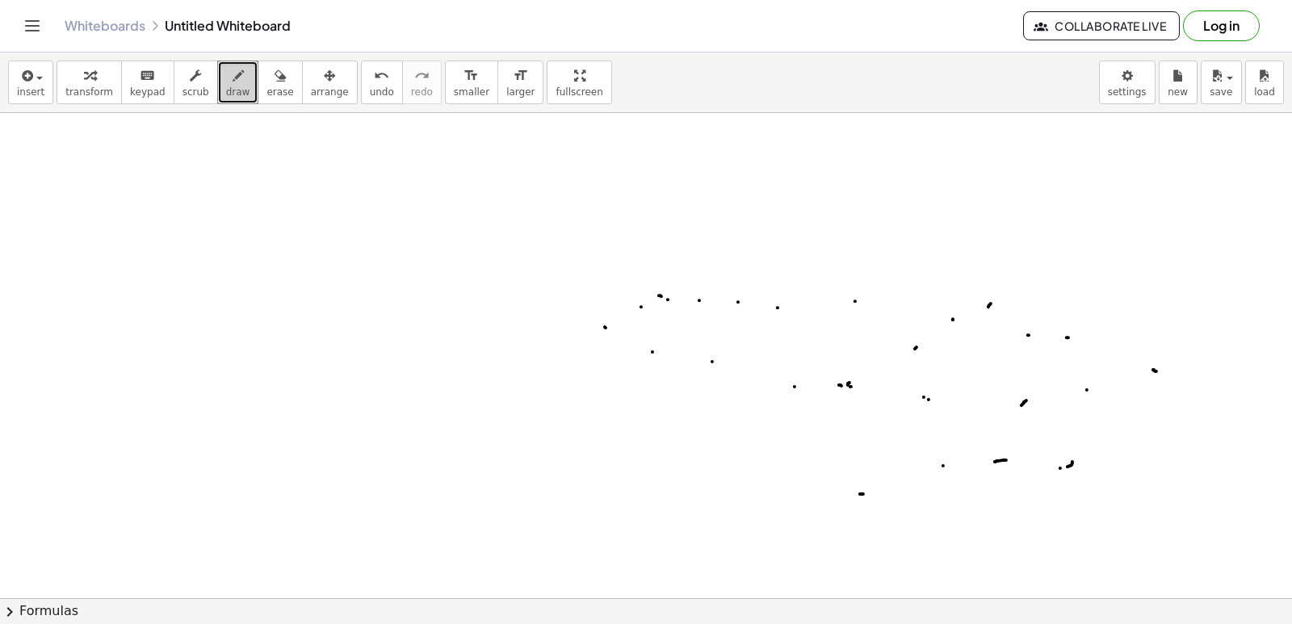
drag, startPoint x: 1158, startPoint y: 460, endPoint x: 1158, endPoint y: 472, distance: 12.1
drag, startPoint x: 778, startPoint y: 521, endPoint x: 753, endPoint y: 517, distance: 25.3
drag, startPoint x: 724, startPoint y: 509, endPoint x: 667, endPoint y: 493, distance: 59.3
drag, startPoint x: 626, startPoint y: 484, endPoint x: 614, endPoint y: 483, distance: 12.2
drag, startPoint x: 593, startPoint y: 473, endPoint x: 584, endPoint y: 472, distance: 8.9
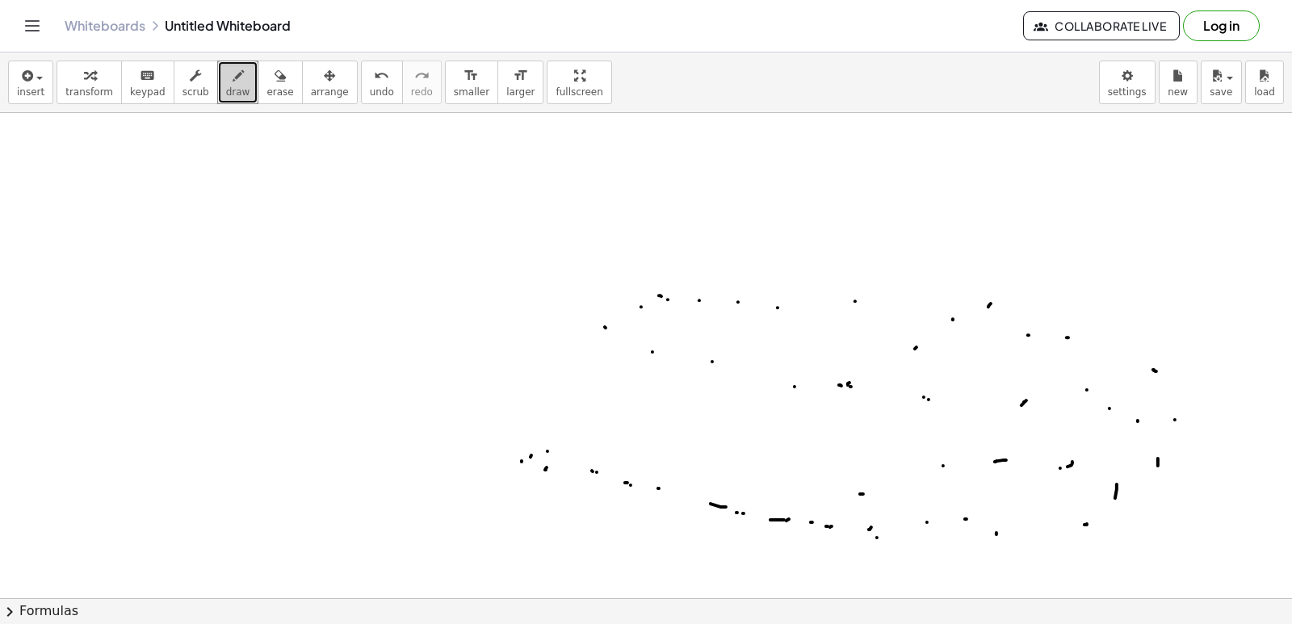
drag, startPoint x: 520, startPoint y: 489, endPoint x: 481, endPoint y: 473, distance: 42.0
drag, startPoint x: 367, startPoint y: 414, endPoint x: 391, endPoint y: 421, distance: 24.3
drag, startPoint x: 466, startPoint y: 437, endPoint x: 476, endPoint y: 427, distance: 14.3
drag, startPoint x: 588, startPoint y: 409, endPoint x: 597, endPoint y: 404, distance: 10.1
drag, startPoint x: 651, startPoint y: 436, endPoint x: 686, endPoint y: 455, distance: 39.8
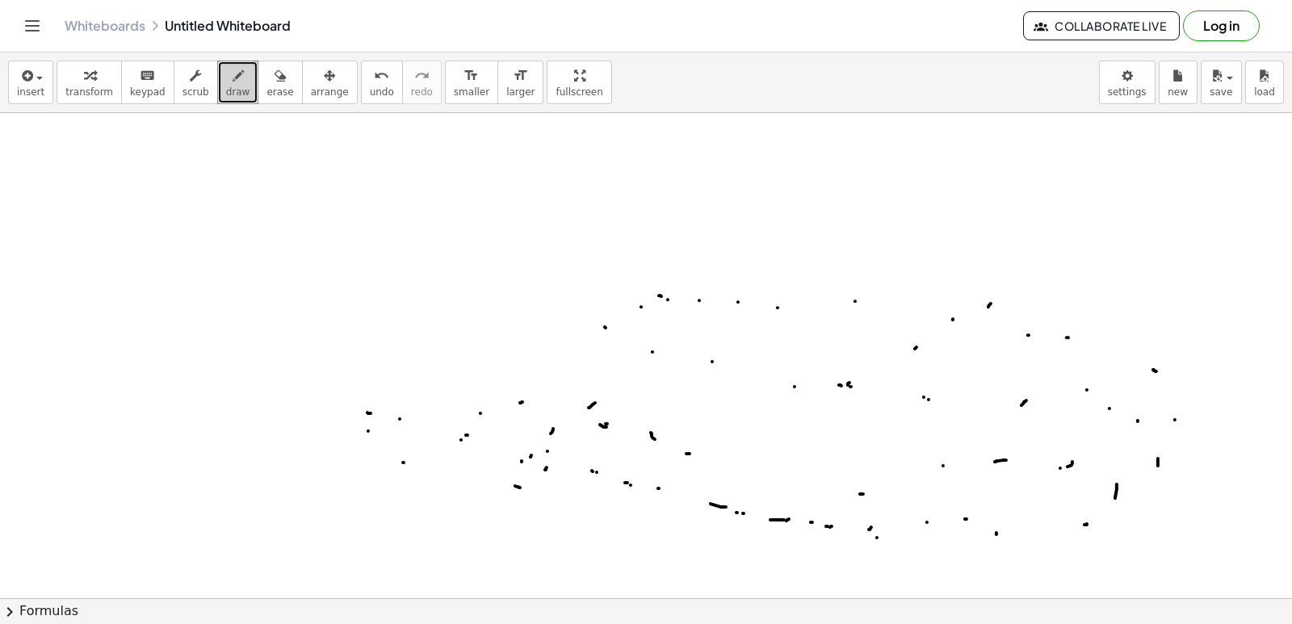
drag, startPoint x: 693, startPoint y: 454, endPoint x: 712, endPoint y: 448, distance: 19.7
drag, startPoint x: 724, startPoint y: 452, endPoint x: 748, endPoint y: 454, distance: 23.5
drag, startPoint x: 748, startPoint y: 454, endPoint x: 772, endPoint y: 455, distance: 23.5
drag, startPoint x: 779, startPoint y: 454, endPoint x: 802, endPoint y: 453, distance: 23.4
